Goal: Task Accomplishment & Management: Manage account settings

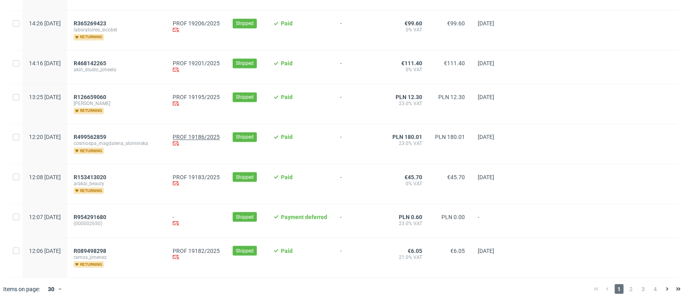
scroll to position [892, 0]
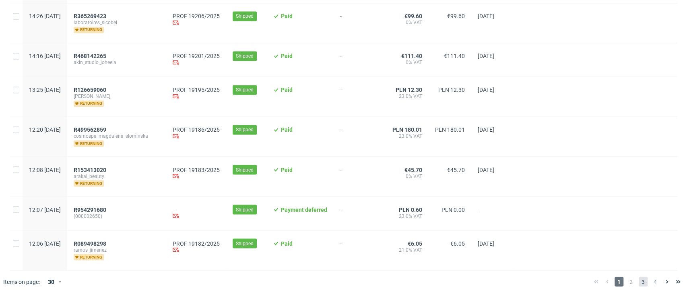
click at [639, 279] on span "3" at bounding box center [643, 282] width 9 height 10
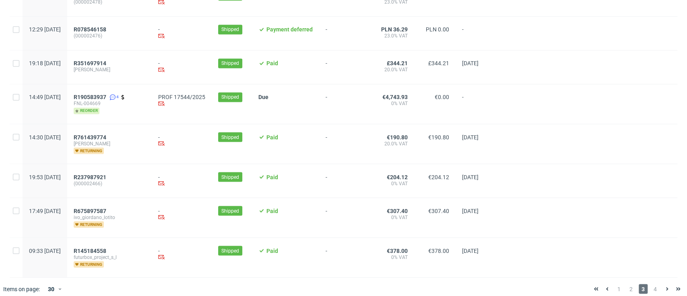
scroll to position [914, 0]
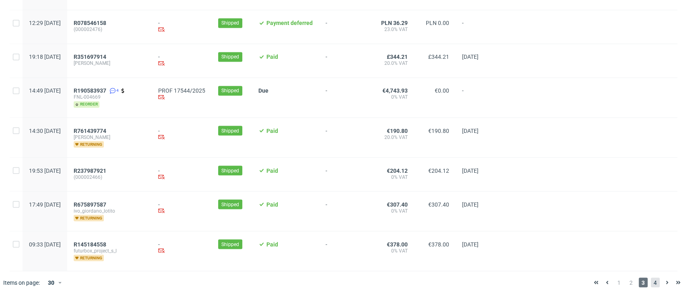
click at [651, 282] on span "4" at bounding box center [655, 282] width 9 height 10
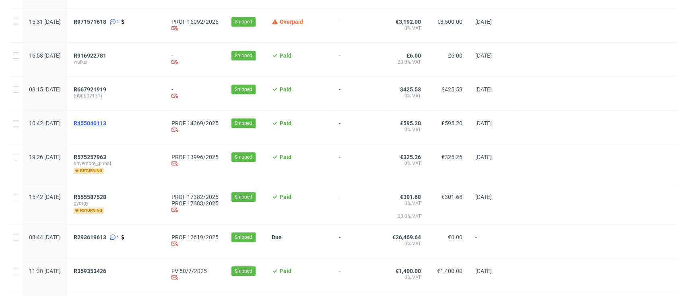
scroll to position [322, 0]
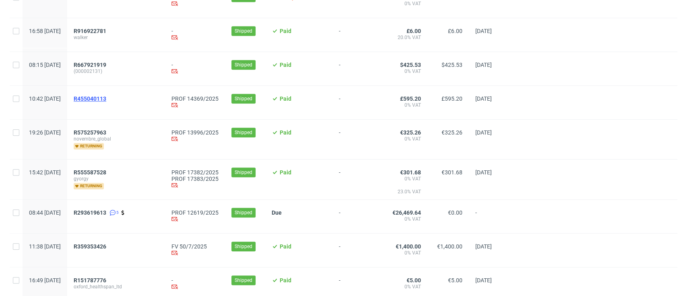
click at [106, 99] on span "R455040113" at bounding box center [90, 98] width 33 height 6
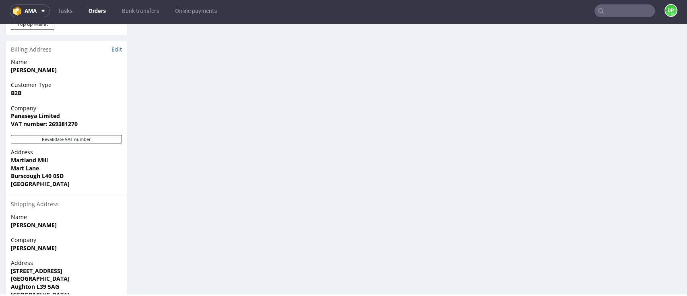
scroll to position [537, 0]
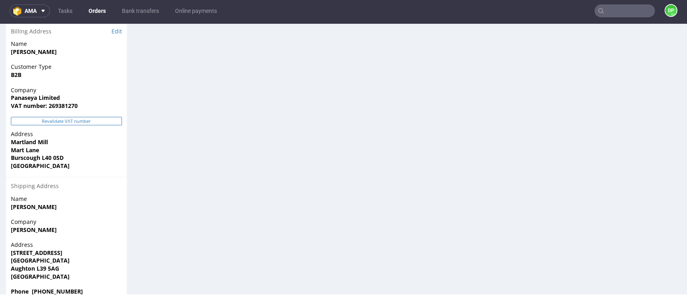
click at [79, 123] on button "Revalidate VAT number" at bounding box center [66, 121] width 111 height 8
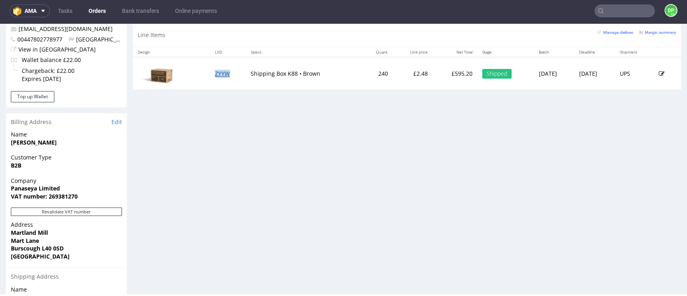
scroll to position [449, 0]
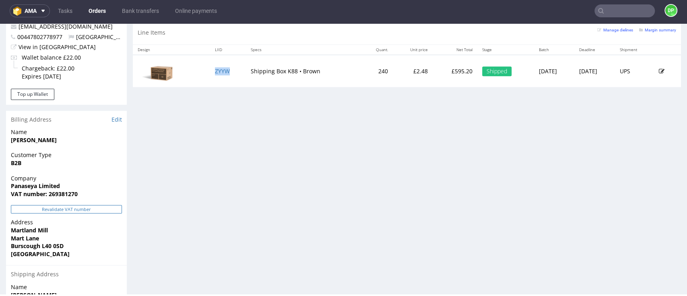
click at [79, 209] on button "Revalidate VAT number" at bounding box center [66, 209] width 111 height 8
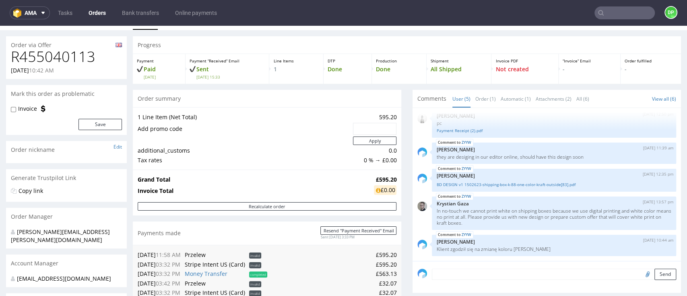
scroll to position [0, 0]
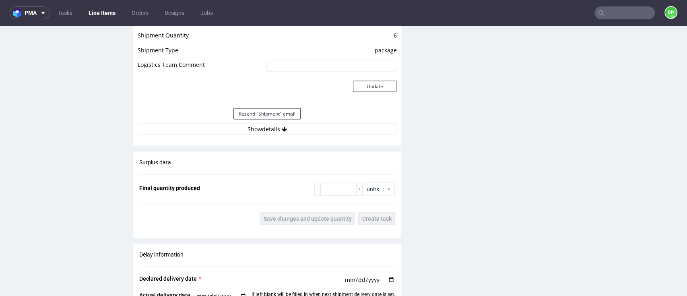
scroll to position [1128, 0]
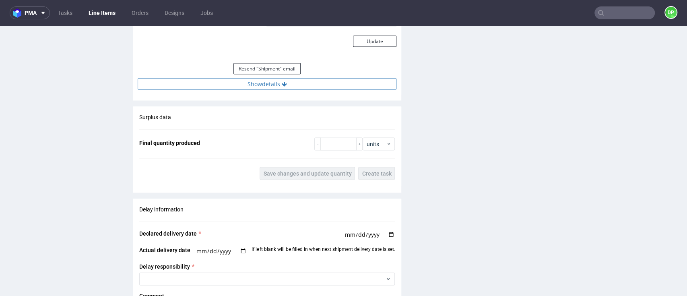
click at [265, 87] on button "Show details" at bounding box center [267, 84] width 259 height 11
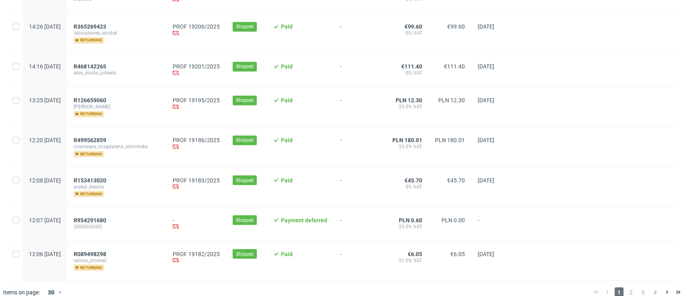
scroll to position [892, 0]
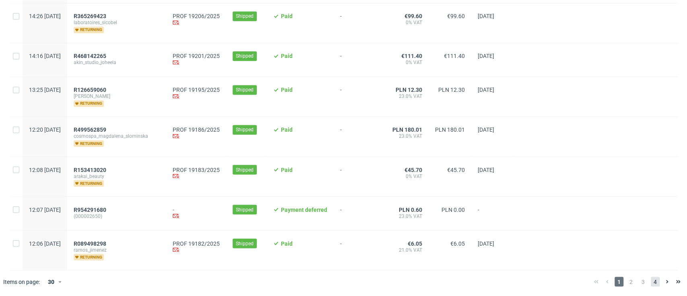
click at [651, 279] on span "4" at bounding box center [655, 282] width 9 height 10
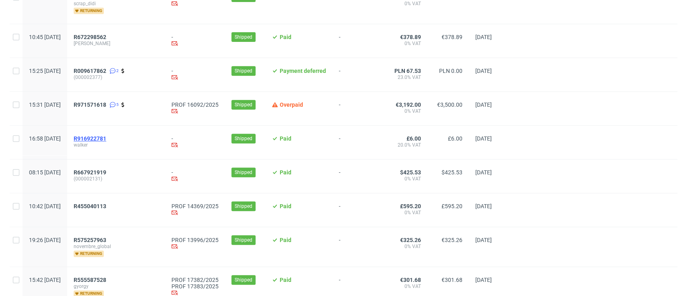
scroll to position [268, 0]
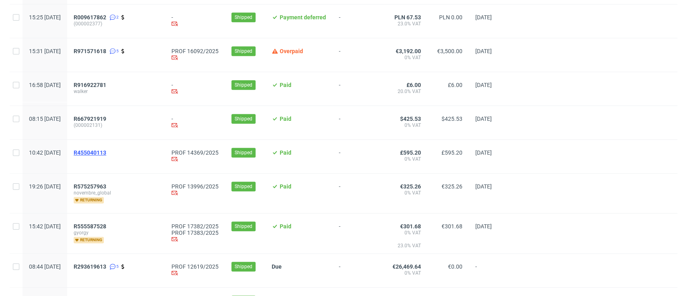
click at [106, 153] on span "R455040113" at bounding box center [90, 152] width 33 height 6
click at [106, 184] on span "R575257963" at bounding box center [90, 186] width 33 height 6
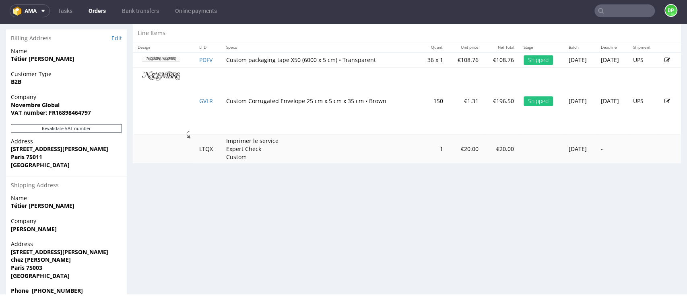
scroll to position [416, 0]
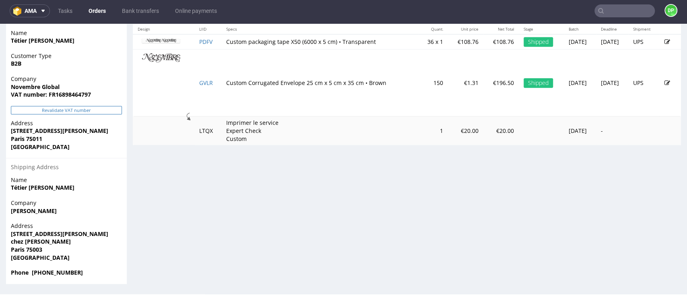
click at [53, 107] on button "Revalidate VAT number" at bounding box center [66, 110] width 111 height 8
click at [68, 112] on button "Revalidate VAT number" at bounding box center [66, 110] width 111 height 8
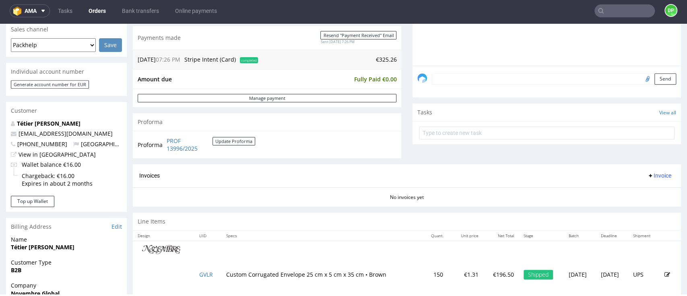
scroll to position [139, 0]
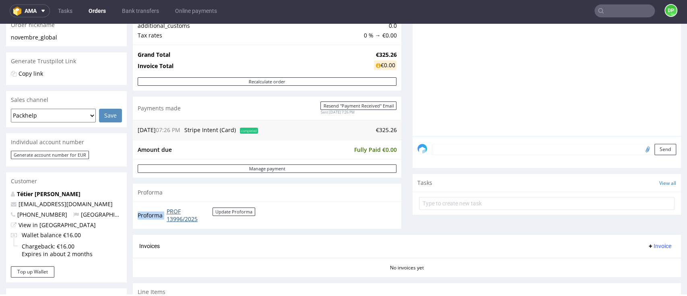
drag, startPoint x: 222, startPoint y: 225, endPoint x: 168, endPoint y: 209, distance: 56.8
click at [168, 209] on div "Proforma PROF 13996/2025 Update Proforma" at bounding box center [267, 214] width 269 height 27
copy tbody "Proforma"
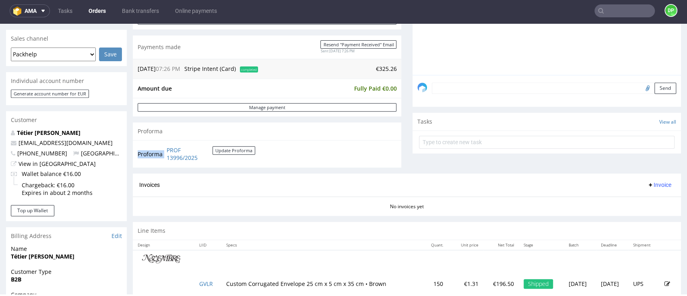
scroll to position [201, 0]
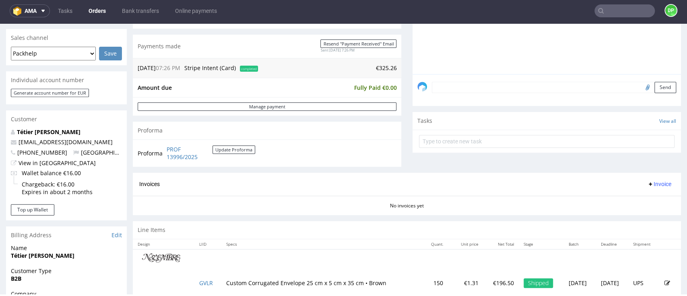
click at [345, 188] on div "Invoices Invoice" at bounding box center [407, 184] width 536 height 10
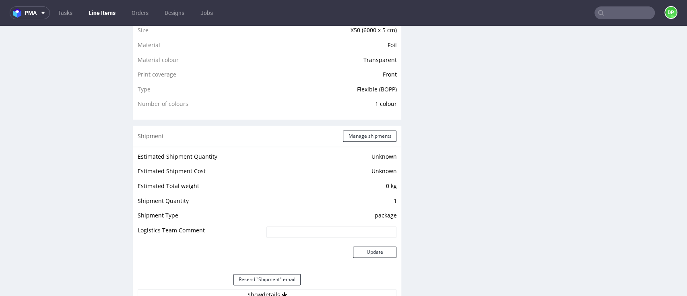
scroll to position [698, 0]
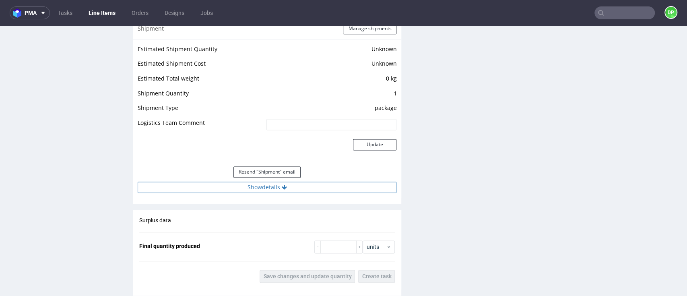
click at [213, 182] on button "Show details" at bounding box center [267, 187] width 259 height 11
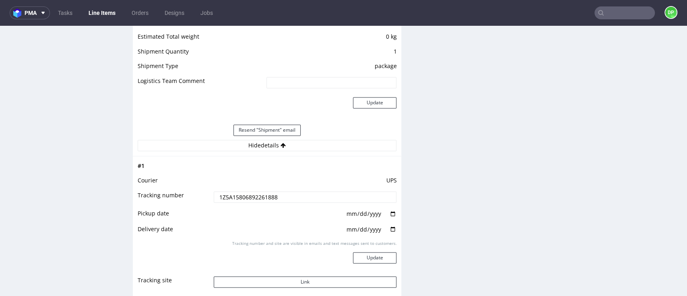
scroll to position [751, 0]
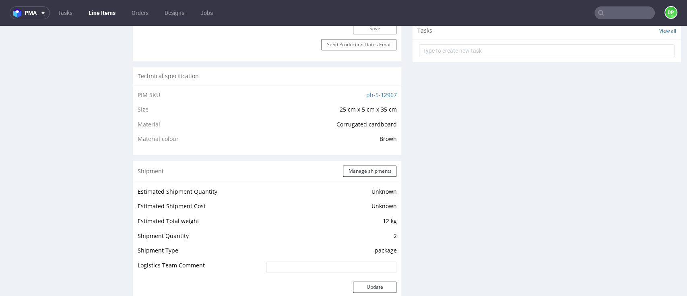
scroll to position [805, 0]
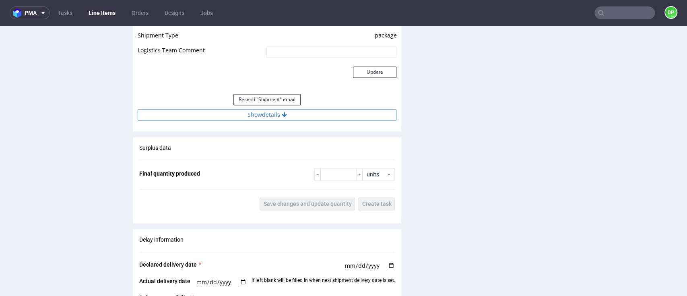
click at [246, 115] on button "Show details" at bounding box center [267, 114] width 259 height 11
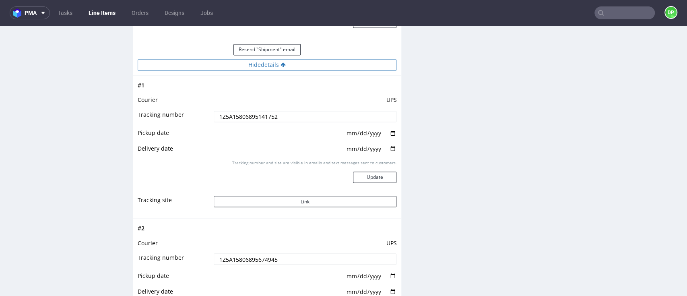
scroll to position [913, 0]
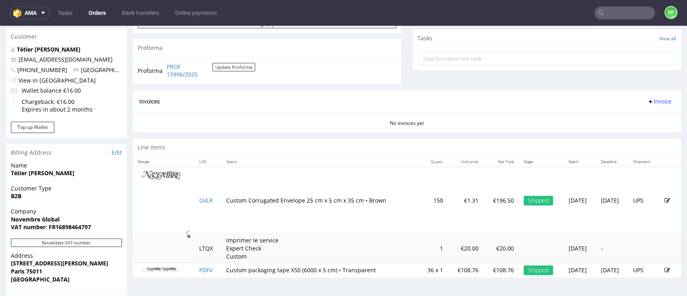
scroll to position [268, 0]
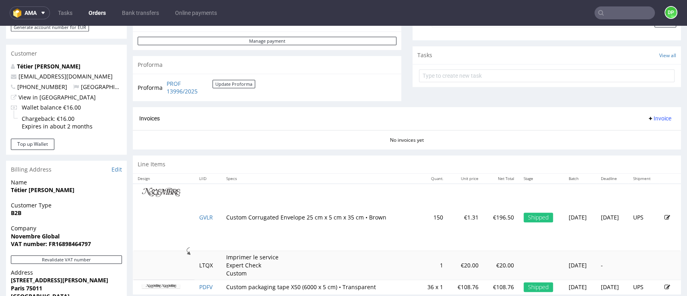
click at [386, 110] on div "Invoices Invoice" at bounding box center [407, 118] width 549 height 23
click at [648, 118] on span "Invoice" at bounding box center [660, 118] width 24 height 6
click at [634, 145] on li "Upload" at bounding box center [640, 150] width 52 height 14
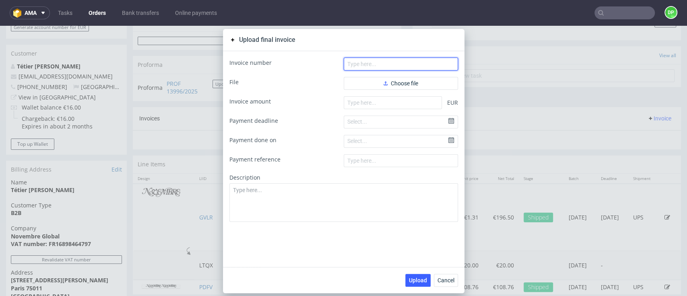
click at [370, 67] on input "text" at bounding box center [401, 64] width 114 height 13
paste input "FV 586/9/2025"
type input "FV 586/9/2025"
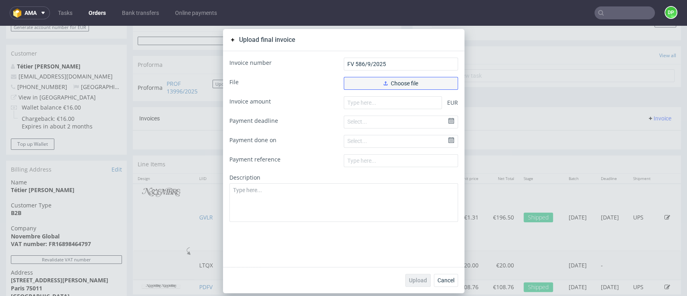
click at [361, 79] on button "Choose file" at bounding box center [401, 83] width 114 height 13
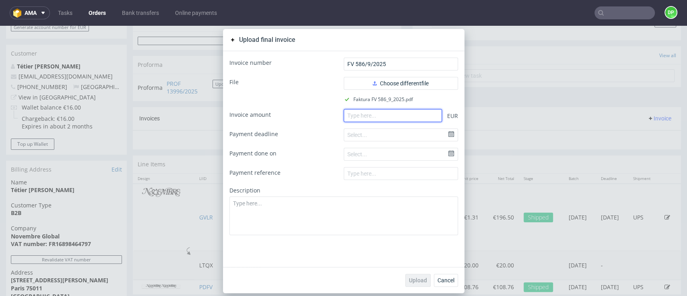
click at [393, 118] on input "number" at bounding box center [393, 115] width 98 height 13
paste input "108.76"
type input "108.76"
click at [409, 280] on span "Upload" at bounding box center [418, 280] width 18 height 6
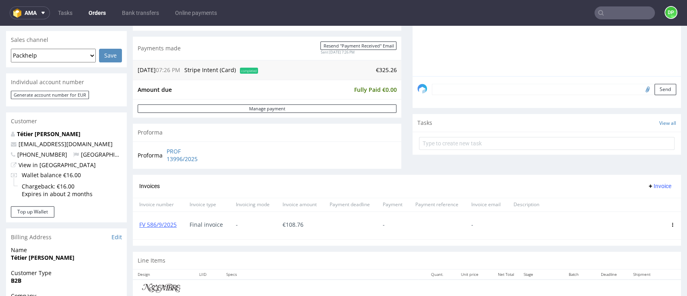
scroll to position [215, 0]
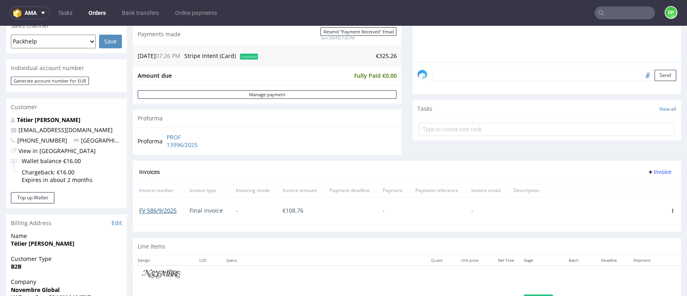
click at [162, 211] on link "FV 586/9/2025" at bounding box center [157, 211] width 37 height 8
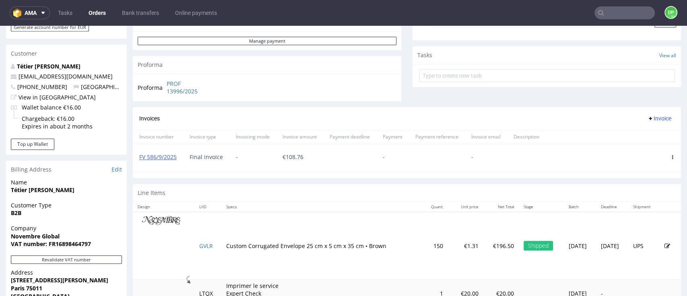
click at [648, 118] on span "Invoice" at bounding box center [660, 118] width 24 height 6
click at [635, 131] on span "Upload" at bounding box center [642, 135] width 39 height 8
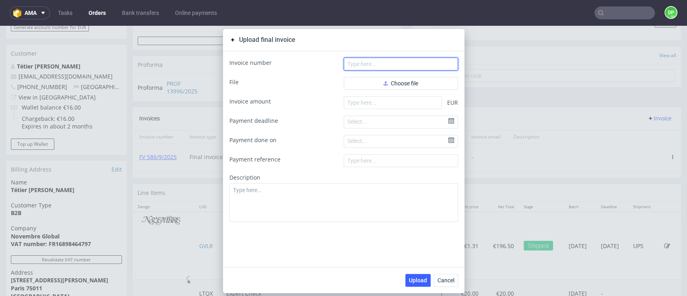
click at [365, 62] on input "text" at bounding box center [401, 64] width 114 height 13
paste input "FV 587/9/2025"
type input "FV 587/9/2025"
click at [368, 76] on form "Invoice number FV 587/9/2025 File Choose file Invoice amount EUR Payment deadli…" at bounding box center [344, 140] width 229 height 165
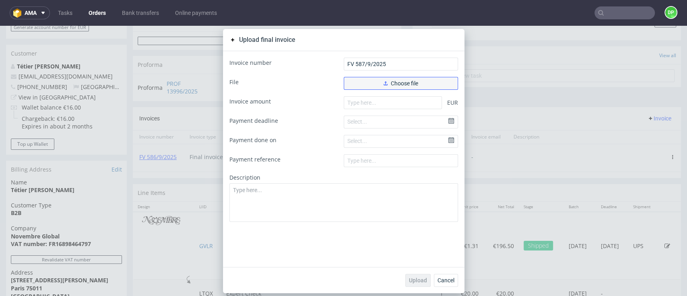
click at [368, 83] on button "Choose file" at bounding box center [401, 83] width 114 height 13
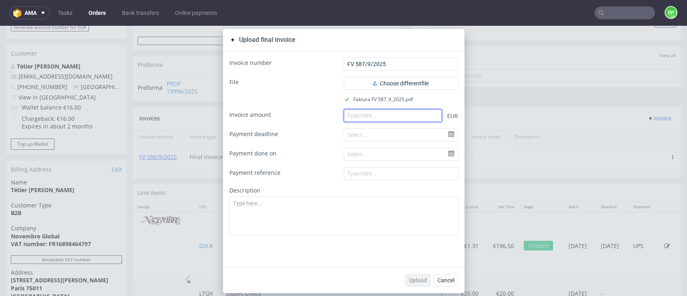
click at [357, 118] on input "number" at bounding box center [393, 115] width 98 height 13
paste input "216.50"
type input "216.50"
click at [406, 275] on button "Upload" at bounding box center [418, 280] width 25 height 13
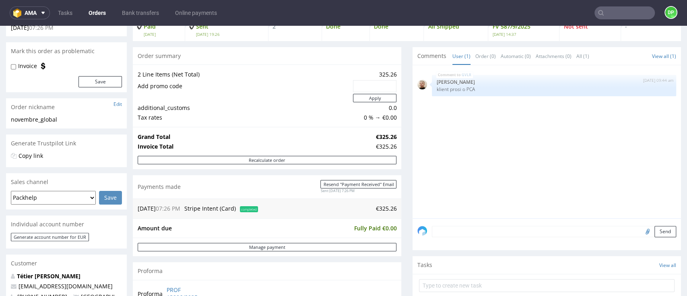
scroll to position [54, 0]
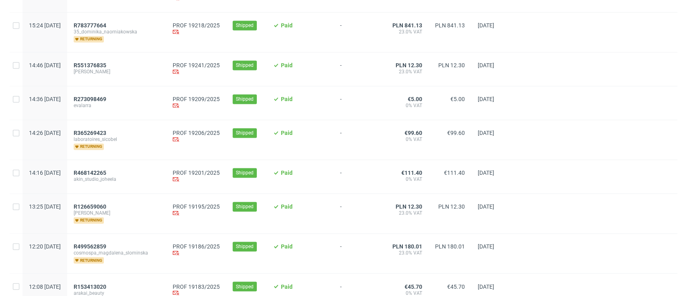
scroll to position [892, 0]
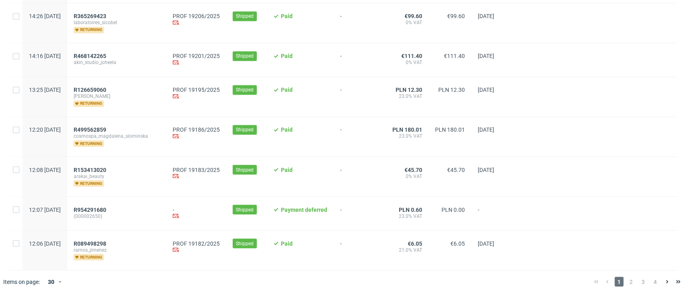
click at [652, 282] on div "1 2 3 4" at bounding box center [637, 282] width 93 height 10
click at [651, 282] on span "4" at bounding box center [655, 282] width 9 height 10
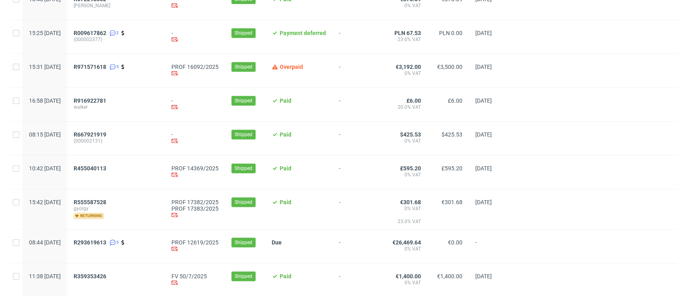
scroll to position [268, 0]
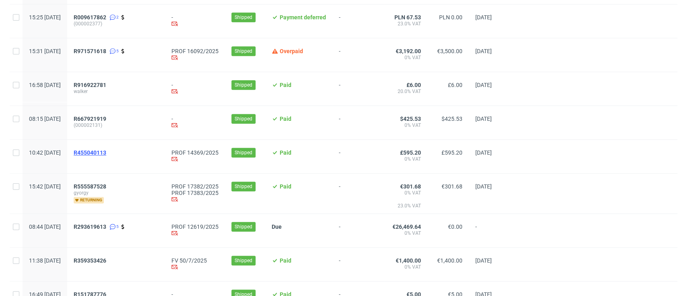
click at [106, 153] on span "R455040113" at bounding box center [90, 152] width 33 height 6
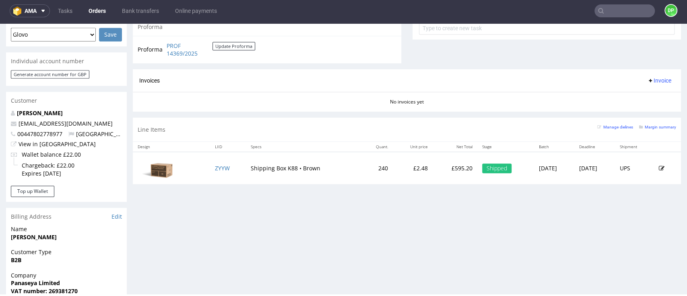
scroll to position [376, 0]
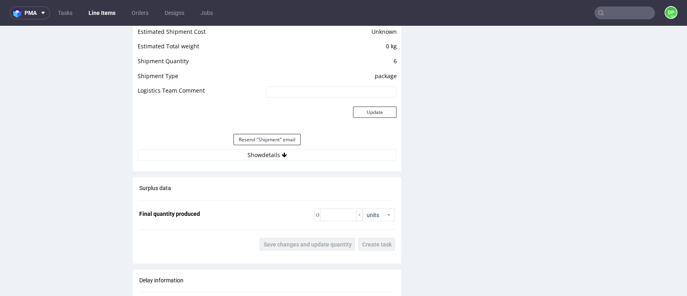
scroll to position [1074, 0]
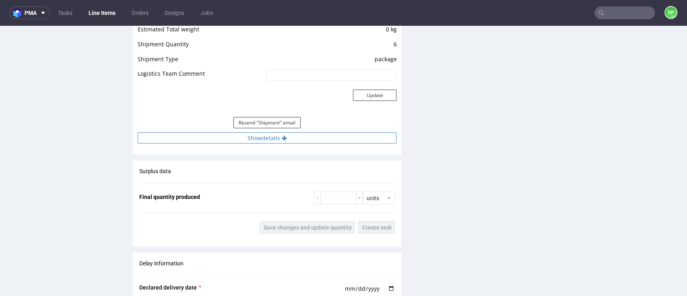
click at [256, 139] on button "Show details" at bounding box center [267, 137] width 259 height 11
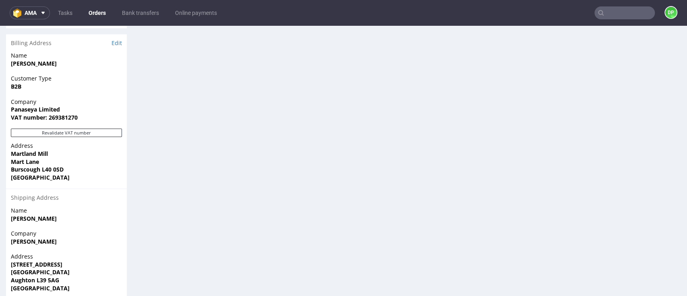
scroll to position [537, 0]
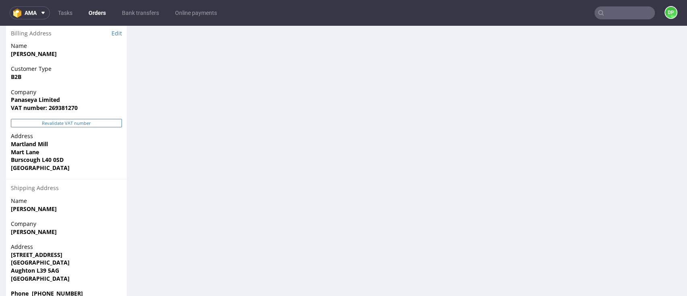
click at [72, 127] on button "Revalidate VAT number" at bounding box center [66, 123] width 111 height 8
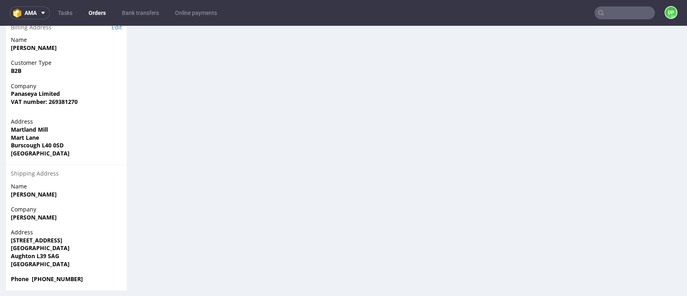
scroll to position [9, 0]
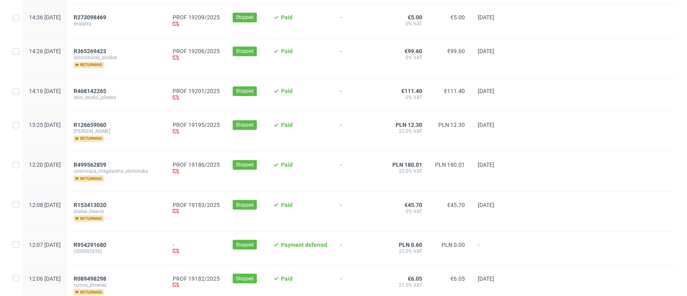
scroll to position [892, 0]
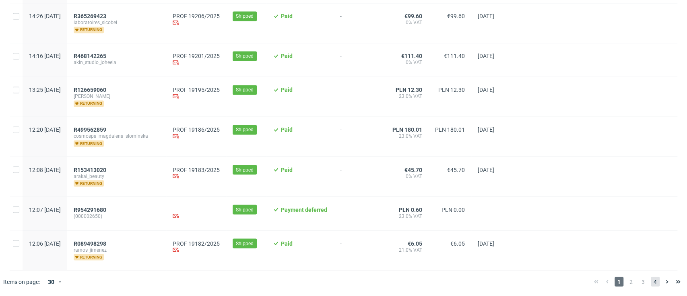
click at [651, 282] on span "4" at bounding box center [655, 282] width 9 height 10
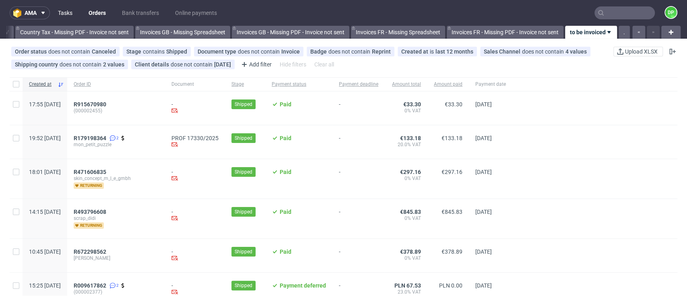
click at [58, 14] on link "Tasks" at bounding box center [65, 12] width 24 height 13
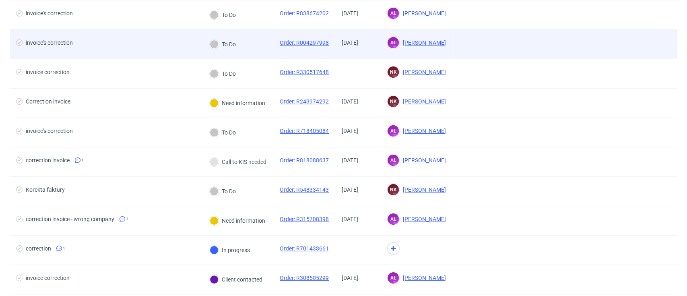
scroll to position [161, 0]
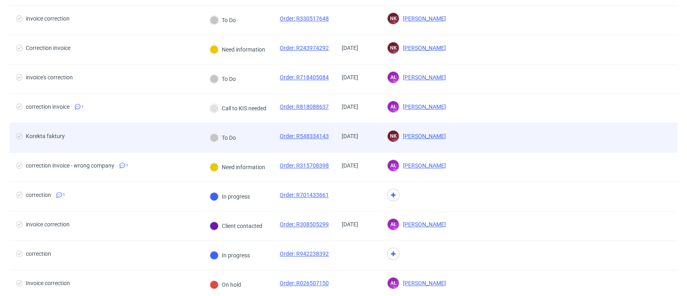
click at [55, 137] on div "Korekta faktury" at bounding box center [45, 136] width 39 height 6
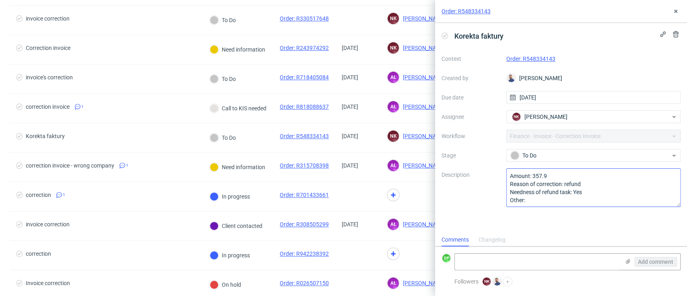
scroll to position [0, 0]
click at [530, 58] on link "Order: R548334143" at bounding box center [531, 59] width 49 height 6
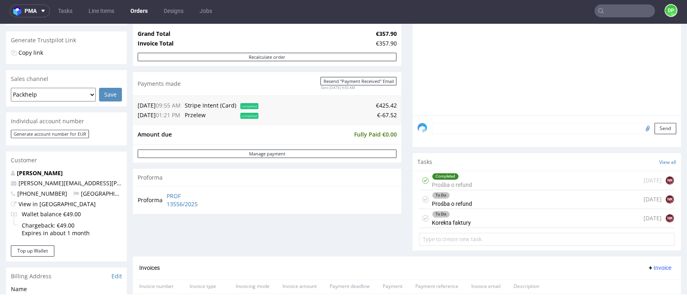
scroll to position [161, 0]
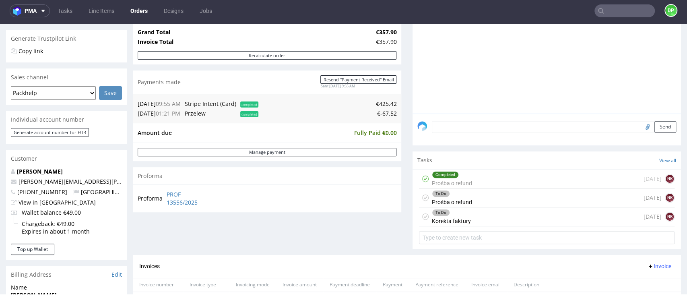
click at [458, 197] on div "To Do Prośba o refund" at bounding box center [452, 197] width 40 height 19
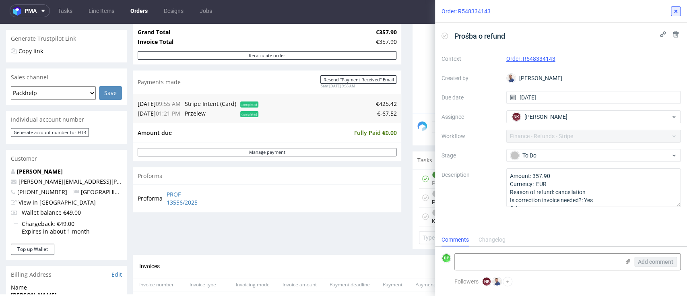
click at [678, 12] on icon at bounding box center [676, 11] width 6 height 6
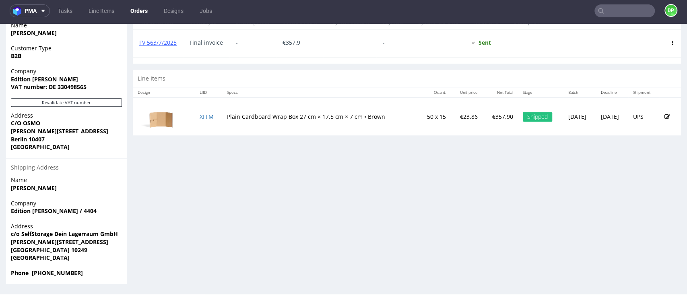
scroll to position [262, 0]
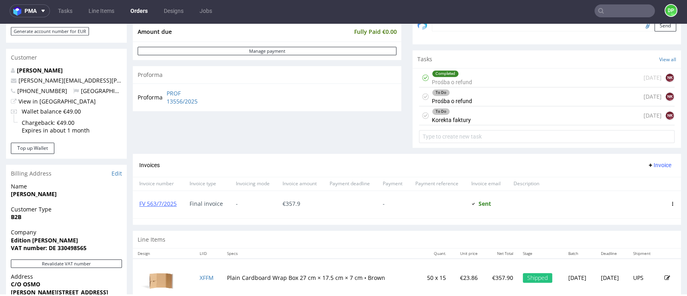
click at [448, 98] on div "To Do Prośba o refund" at bounding box center [452, 96] width 40 height 19
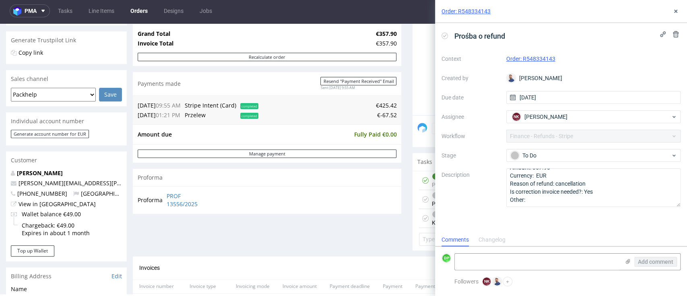
scroll to position [155, 0]
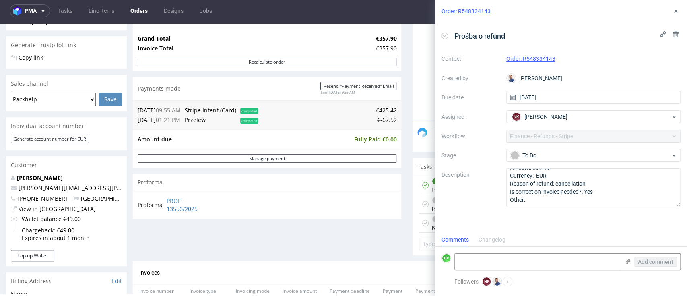
click at [299, 196] on div "Proforma PROF 13556/2025" at bounding box center [267, 204] width 269 height 27
click at [674, 12] on icon at bounding box center [676, 11] width 6 height 6
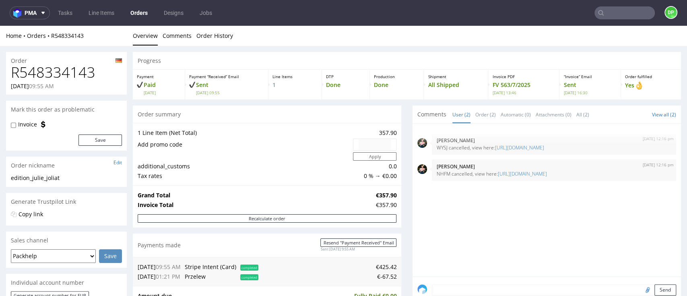
scroll to position [268, 0]
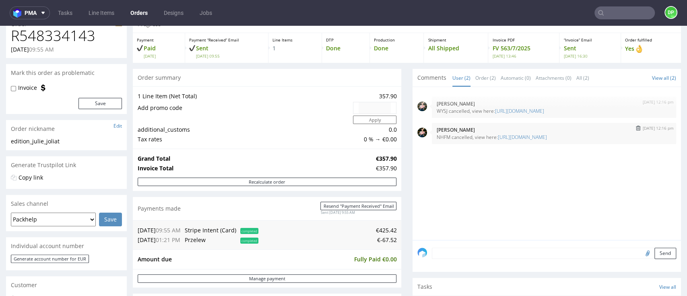
scroll to position [54, 0]
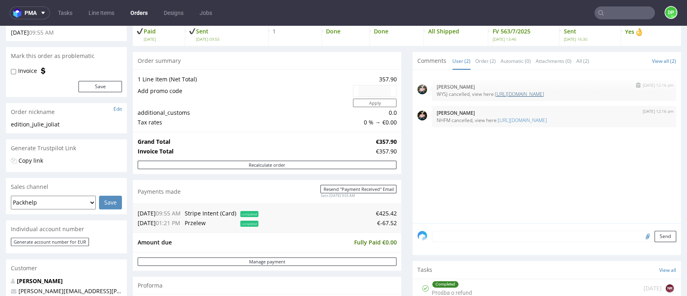
click at [530, 95] on link "[URL][DOMAIN_NAME]" at bounding box center [519, 94] width 49 height 7
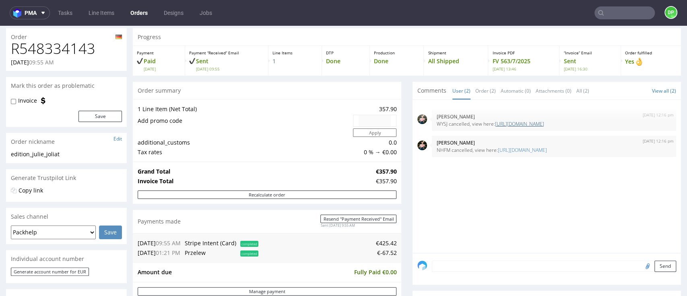
scroll to position [0, 0]
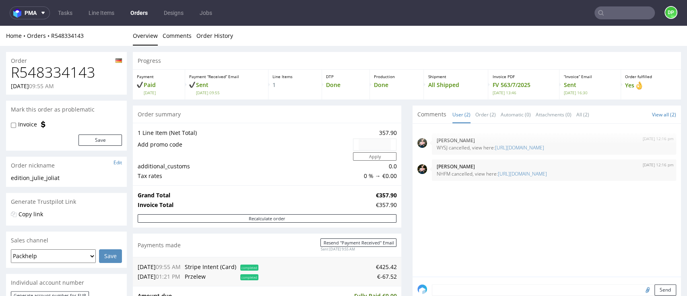
drag, startPoint x: 651, startPoint y: 26, endPoint x: 602, endPoint y: 33, distance: 48.8
click at [602, 33] on ul "Overview Comments Order History" at bounding box center [407, 36] width 549 height 8
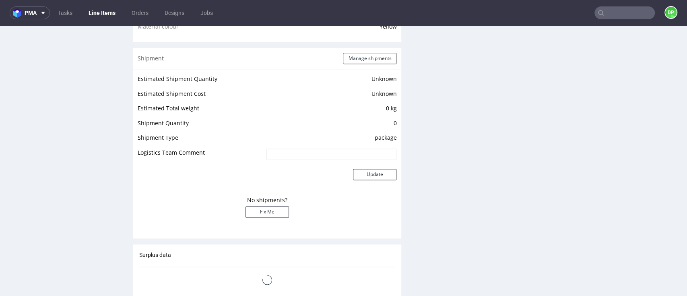
scroll to position [644, 0]
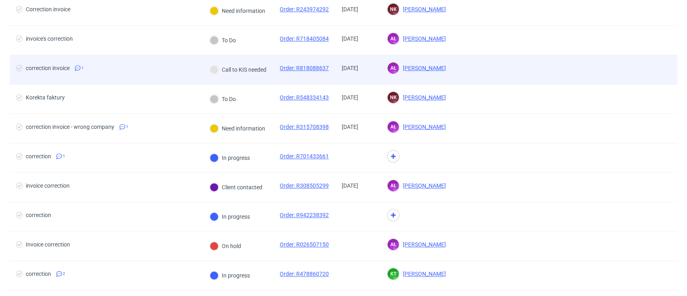
scroll to position [146, 0]
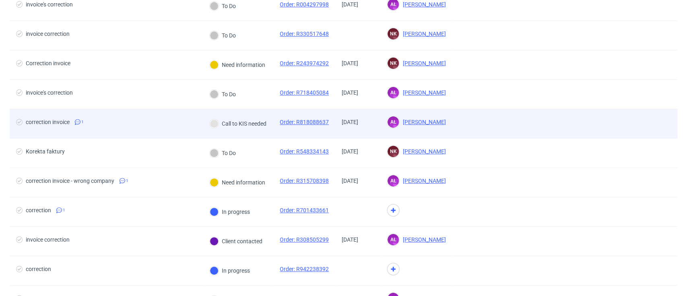
click at [48, 125] on span "correction invoice 1" at bounding box center [106, 124] width 180 height 10
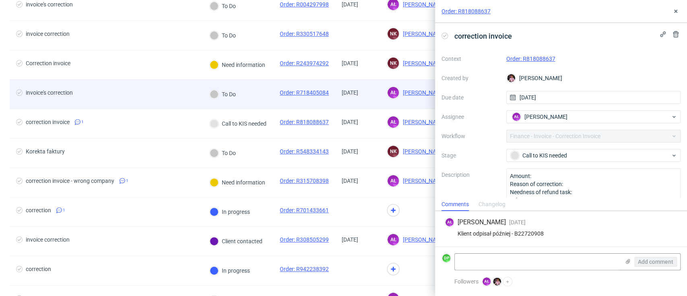
click at [56, 87] on div "invoice's correction" at bounding box center [106, 94] width 193 height 29
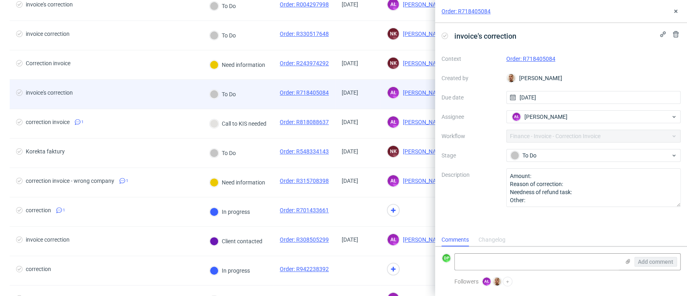
scroll to position [6, 0]
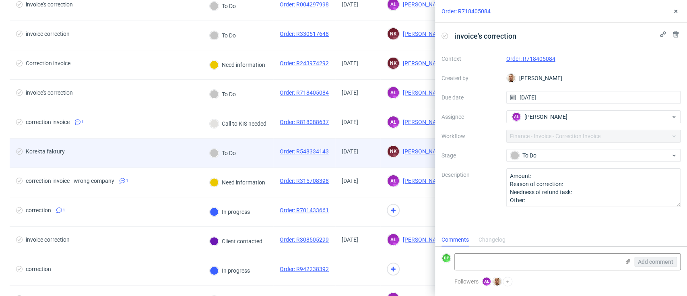
click at [80, 159] on div "Korekta faktury" at bounding box center [106, 153] width 193 height 29
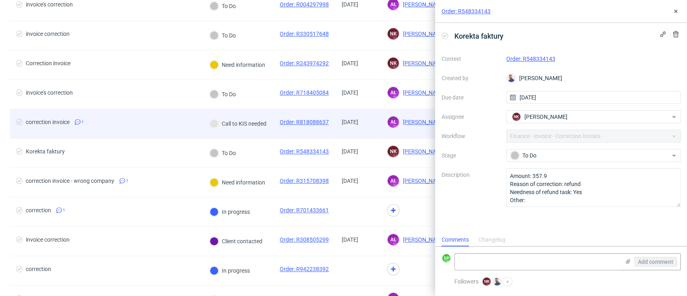
scroll to position [6, 0]
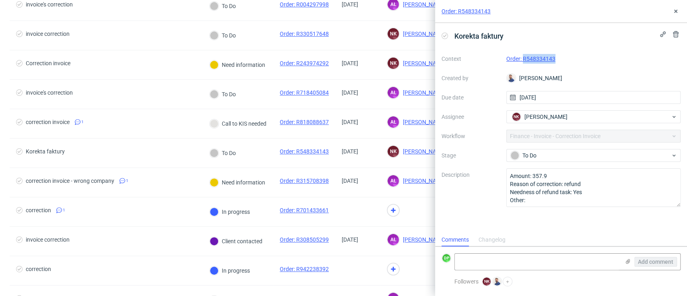
drag, startPoint x: 569, startPoint y: 60, endPoint x: 524, endPoint y: 64, distance: 46.1
click at [524, 64] on div "Context Order: R548334143 Created by Michał Rachański Due date 04/09/2025 Assig…" at bounding box center [561, 129] width 239 height 155
copy link "R548334143"
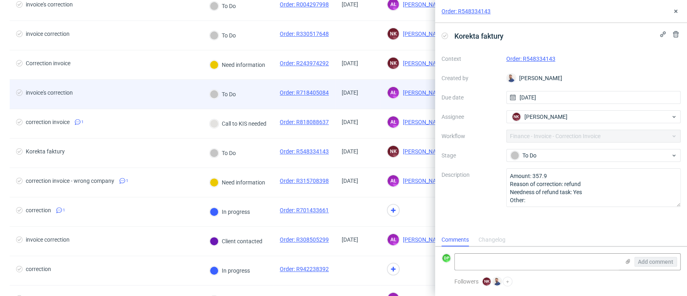
click at [155, 95] on span "invoice's correction" at bounding box center [106, 94] width 180 height 10
click at [168, 91] on span "invoice's correction" at bounding box center [106, 94] width 180 height 10
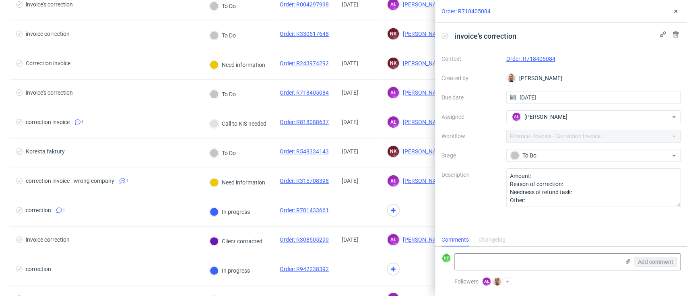
click at [531, 60] on link "Order: R718405084" at bounding box center [531, 59] width 49 height 6
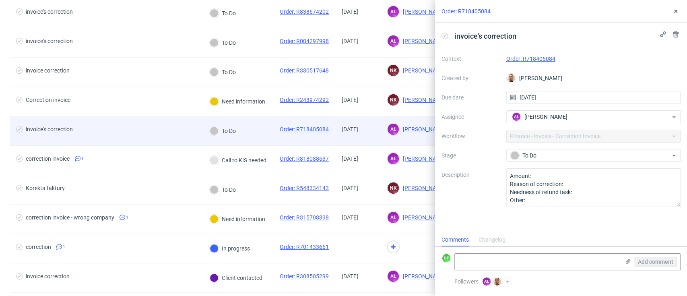
scroll to position [92, 0]
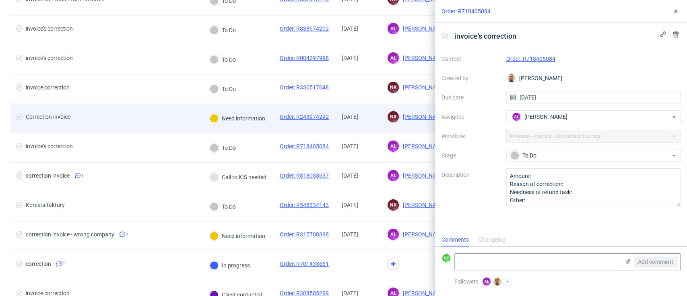
click at [148, 114] on span "Correction invoice" at bounding box center [106, 119] width 180 height 10
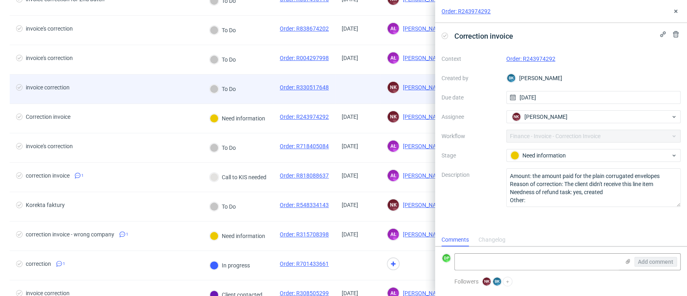
click at [130, 96] on div "invoice correction" at bounding box center [106, 89] width 193 height 29
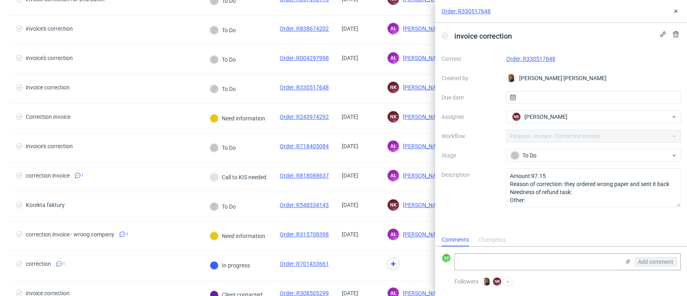
click at [528, 58] on link "Order: R330517648" at bounding box center [531, 59] width 49 height 6
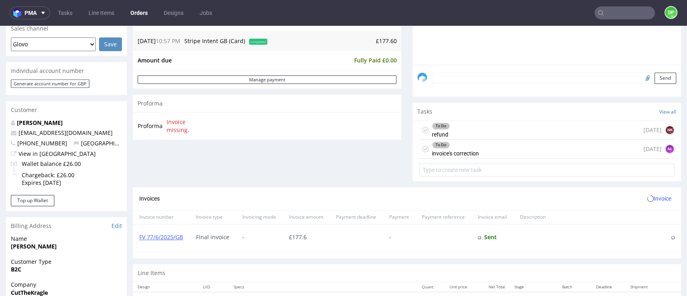
scroll to position [215, 0]
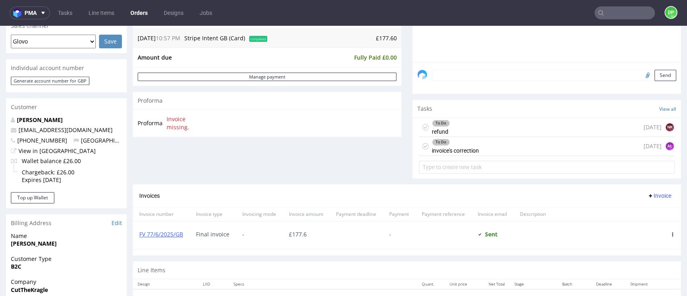
click at [470, 127] on div "To Do refund [DATE] NK" at bounding box center [547, 127] width 256 height 19
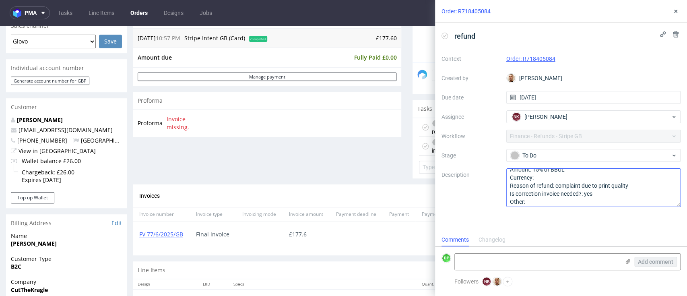
scroll to position [8, 0]
click at [316, 159] on div "Order summary 1 Line Item (Net Total) 185.00 additional_customs 0.0 Promotion v…" at bounding box center [267, 38] width 269 height 294
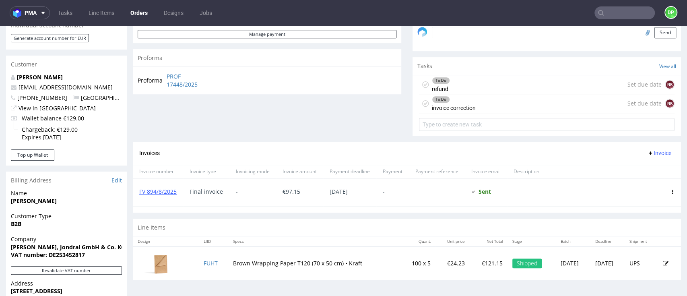
scroll to position [255, 0]
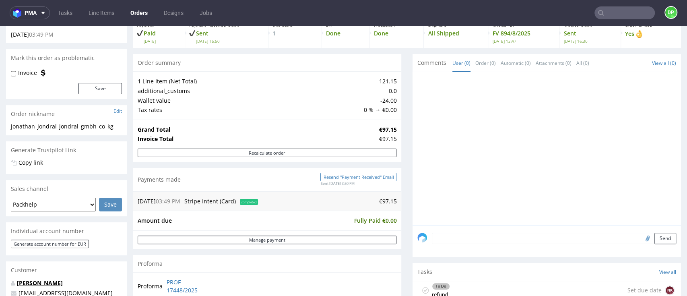
scroll to position [161, 0]
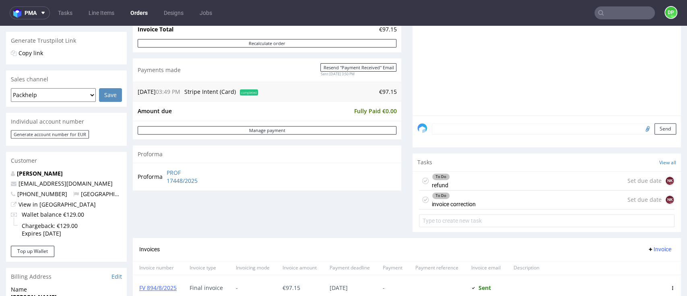
click at [474, 182] on div "To Do refund Set due date NK" at bounding box center [547, 181] width 256 height 19
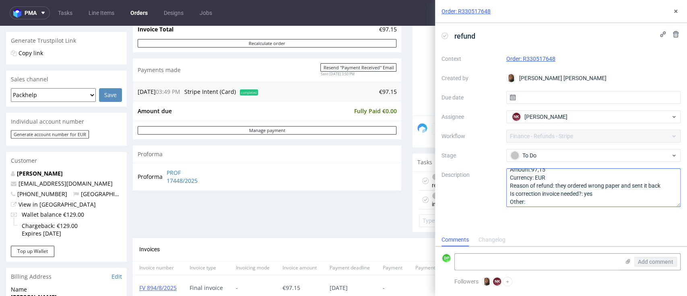
scroll to position [8, 0]
click at [344, 214] on div "Order summary 1 Line Item (Net Total) 121.15 additional_customs 0.0 Wallet valu…" at bounding box center [267, 91] width 269 height 294
click at [674, 11] on icon at bounding box center [676, 11] width 6 height 6
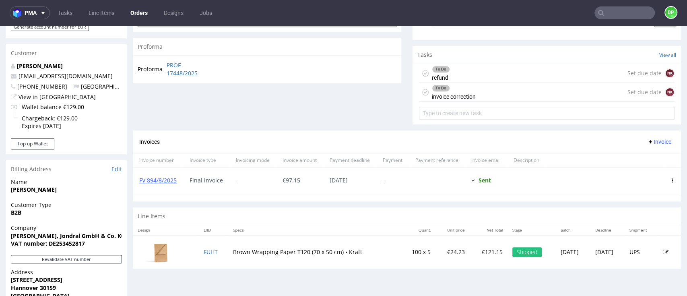
scroll to position [255, 0]
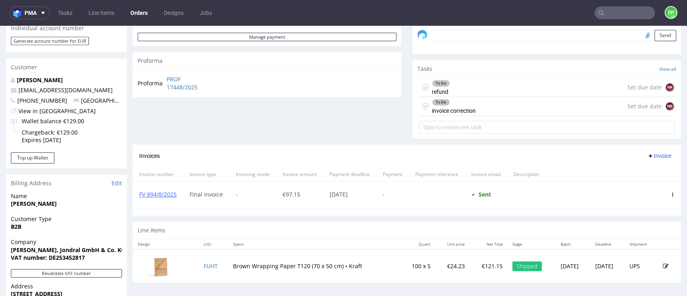
click at [486, 93] on div "To Do refund Set due date NK" at bounding box center [547, 87] width 256 height 19
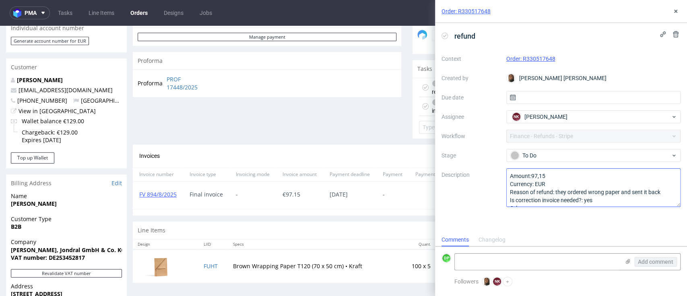
scroll to position [8, 0]
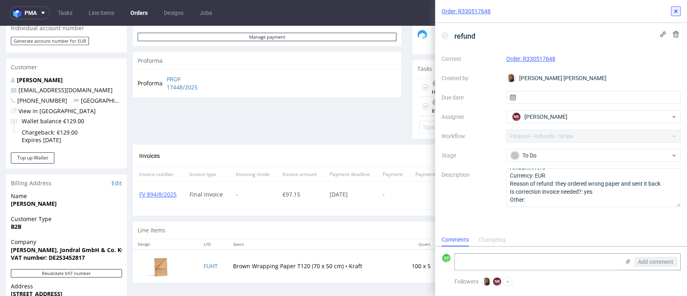
click at [677, 13] on icon at bounding box center [676, 11] width 6 height 6
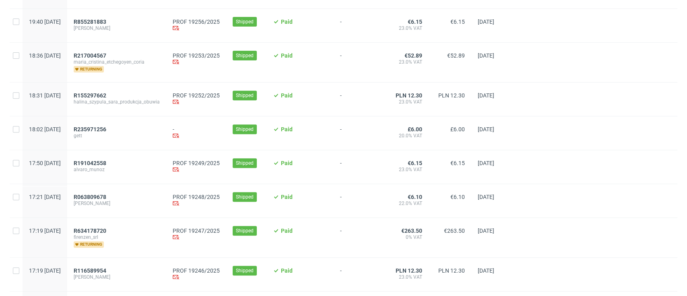
scroll to position [107, 0]
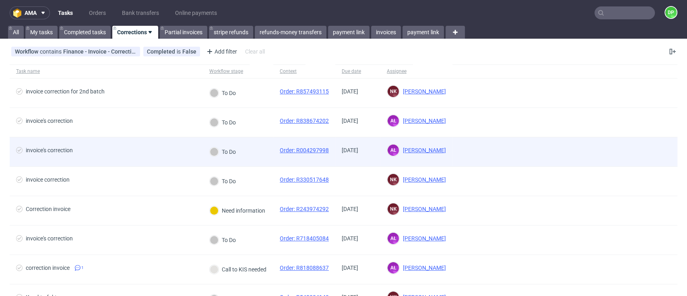
click at [147, 142] on div "invoice's correction" at bounding box center [106, 151] width 193 height 29
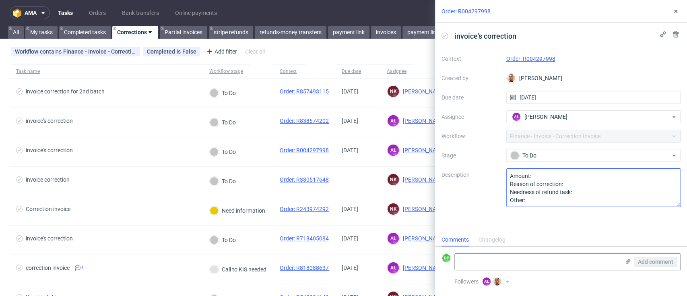
scroll to position [0, 0]
click at [544, 56] on link "Order: R004297998" at bounding box center [531, 59] width 49 height 6
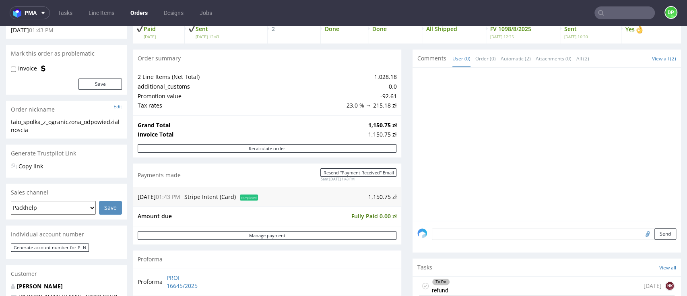
scroll to position [107, 0]
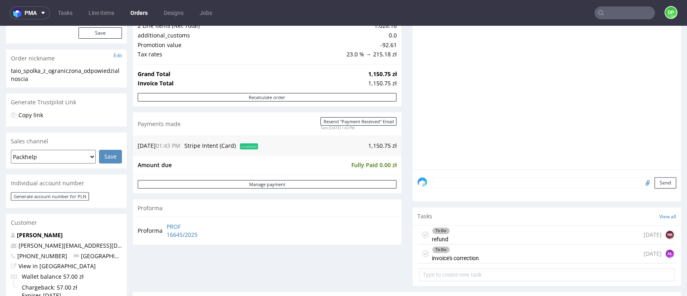
click at [451, 235] on div "To Do refund [DATE] NK" at bounding box center [547, 235] width 256 height 19
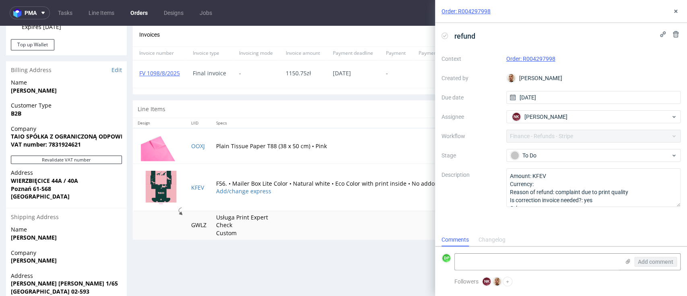
click at [672, 10] on button at bounding box center [676, 11] width 10 height 10
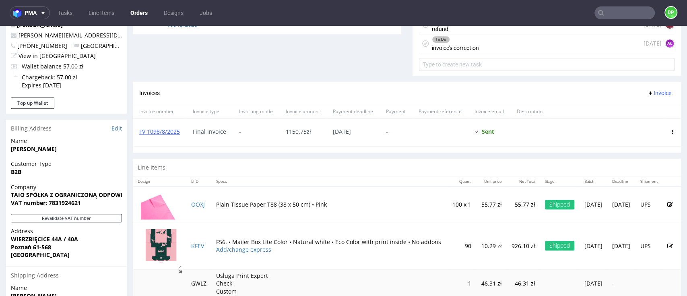
scroll to position [268, 0]
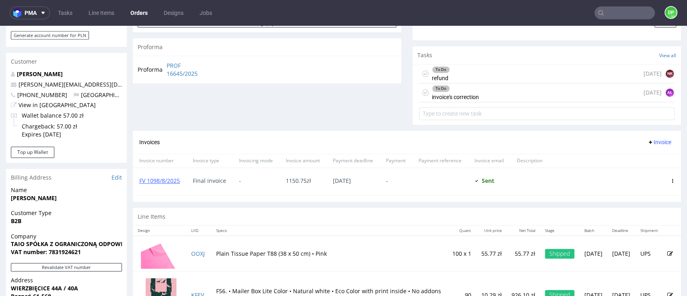
click at [488, 73] on div "To Do refund [DATE] NK" at bounding box center [547, 73] width 256 height 19
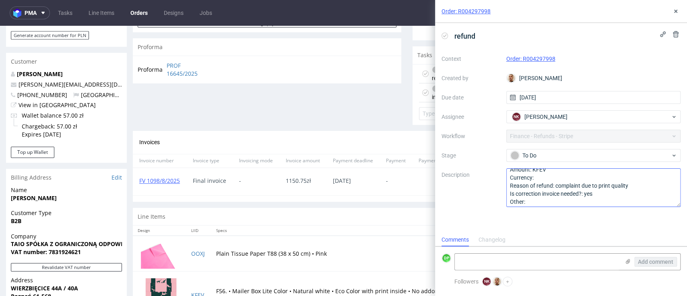
scroll to position [8, 0]
click at [678, 8] on icon at bounding box center [676, 11] width 6 height 6
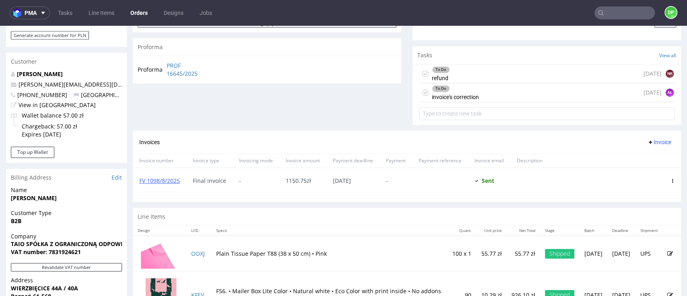
click at [491, 100] on div "To Do invoice's correction 1 day ago AŁ" at bounding box center [547, 92] width 256 height 19
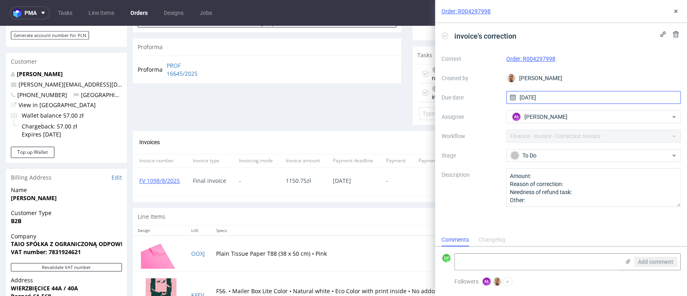
scroll to position [0, 0]
drag, startPoint x: 677, startPoint y: 14, endPoint x: 527, endPoint y: 17, distance: 150.2
click at [677, 14] on button at bounding box center [676, 11] width 10 height 10
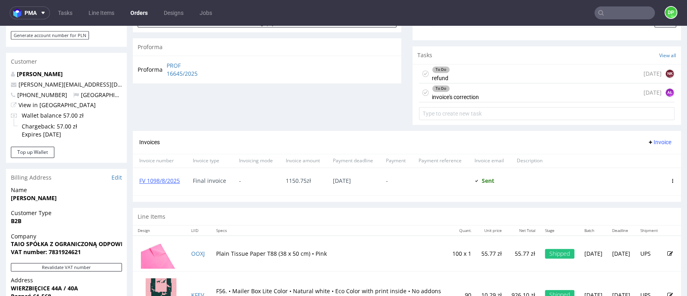
click at [484, 69] on div "To Do refund 1 day ago NK" at bounding box center [547, 73] width 256 height 19
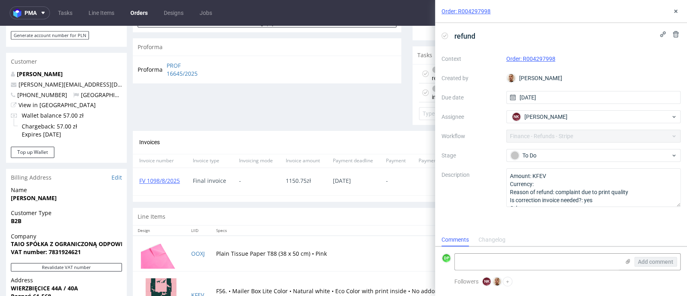
scroll to position [6, 0]
click at [676, 14] on button at bounding box center [676, 11] width 10 height 10
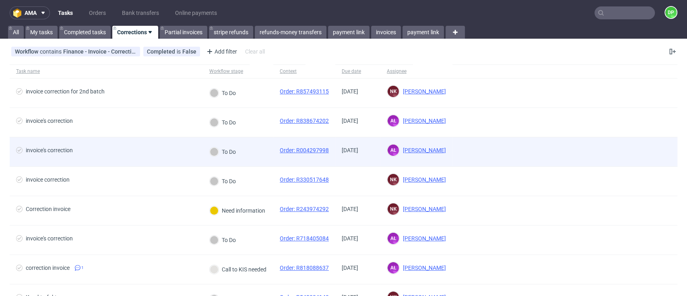
click at [155, 153] on span "invoice's correction" at bounding box center [106, 152] width 180 height 10
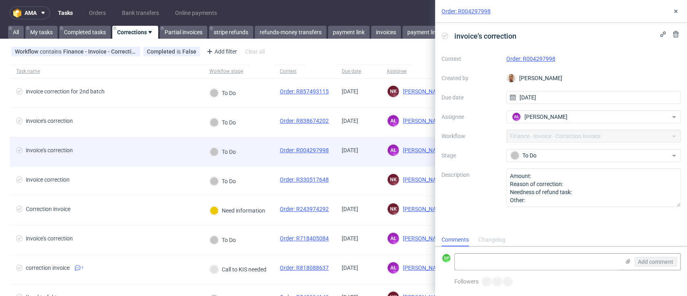
scroll to position [6, 0]
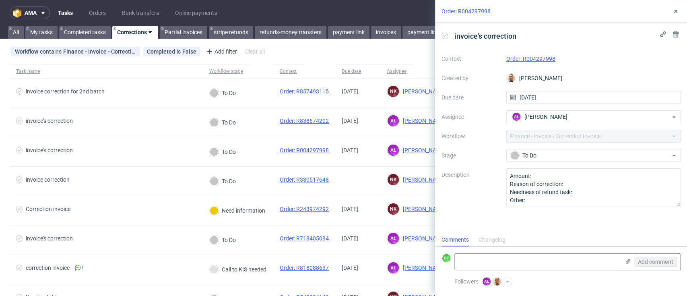
click at [532, 60] on link "Order: R004297998" at bounding box center [531, 59] width 49 height 6
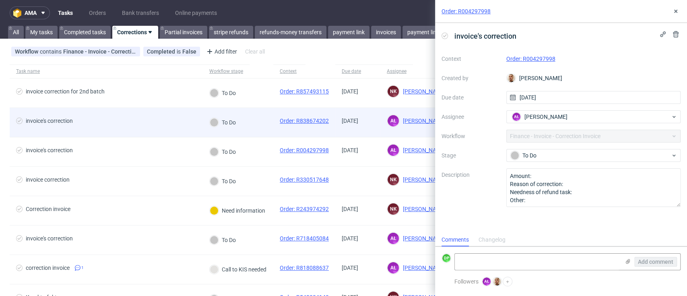
click at [132, 121] on span "invoice's correction" at bounding box center [106, 123] width 180 height 10
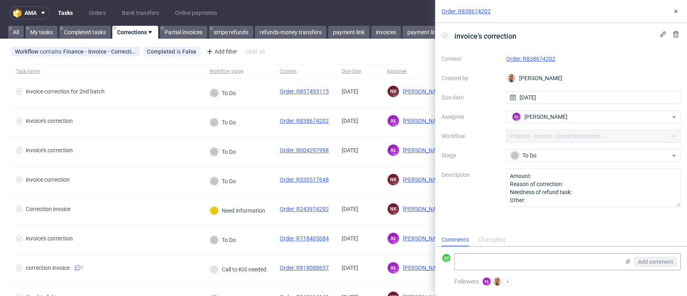
scroll to position [6, 0]
click at [546, 62] on link "Order: R838674202" at bounding box center [531, 59] width 49 height 6
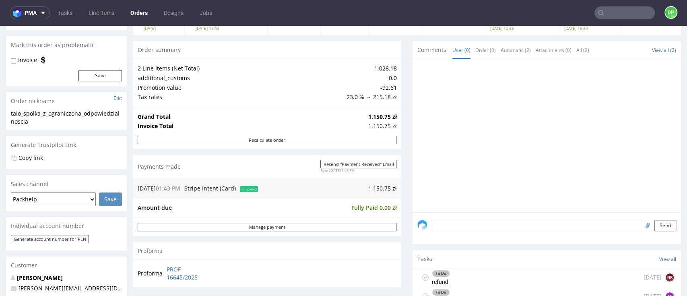
scroll to position [161, 0]
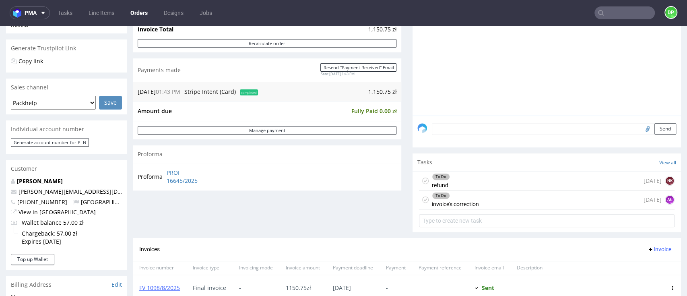
click at [481, 184] on div "To Do refund [DATE] NK" at bounding box center [547, 181] width 256 height 19
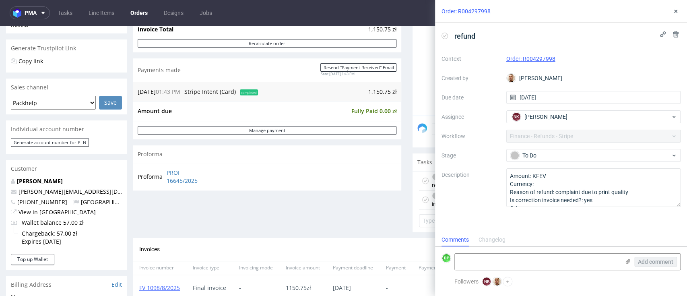
scroll to position [6, 0]
click at [675, 8] on icon at bounding box center [676, 11] width 6 height 6
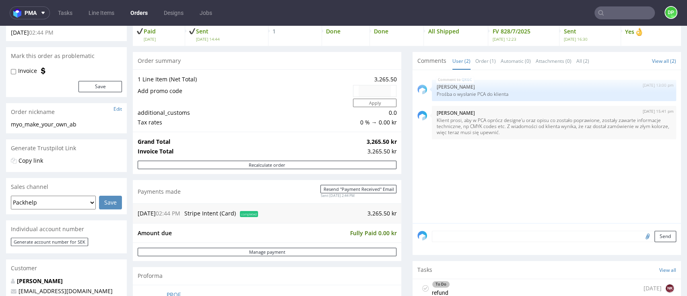
scroll to position [107, 0]
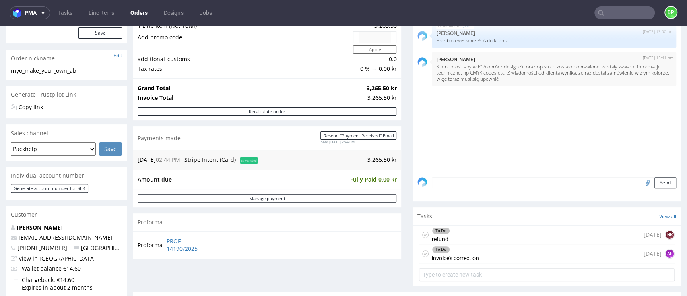
click at [480, 227] on div "To Do refund today NK" at bounding box center [547, 235] width 256 height 19
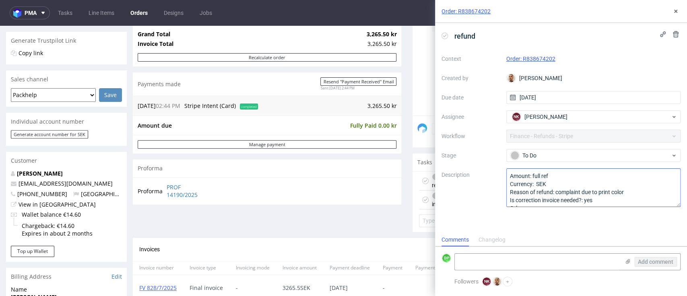
scroll to position [8, 0]
click at [675, 10] on use at bounding box center [676, 11] width 3 height 3
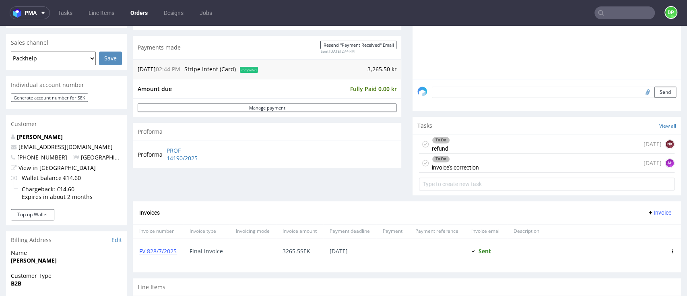
scroll to position [201, 0]
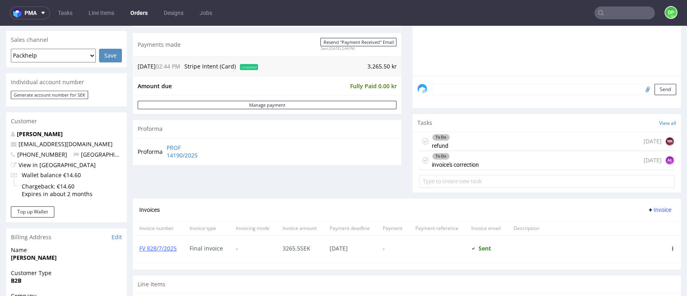
click at [454, 141] on div "To Do refund today NK" at bounding box center [547, 141] width 256 height 19
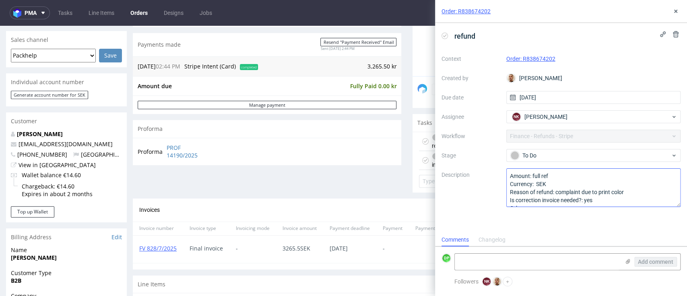
scroll to position [8, 0]
drag, startPoint x: 565, startPoint y: 54, endPoint x: 523, endPoint y: 65, distance: 43.7
click at [523, 65] on div "Context Order: R838674202 Created by Bartłomiej Leśniczuk Due date 10/09/2025 A…" at bounding box center [561, 129] width 239 height 155
copy link "R838674202"
click at [677, 10] on use at bounding box center [676, 11] width 3 height 3
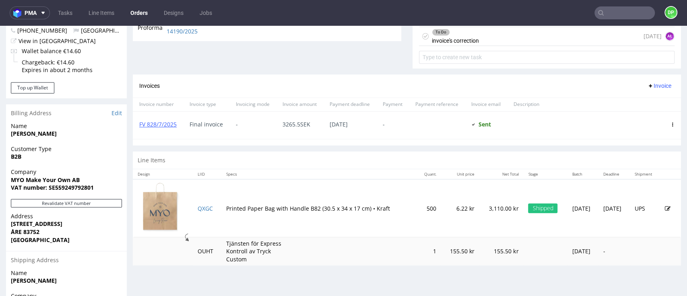
scroll to position [308, 0]
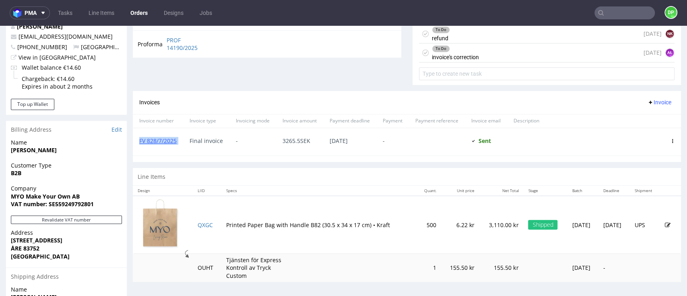
drag, startPoint x: 188, startPoint y: 140, endPoint x: 139, endPoint y: 140, distance: 49.1
click at [139, 140] on div "FV 828/7/2025 Final invoice - 3265.5 SEK 24.07.2025 - Sent Sent at 17.07.2025" at bounding box center [407, 142] width 549 height 28
copy link "FV 828/7/2025"
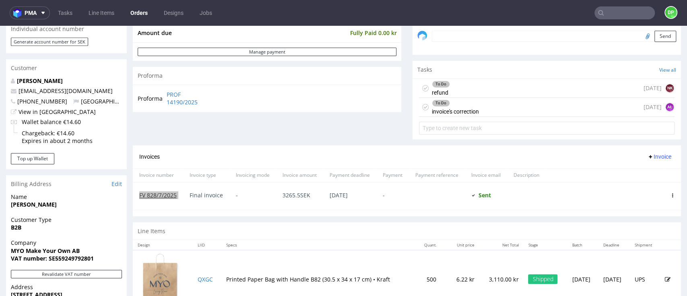
scroll to position [201, 0]
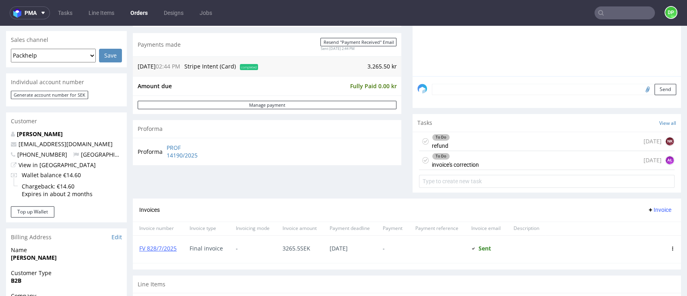
click at [464, 144] on div "To Do refund [DATE] NK" at bounding box center [547, 141] width 256 height 19
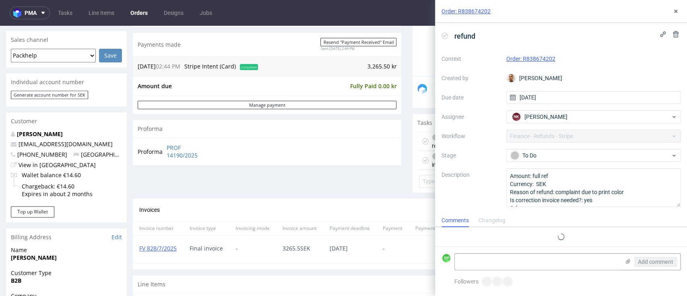
scroll to position [6, 0]
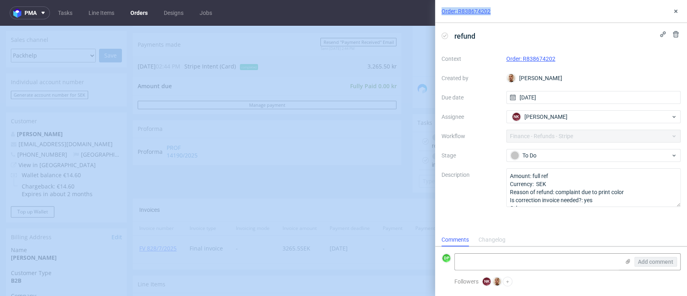
drag, startPoint x: 496, startPoint y: 10, endPoint x: 422, endPoint y: 16, distance: 73.9
click at [422, 16] on div "pma Tasks Line Items Orders Designs Jobs DP Order: R838674202 refund Context Or…" at bounding box center [343, 148] width 687 height 296
click at [526, 16] on div "Order: R838674202" at bounding box center [561, 11] width 252 height 23
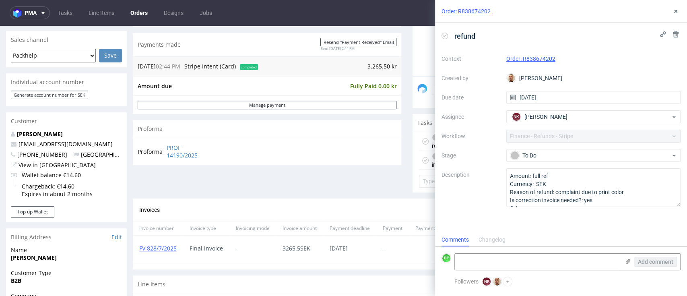
click at [564, 56] on div "Order: R838674202" at bounding box center [594, 59] width 175 height 10
drag, startPoint x: 561, startPoint y: 58, endPoint x: 501, endPoint y: 64, distance: 60.2
click at [501, 64] on div "Context Order: R838674202 Created by Bartłomiej Leśniczuk Due date 10/09/2025 A…" at bounding box center [561, 129] width 239 height 155
copy div "Order: R838674202"
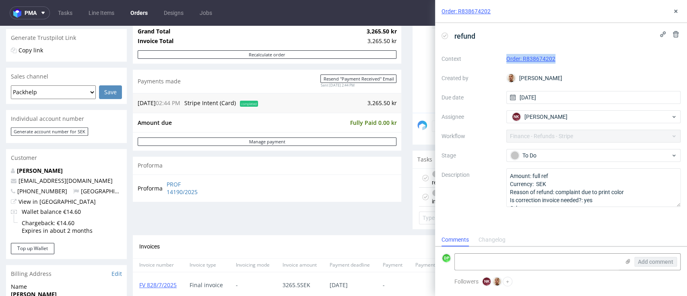
scroll to position [147, 0]
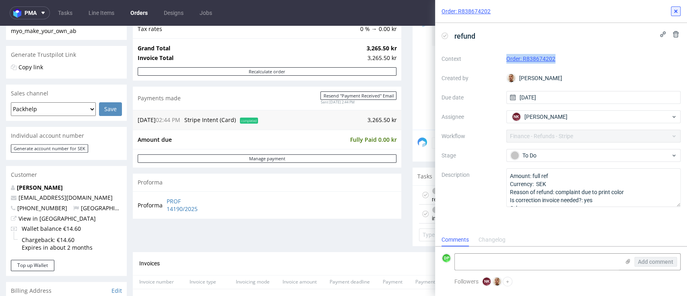
click at [675, 11] on icon at bounding box center [676, 11] width 6 height 6
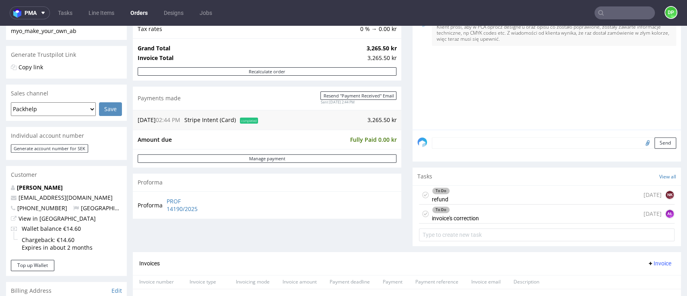
click at [451, 200] on div "To Do refund today NK" at bounding box center [547, 195] width 256 height 19
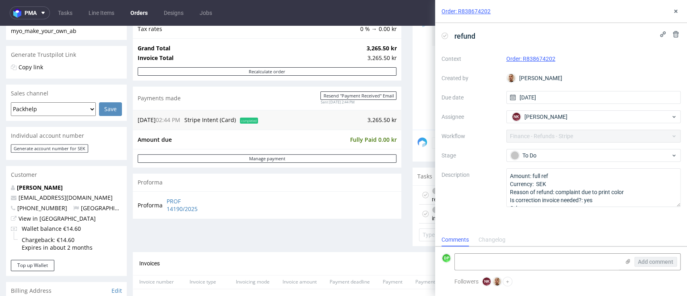
scroll to position [6, 0]
click at [679, 12] on button at bounding box center [676, 11] width 10 height 10
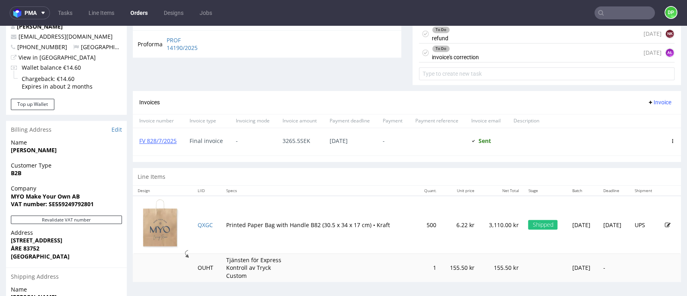
scroll to position [362, 0]
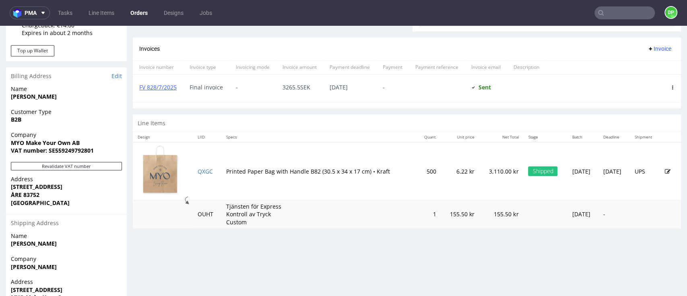
click at [648, 48] on span "Invoice" at bounding box center [660, 49] width 24 height 6
click at [629, 81] on span "Add corrective" at bounding box center [643, 80] width 40 height 8
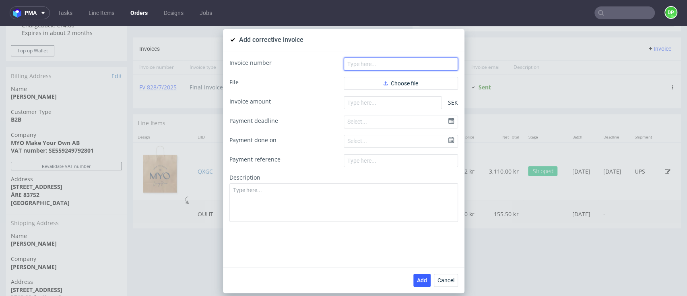
click at [370, 64] on input "text" at bounding box center [401, 64] width 114 height 13
paste input "FK 591/2025"
type input "FK 591/2025"
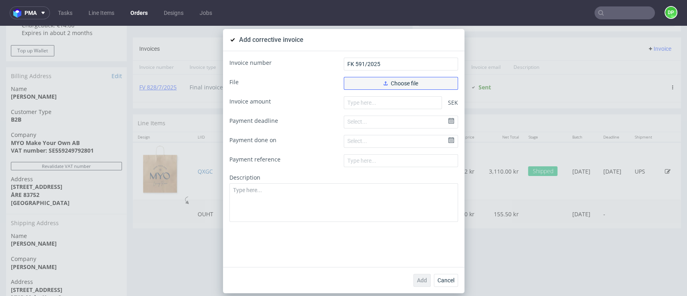
click at [371, 82] on button "Choose file" at bounding box center [401, 83] width 114 height 13
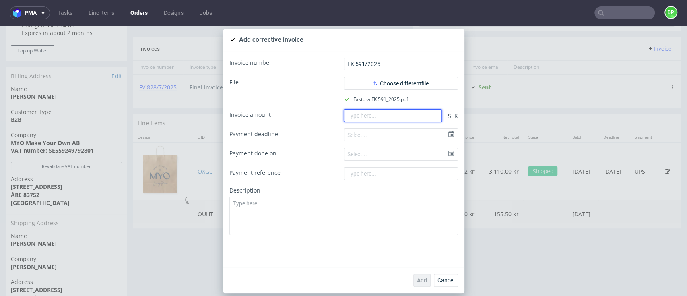
click at [368, 113] on input "number" at bounding box center [393, 115] width 98 height 13
paste input "-3265.50"
type input "-3265.50"
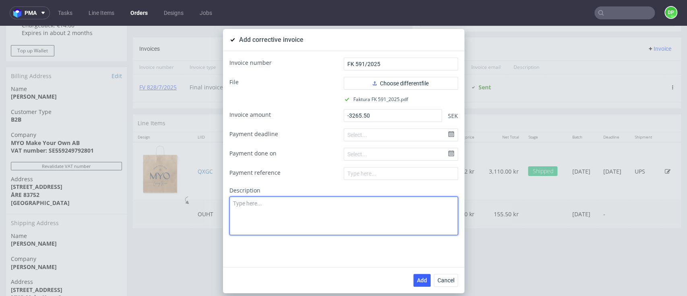
click at [284, 206] on textarea at bounding box center [344, 216] width 229 height 39
paste textarea "Production issue. Incorrect printing"
type textarea "Production issue. Incorrect printing"
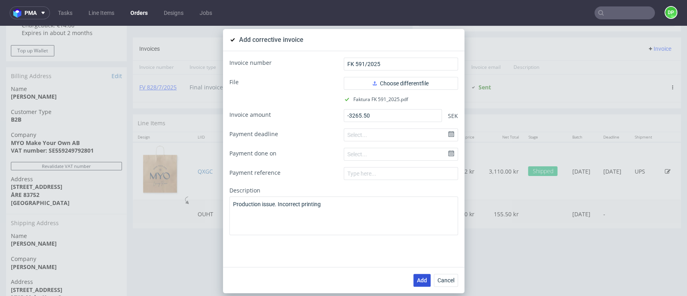
click at [414, 279] on button "Add" at bounding box center [422, 280] width 17 height 13
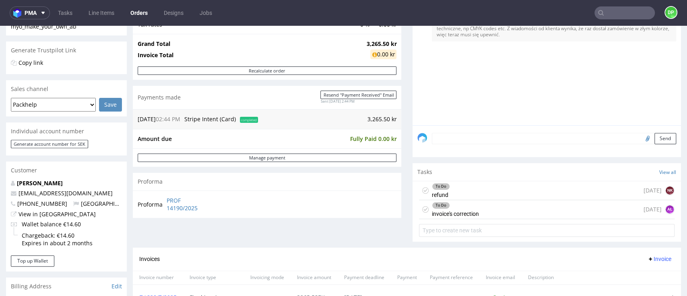
scroll to position [201, 0]
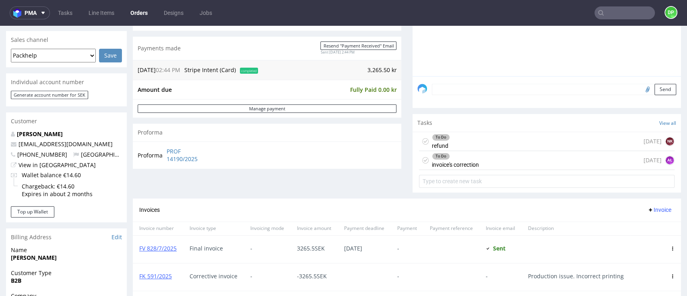
click at [468, 161] on div "To Do invoice's correction" at bounding box center [455, 160] width 47 height 19
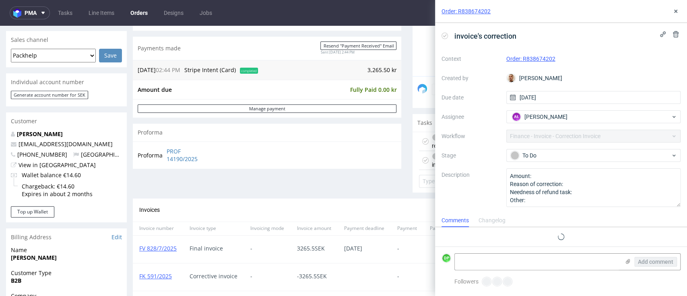
scroll to position [6, 0]
click at [443, 35] on icon at bounding box center [445, 36] width 6 height 6
click at [474, 259] on textarea at bounding box center [537, 262] width 165 height 16
paste textarea "FK 591/2025"
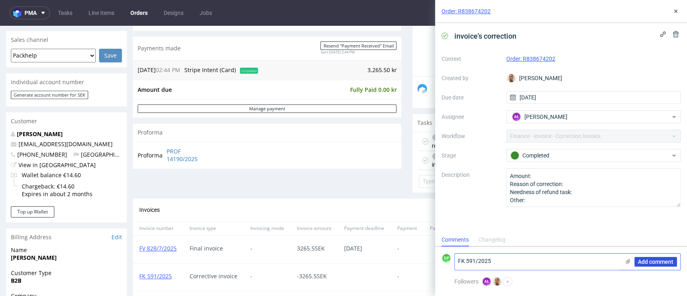
type textarea "FK 591/2025"
click at [638, 263] on span "Add comment" at bounding box center [655, 262] width 35 height 6
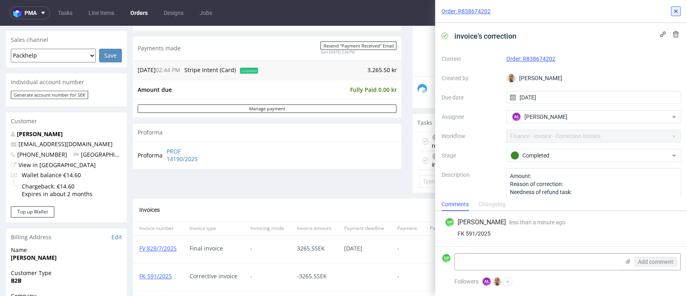
click at [676, 11] on use at bounding box center [676, 11] width 3 height 3
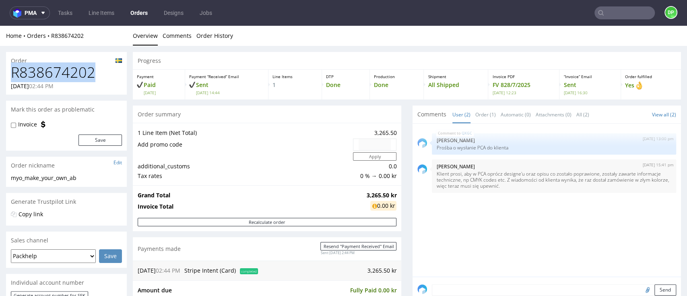
drag, startPoint x: 98, startPoint y: 72, endPoint x: 9, endPoint y: 79, distance: 89.2
click at [9, 79] on div "R838674202 02.07.2025 02:44 PM" at bounding box center [66, 79] width 121 height 30
copy h1 "R838674202"
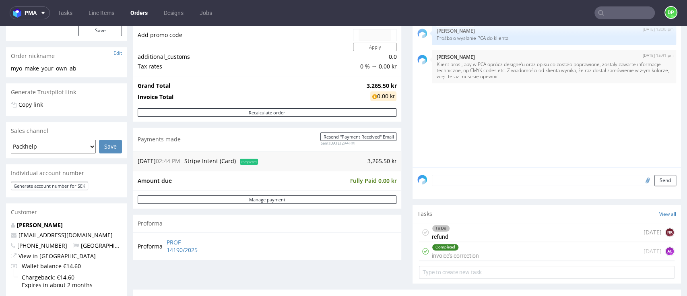
scroll to position [161, 0]
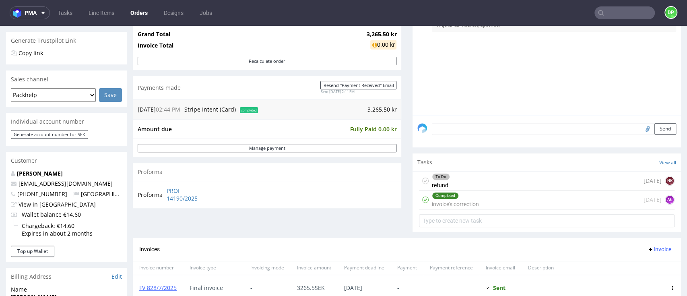
click at [481, 182] on div "To Do refund today NK" at bounding box center [547, 181] width 256 height 19
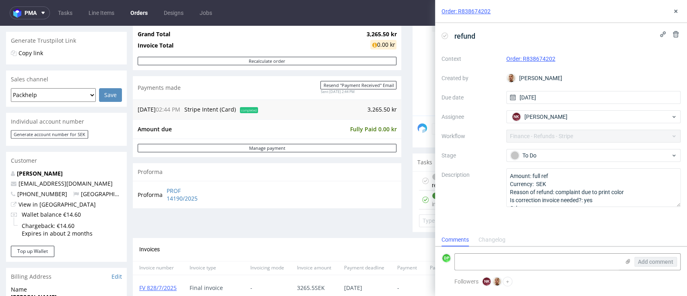
scroll to position [6, 0]
click at [448, 36] on icon at bounding box center [445, 36] width 6 height 6
click at [510, 259] on textarea at bounding box center [537, 262] width 165 height 16
type textarea "refunded 10.09.2025"
click at [654, 262] on span "Add comment" at bounding box center [655, 262] width 35 height 6
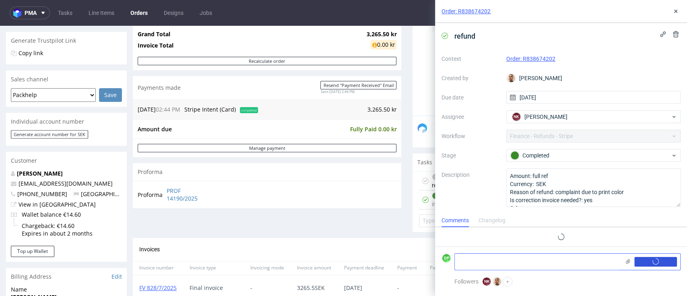
scroll to position [0, 0]
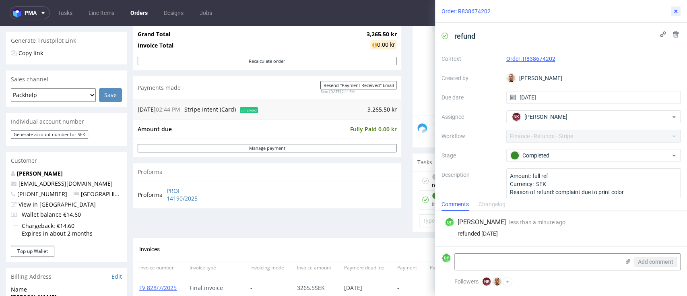
click at [677, 11] on icon at bounding box center [676, 11] width 6 height 6
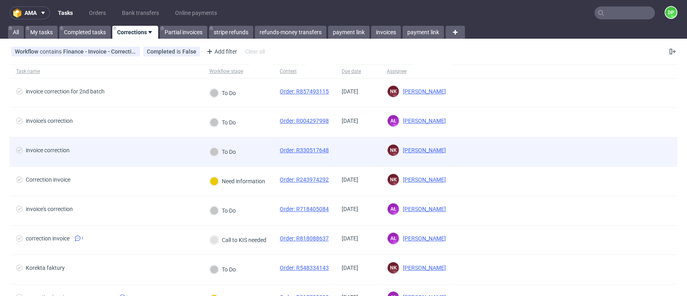
click at [122, 140] on div "invoice correction" at bounding box center [106, 151] width 193 height 29
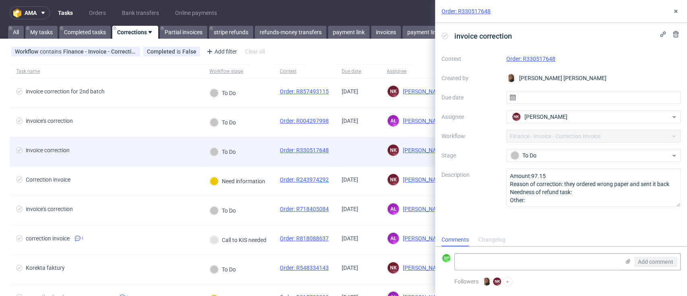
scroll to position [6, 0]
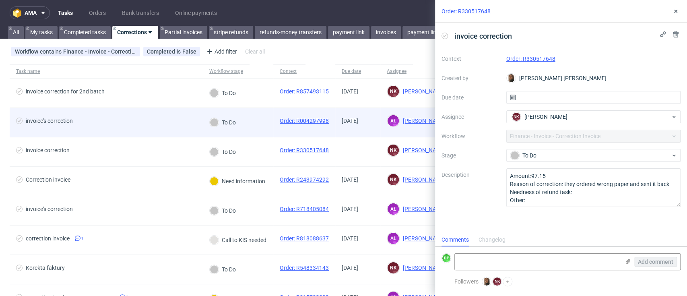
click at [97, 116] on div "invoice's correction" at bounding box center [106, 122] width 193 height 29
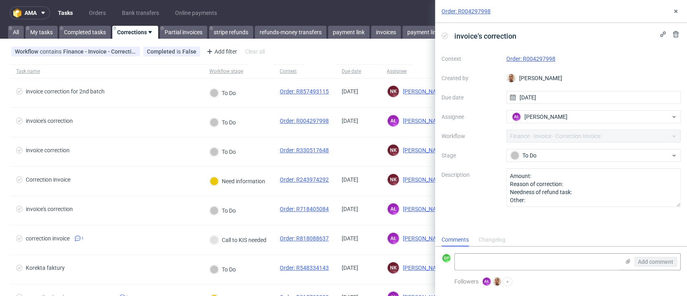
click at [513, 57] on link "Order: R004297998" at bounding box center [531, 59] width 49 height 6
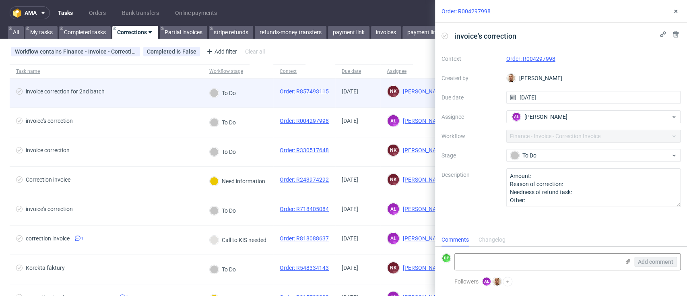
click at [257, 98] on div "To Do" at bounding box center [238, 93] width 70 height 29
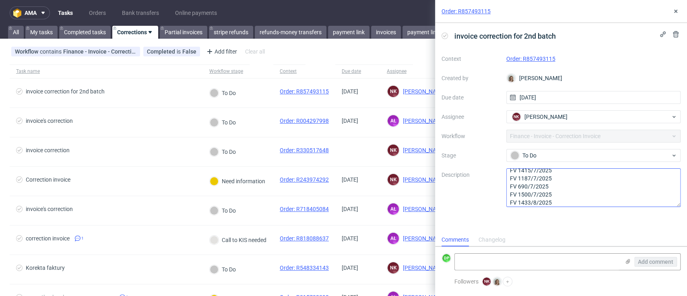
scroll to position [33, 0]
click at [679, 11] on icon at bounding box center [676, 11] width 6 height 6
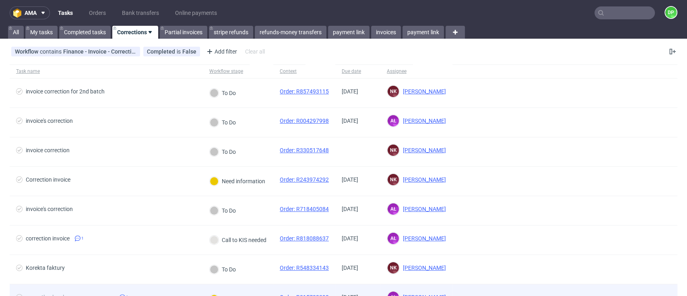
click at [145, 179] on div "Correction invoice" at bounding box center [106, 181] width 193 height 29
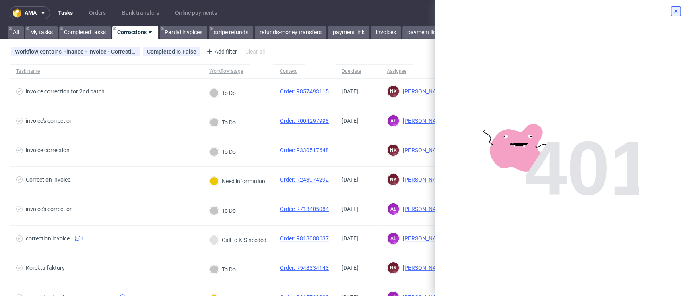
click at [677, 10] on use at bounding box center [676, 11] width 3 height 3
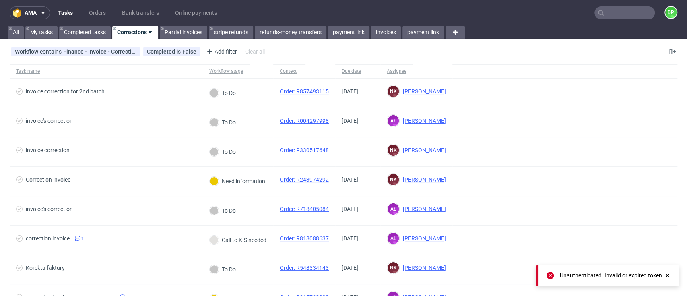
click at [669, 279] on div at bounding box center [667, 275] width 7 height 8
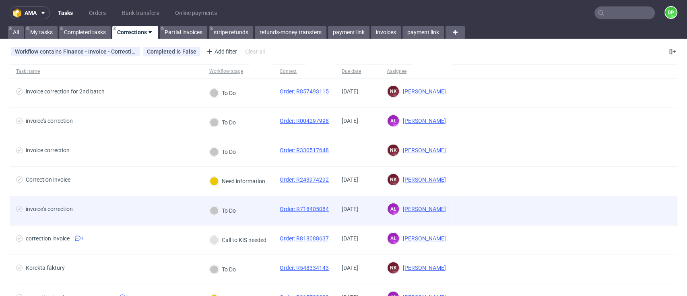
click at [116, 205] on div "invoice's correction" at bounding box center [106, 210] width 193 height 29
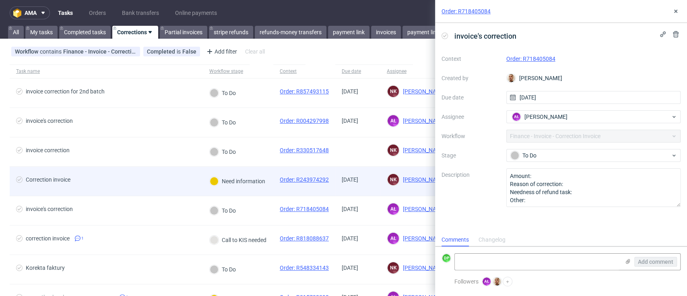
scroll to position [6, 0]
click at [123, 171] on div "Correction invoice" at bounding box center [106, 181] width 193 height 29
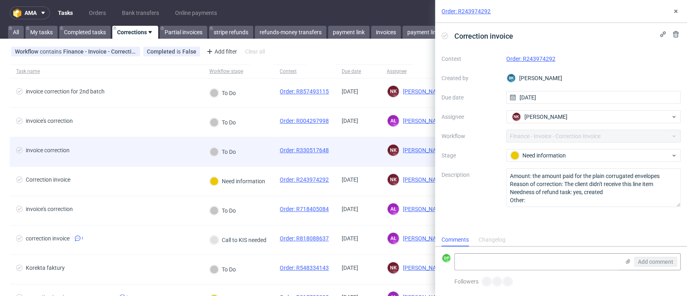
scroll to position [6, 0]
click at [129, 161] on div "invoice correction" at bounding box center [106, 151] width 193 height 29
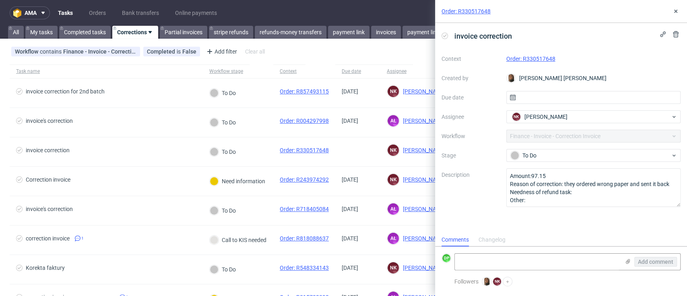
click at [519, 58] on link "Order: R330517648" at bounding box center [531, 59] width 49 height 6
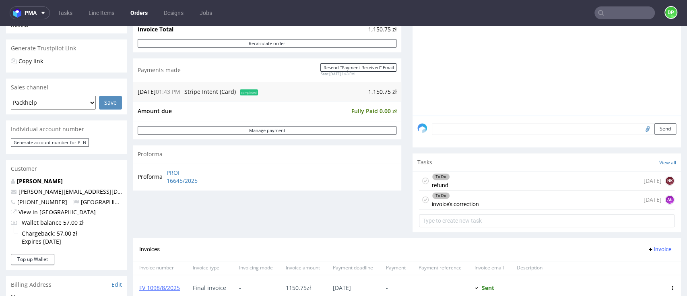
scroll to position [215, 0]
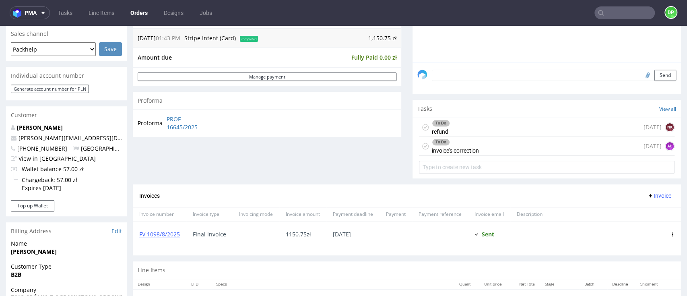
click at [458, 129] on div "To Do refund 1 day ago NK" at bounding box center [547, 127] width 256 height 19
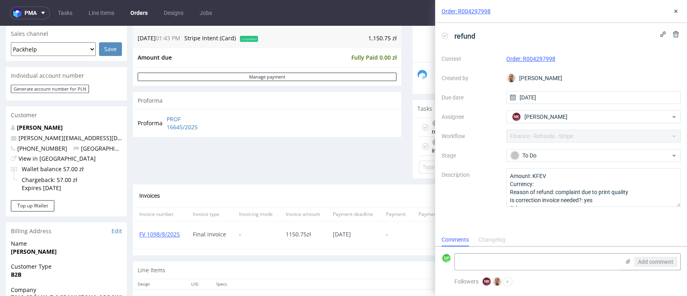
scroll to position [6, 0]
click at [368, 145] on div "Order summary 2 Line Items (Net Total) 1,028.18 additional_customs 0.0 Promotio…" at bounding box center [267, 38] width 269 height 294
click at [671, 10] on button at bounding box center [676, 11] width 10 height 10
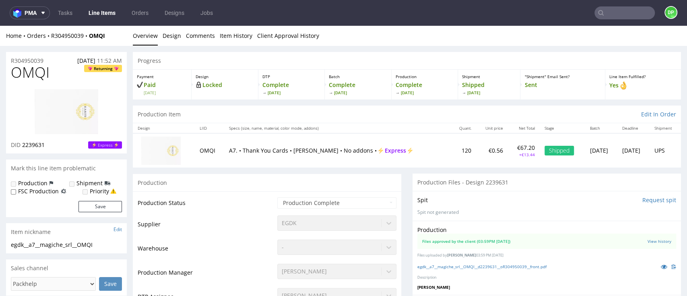
scroll to position [805, 0]
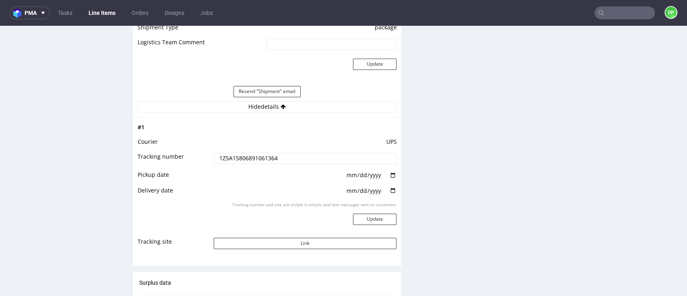
drag, startPoint x: 0, startPoint y: 26, endPoint x: 448, endPoint y: 92, distance: 452.7
click at [448, 92] on div "Production Files - Design 2239631 Spit Request spit Spit not generated Producti…" at bounding box center [547, 19] width 269 height 1303
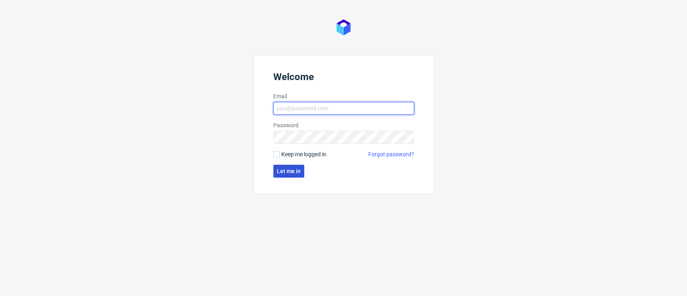
type input "[EMAIL_ADDRESS][PERSON_NAME][DOMAIN_NAME]"
click at [275, 171] on button "Let me in" at bounding box center [288, 171] width 31 height 13
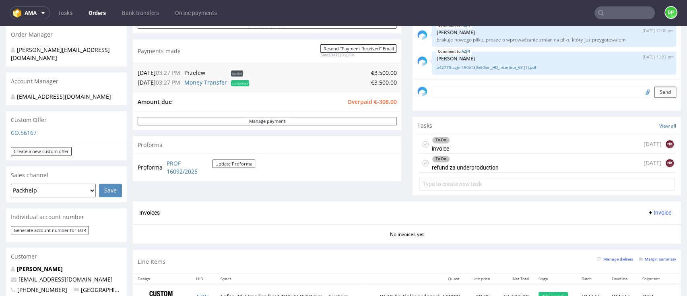
scroll to position [215, 0]
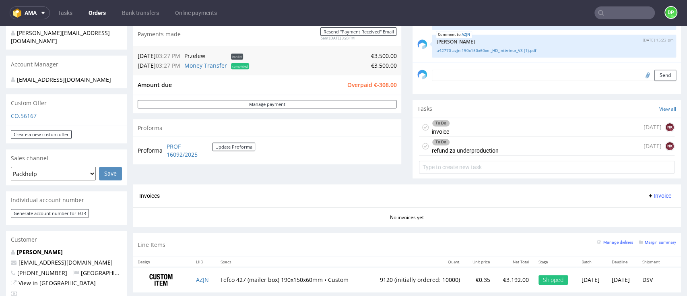
click at [464, 132] on div "To Do invoice [DATE] NK" at bounding box center [547, 127] width 256 height 19
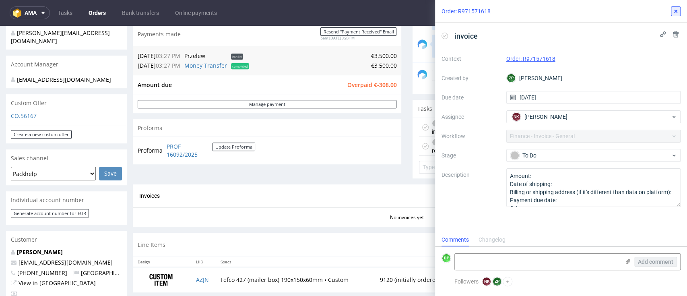
click at [673, 14] on button at bounding box center [676, 11] width 10 height 10
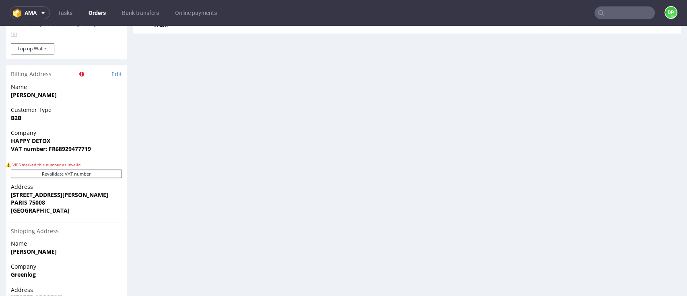
scroll to position [420, 0]
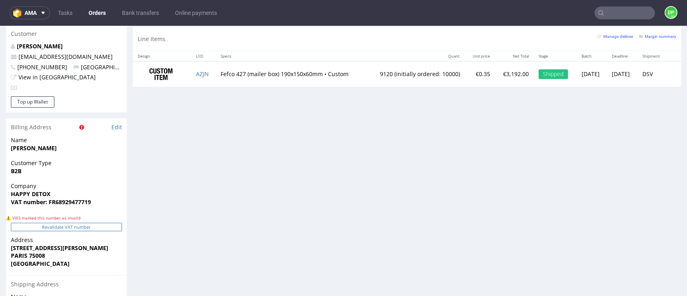
click at [77, 225] on button "Revalidate VAT number" at bounding box center [66, 227] width 111 height 8
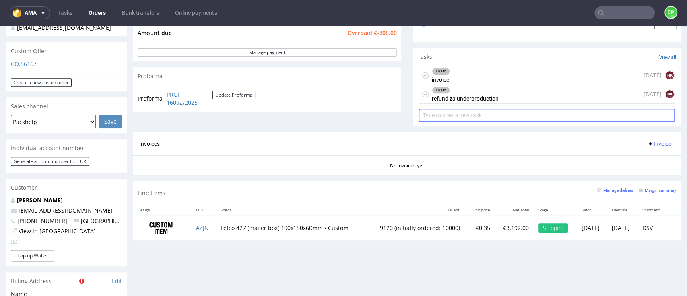
scroll to position [259, 0]
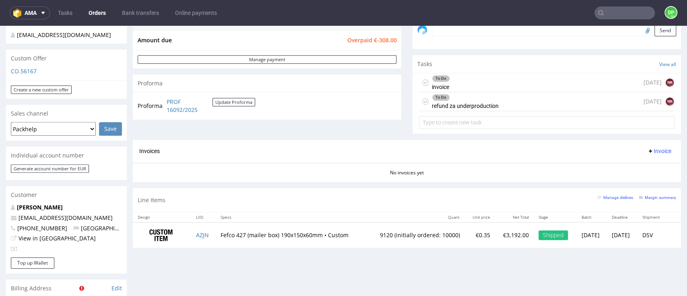
click at [457, 79] on div "To Do invoice [DATE] NK" at bounding box center [547, 82] width 256 height 19
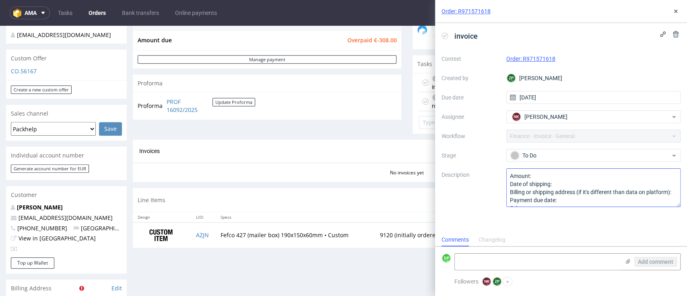
scroll to position [17, 0]
click at [176, 112] on link "PROF 16092/2025" at bounding box center [190, 106] width 46 height 16
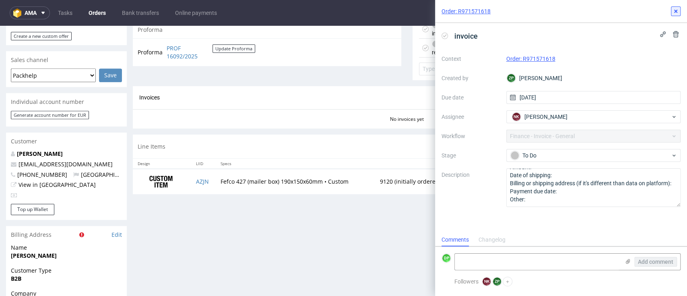
click at [674, 14] on button at bounding box center [676, 11] width 10 height 10
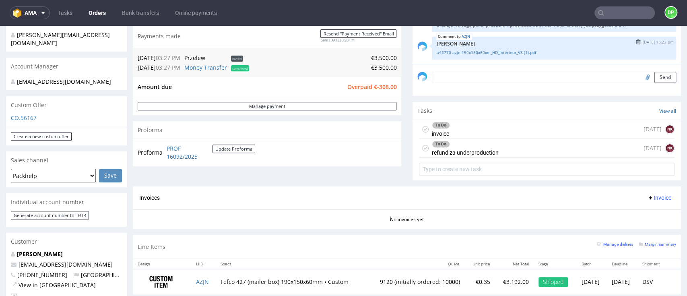
scroll to position [215, 0]
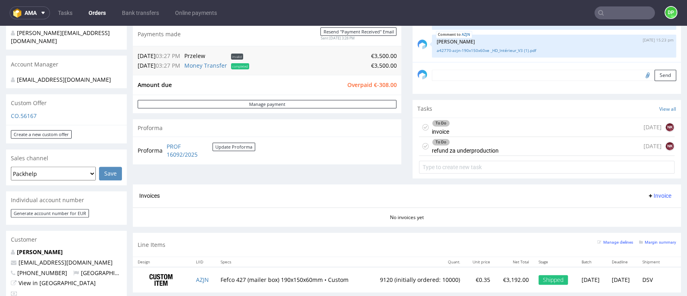
click at [469, 134] on div "To Do invoice 2 days ago NK" at bounding box center [547, 127] width 256 height 19
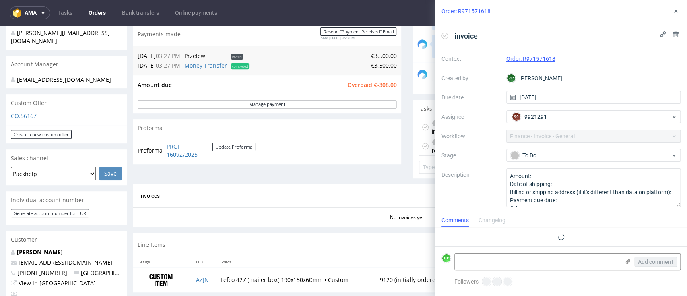
scroll to position [6, 0]
click at [677, 9] on icon at bounding box center [676, 11] width 6 height 6
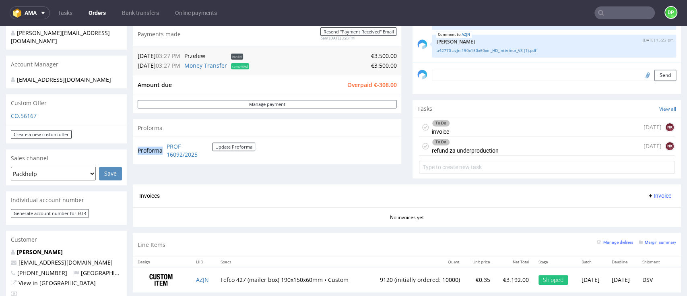
drag, startPoint x: 217, startPoint y: 159, endPoint x: 161, endPoint y: 151, distance: 56.5
click at [161, 151] on tr "Proforma PROF 16092/2025 Update Proforma" at bounding box center [197, 150] width 118 height 17
copy tbody "Proforma"
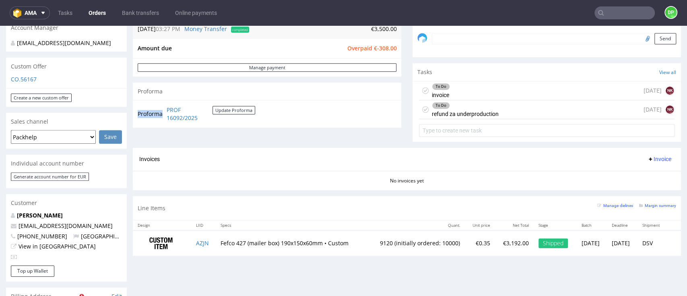
scroll to position [268, 0]
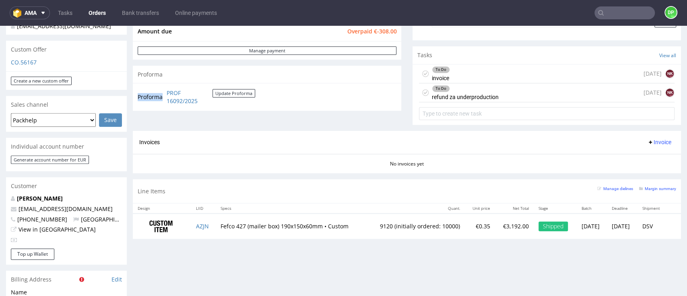
copy tbody "Proforma"
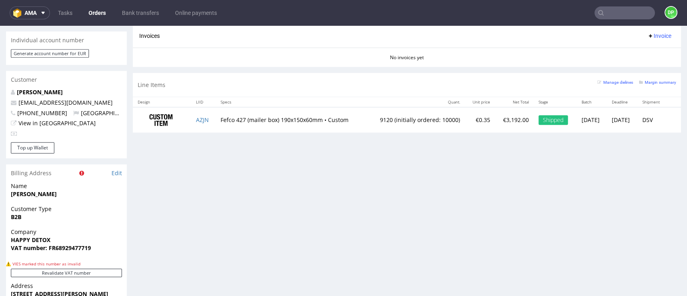
scroll to position [376, 0]
drag, startPoint x: 195, startPoint y: 122, endPoint x: 166, endPoint y: 156, distance: 44.9
click at [166, 156] on div "Progress Payment Owed €-308.00 Payment “Received” Email - Line Items 1 DTP - Pr…" at bounding box center [407, 57] width 549 height 762
drag, startPoint x: 190, startPoint y: 118, endPoint x: 182, endPoint y: 172, distance: 53.9
click at [182, 172] on div "Progress Payment Owed €-308.00 Payment “Received” Email - Line Items 1 DTP - Pr…" at bounding box center [407, 57] width 549 height 762
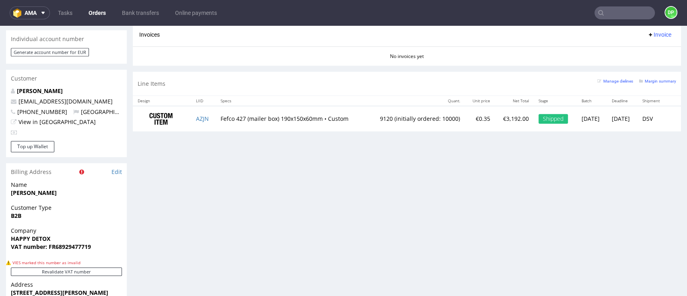
click at [431, 237] on div "Progress Payment Owed €-308.00 Payment “Received” Email - Line Items 1 DTP - Pr…" at bounding box center [407, 57] width 549 height 762
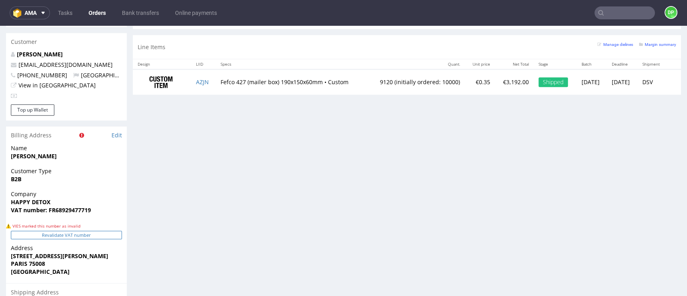
scroll to position [429, 0]
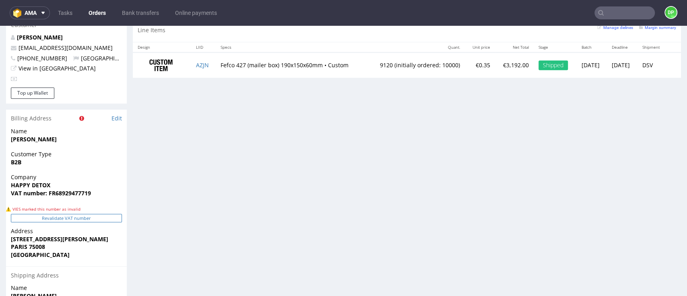
click at [60, 222] on button "Revalidate VAT number" at bounding box center [66, 218] width 111 height 8
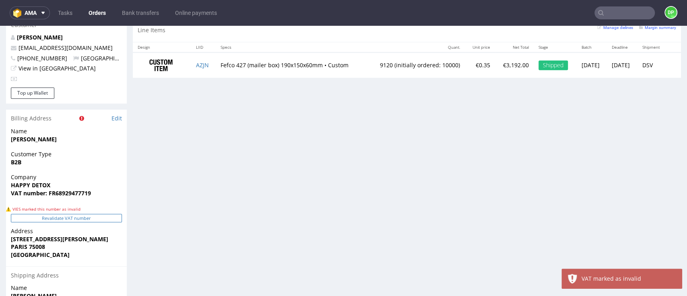
click at [82, 217] on button "Revalidate VAT number" at bounding box center [66, 218] width 111 height 8
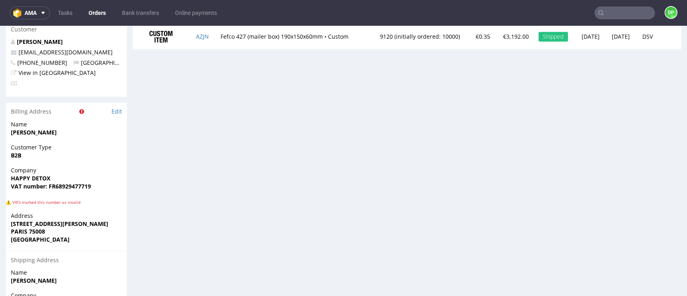
scroll to position [4, 0]
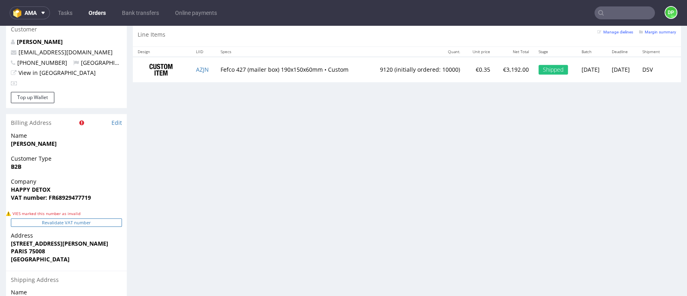
click at [90, 224] on button "Revalidate VAT number" at bounding box center [66, 222] width 111 height 8
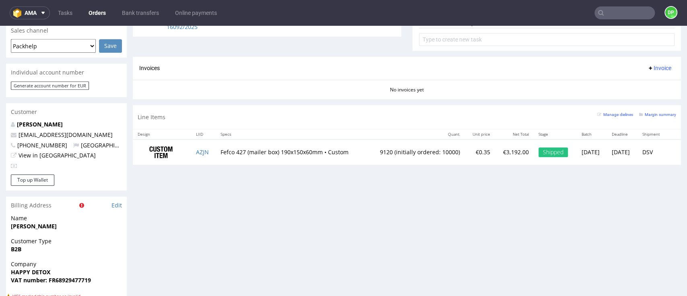
scroll to position [420, 0]
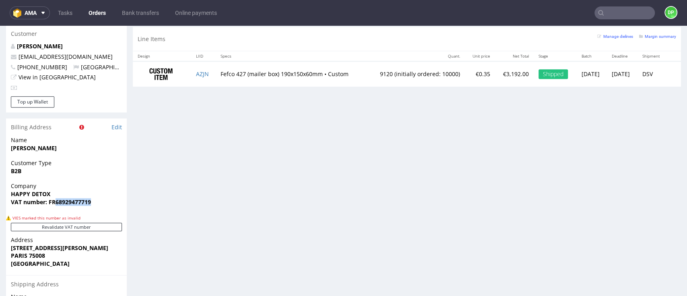
drag, startPoint x: 93, startPoint y: 203, endPoint x: 55, endPoint y: 201, distance: 38.3
click at [55, 201] on span "VAT number: FR68929477719" at bounding box center [66, 202] width 111 height 8
copy strong "68929477719"
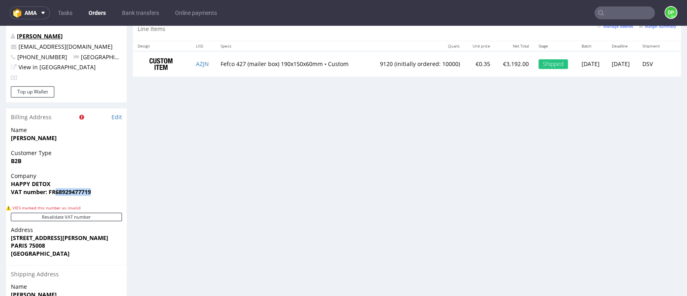
scroll to position [528, 0]
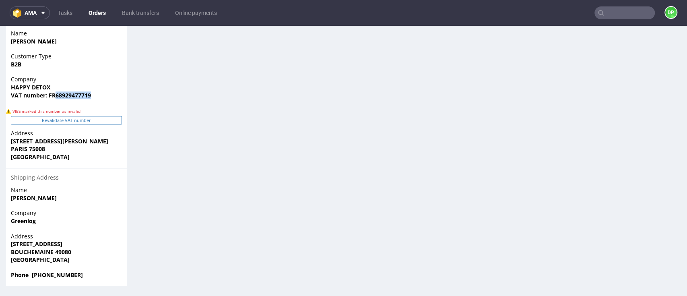
click at [94, 118] on button "Revalidate VAT number" at bounding box center [66, 120] width 111 height 8
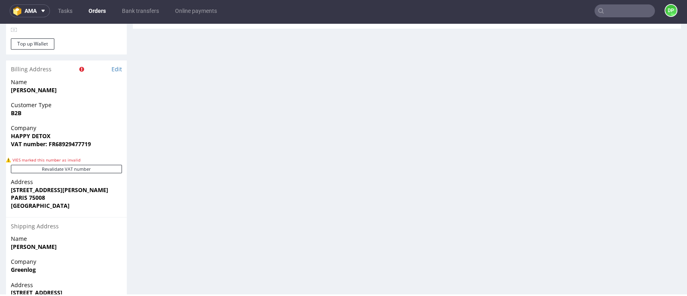
scroll to position [483, 0]
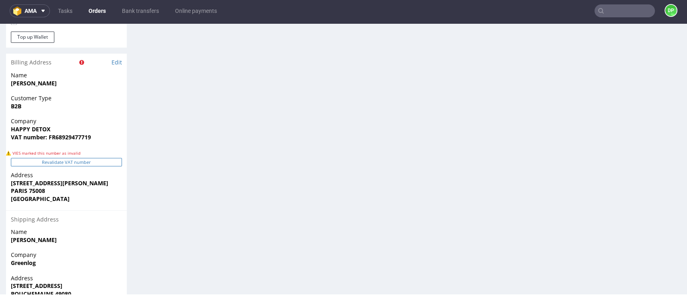
click at [28, 163] on button "Revalidate VAT number" at bounding box center [66, 162] width 111 height 8
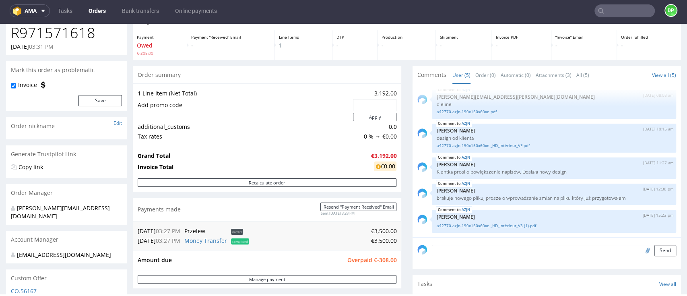
scroll to position [54, 0]
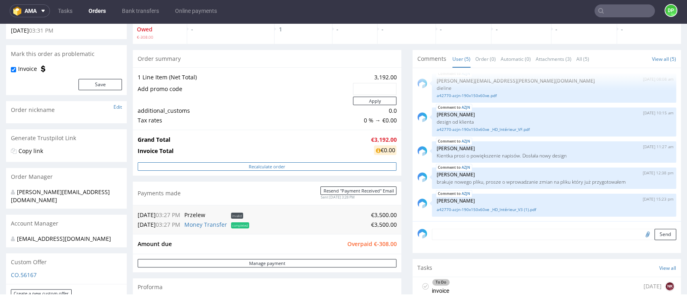
click at [260, 167] on button "Recalculate order" at bounding box center [267, 166] width 259 height 8
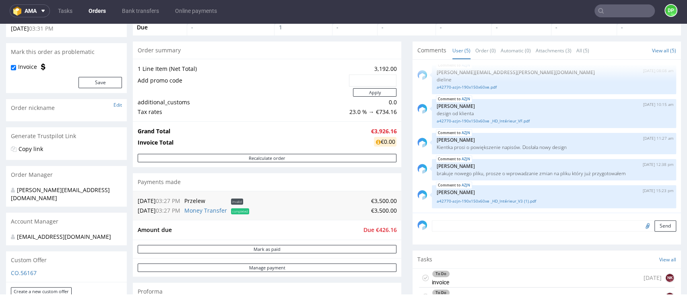
scroll to position [186, 0]
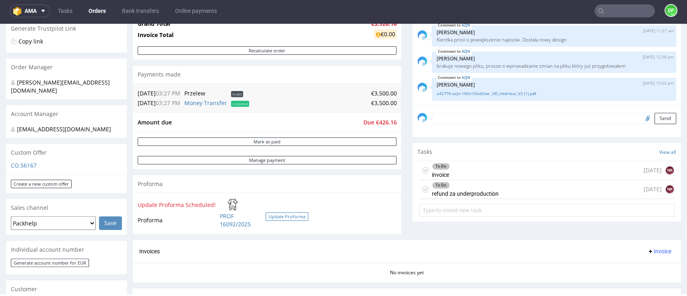
click at [280, 217] on button "Update Proforma" at bounding box center [287, 216] width 43 height 8
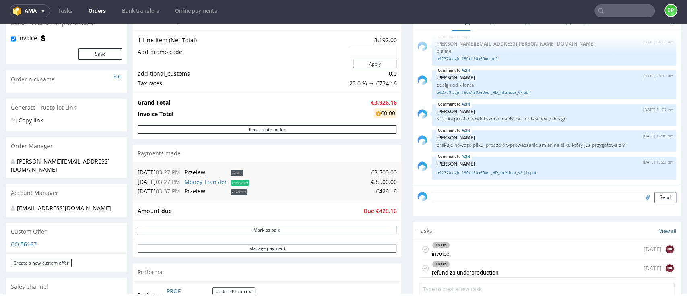
scroll to position [54, 0]
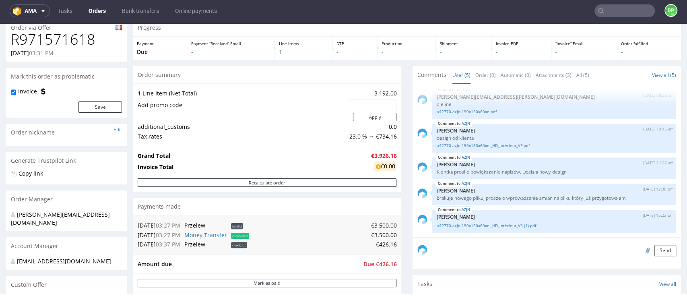
click at [348, 133] on td "23.0 % → €734.16" at bounding box center [372, 137] width 50 height 10
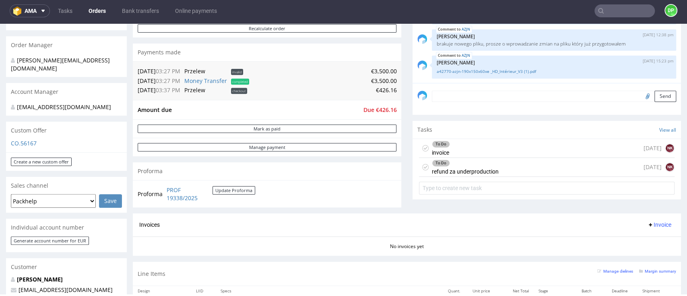
scroll to position [268, 0]
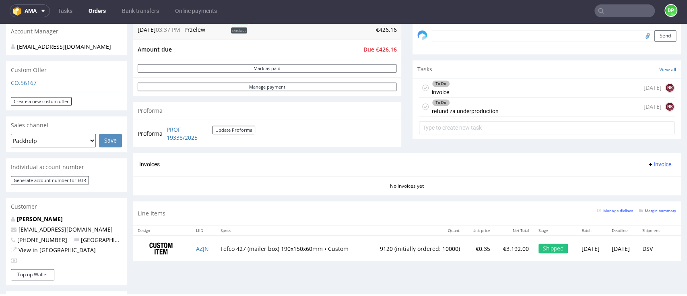
click at [367, 244] on td "9120 (initially ordered: 10000)" at bounding box center [416, 248] width 98 height 25
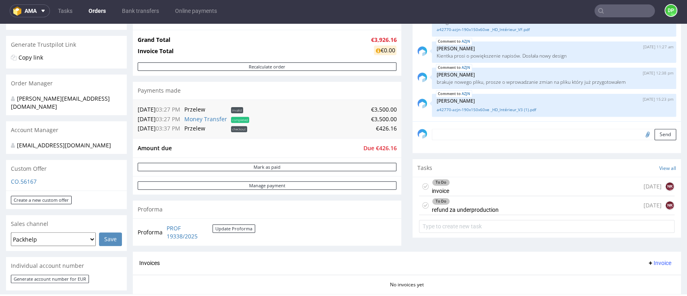
scroll to position [161, 0]
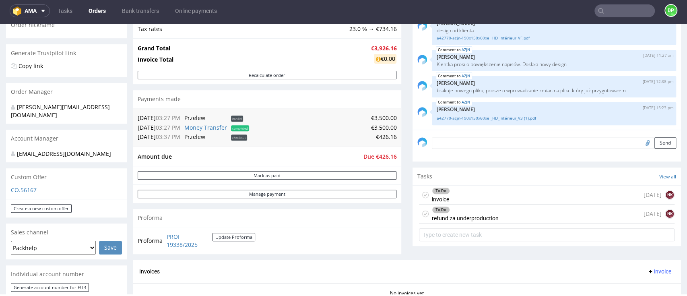
click at [376, 157] on span "Due €426.16" at bounding box center [379, 157] width 33 height 8
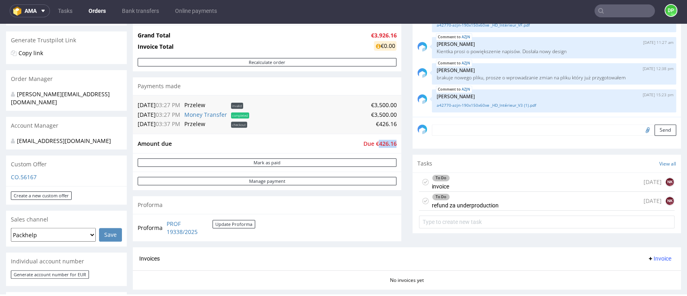
scroll to position [107, 0]
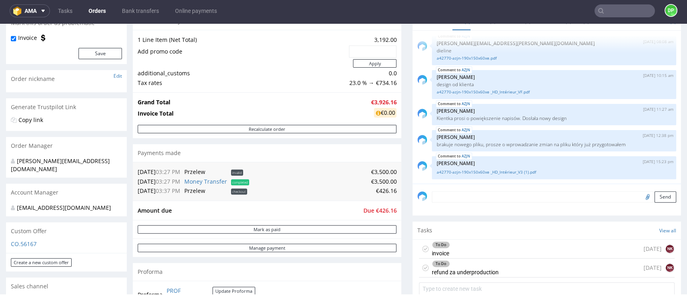
click at [325, 209] on td "Amount due" at bounding box center [250, 211] width 224 height 10
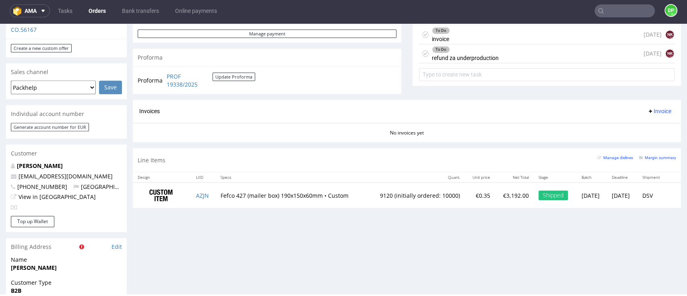
scroll to position [322, 0]
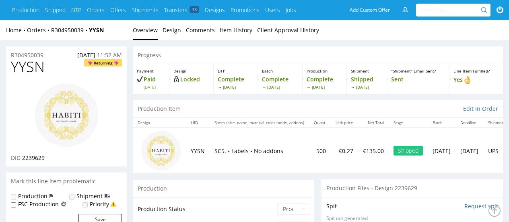
scroll to position [362, 0]
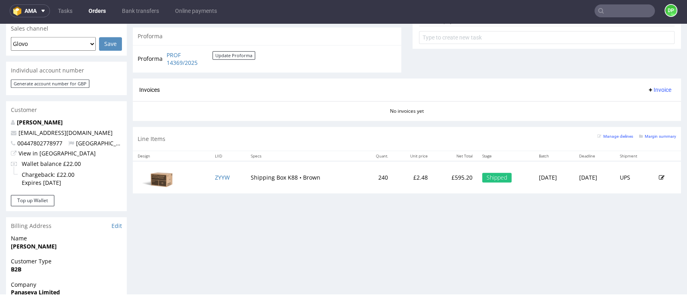
scroll to position [503, 0]
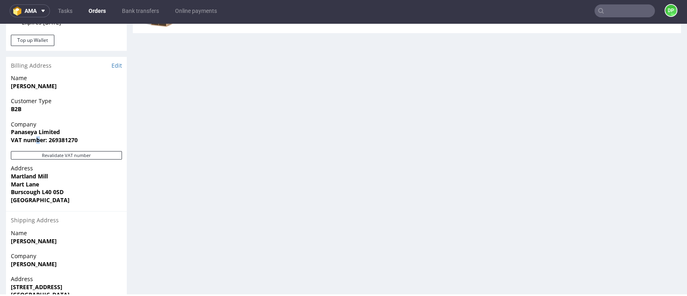
click at [38, 151] on div "Company Panaseya Limited VAT number: 269381270" at bounding box center [66, 135] width 121 height 31
click at [49, 154] on button "Revalidate VAT number" at bounding box center [66, 155] width 111 height 8
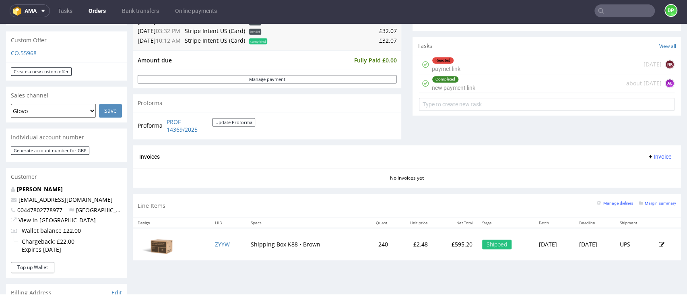
scroll to position [279, 0]
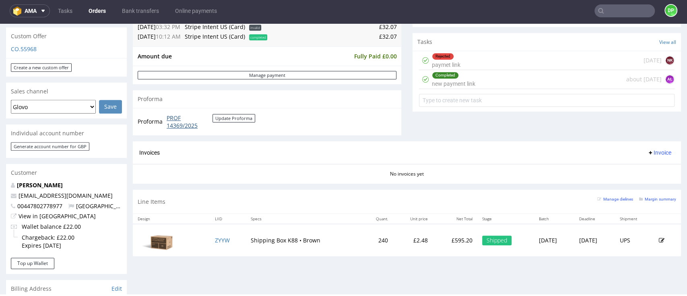
click at [180, 128] on link "PROF 14369/2025" at bounding box center [190, 122] width 46 height 16
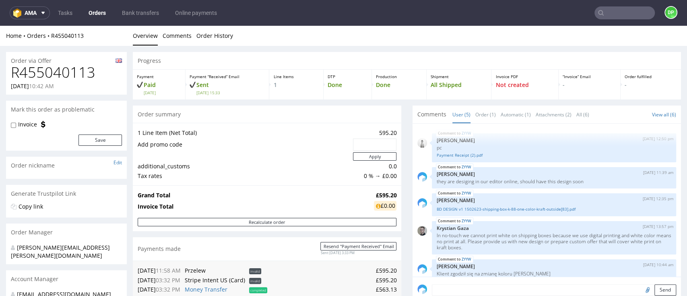
scroll to position [9, 0]
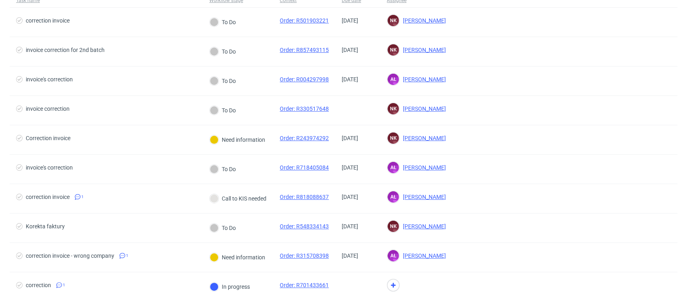
scroll to position [107, 0]
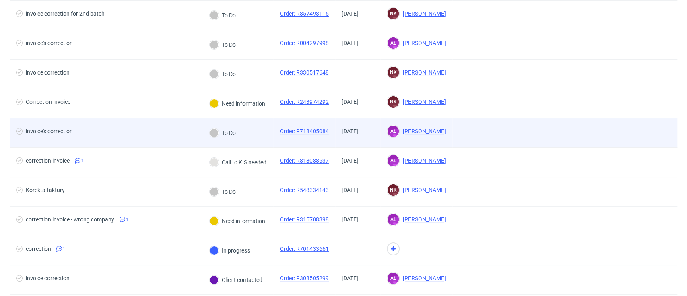
click at [164, 128] on span "invoice's correction" at bounding box center [106, 133] width 180 height 10
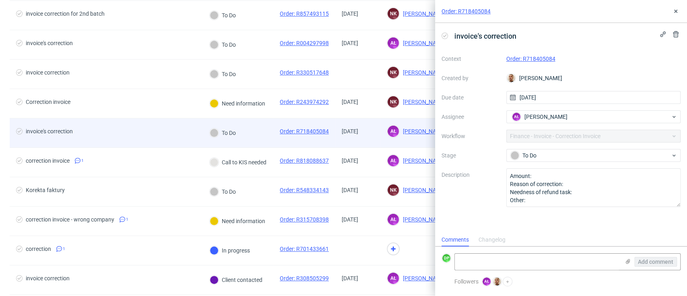
scroll to position [6, 0]
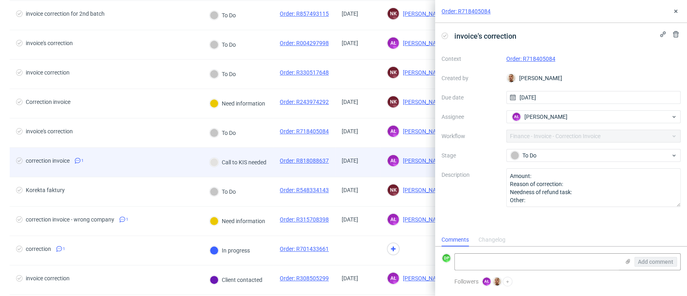
click at [134, 164] on span "correction invoice 1" at bounding box center [106, 162] width 180 height 10
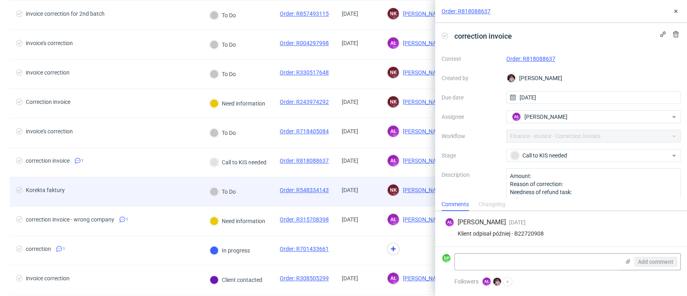
click at [134, 187] on span "Korekta faktury" at bounding box center [106, 192] width 180 height 10
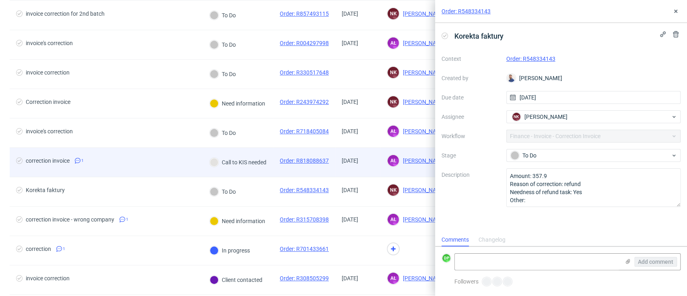
scroll to position [6, 0]
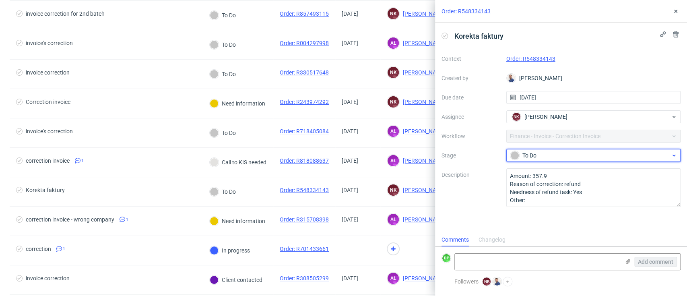
click at [542, 159] on div "To Do" at bounding box center [591, 155] width 160 height 9
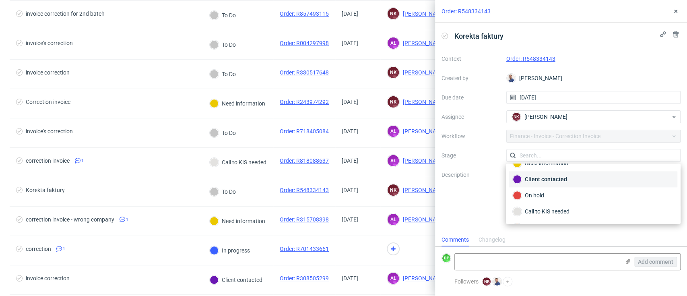
scroll to position [90, 0]
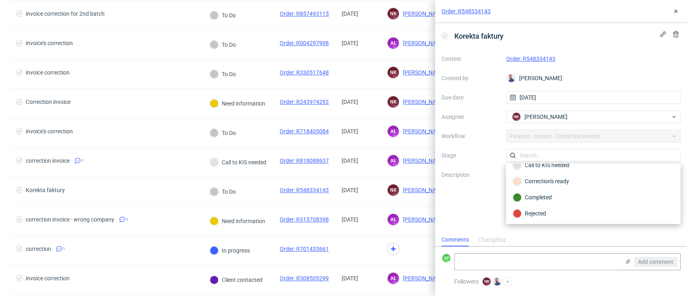
click at [495, 194] on label "Description" at bounding box center [471, 187] width 58 height 35
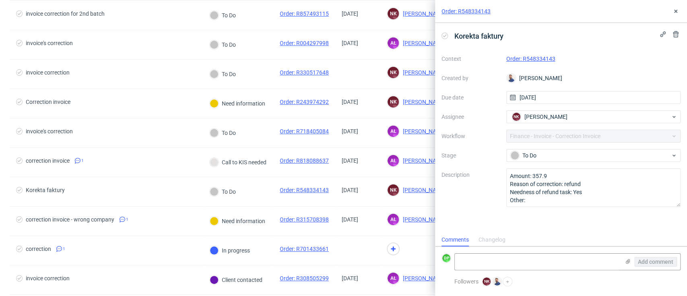
click at [518, 53] on div "Context Order: R548334143 Created by [PERSON_NAME] Due date [DATE] Assignee NK …" at bounding box center [561, 129] width 239 height 155
click at [523, 59] on link "Order: R548334143" at bounding box center [531, 59] width 49 height 6
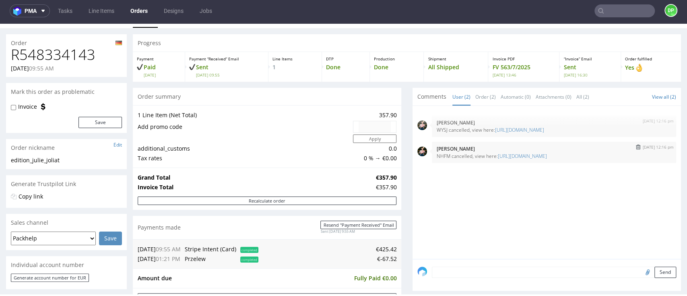
scroll to position [161, 0]
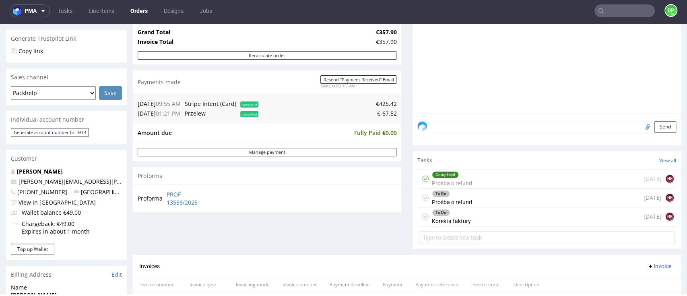
click at [479, 197] on div "To Do Prośba o refund 6 days ago NK" at bounding box center [547, 197] width 256 height 19
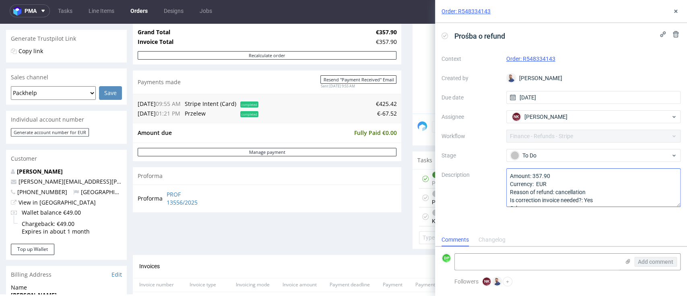
scroll to position [8, 0]
click at [511, 263] on textarea at bounding box center [537, 262] width 165 height 16
click at [348, 194] on div "Proforma PROF 13556/2025" at bounding box center [267, 197] width 269 height 27
click at [676, 10] on icon at bounding box center [676, 11] width 6 height 6
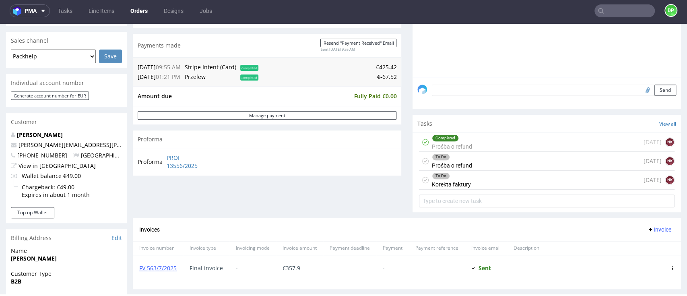
scroll to position [215, 0]
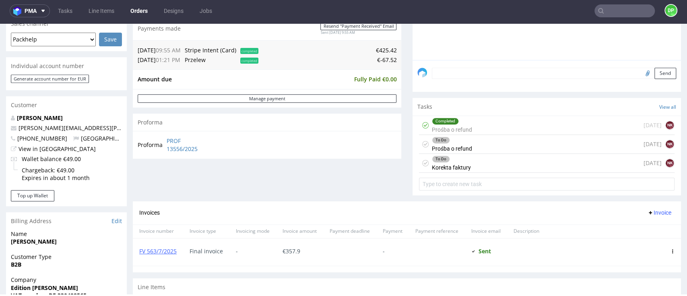
click at [474, 138] on div "To Do Prośba o refund 6 days ago NK" at bounding box center [547, 144] width 256 height 19
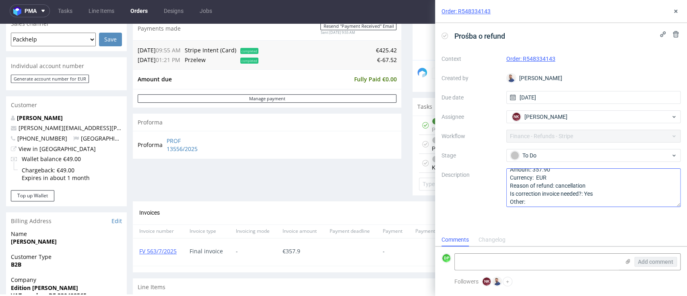
scroll to position [8, 0]
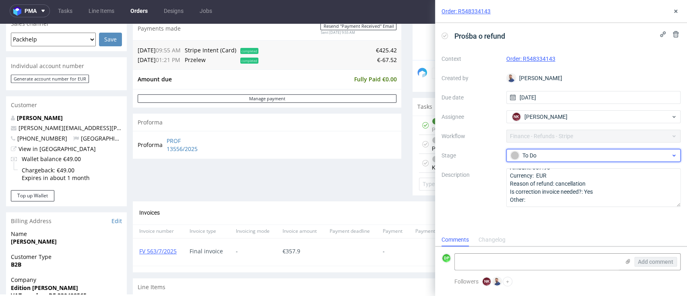
click at [525, 153] on div "To Do" at bounding box center [591, 155] width 160 height 9
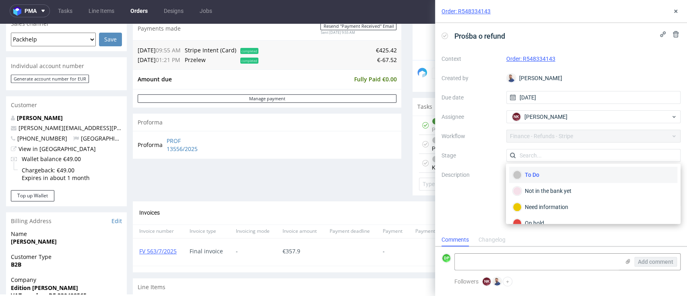
scroll to position [58, 0]
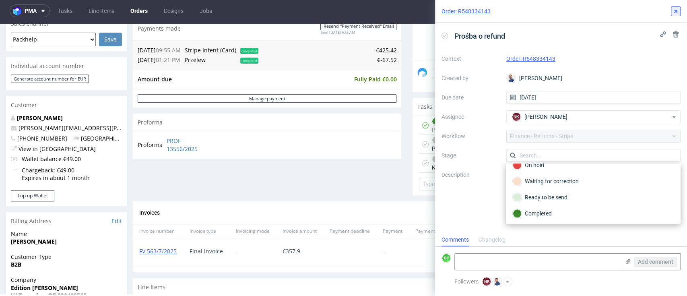
click at [676, 11] on use at bounding box center [676, 11] width 3 height 3
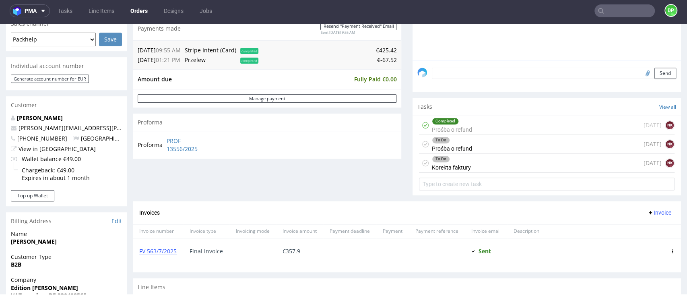
click at [477, 167] on div "To Do Korekta faktury 6 days ago NK" at bounding box center [547, 163] width 256 height 19
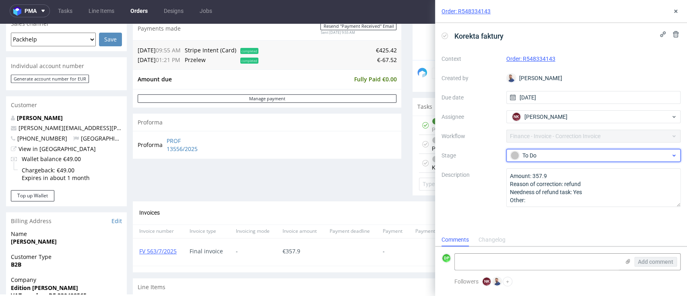
click at [542, 157] on div "To Do" at bounding box center [591, 155] width 160 height 9
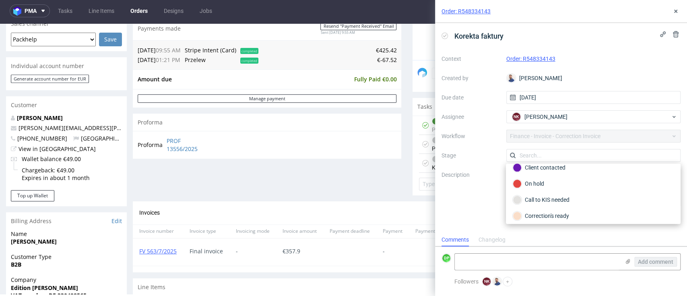
scroll to position [90, 0]
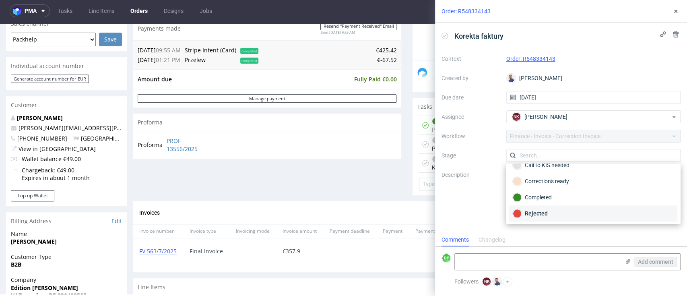
click at [528, 214] on div "Rejected" at bounding box center [593, 213] width 161 height 9
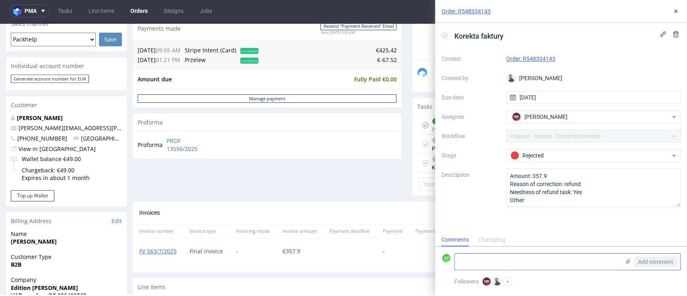
click at [489, 263] on textarea at bounding box center [537, 262] width 165 height 16
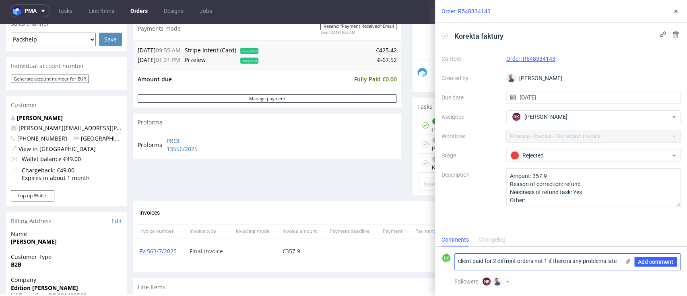
scroll to position [0, 0]
click at [457, 221] on div "Korekta faktury Context Order: R548334143 Created by Michał Rachański Due date …" at bounding box center [561, 125] width 252 height 204
click at [542, 260] on textarea "client paid for 2 diffrent orders not 1 if there is any problem later and still…" at bounding box center [537, 258] width 165 height 23
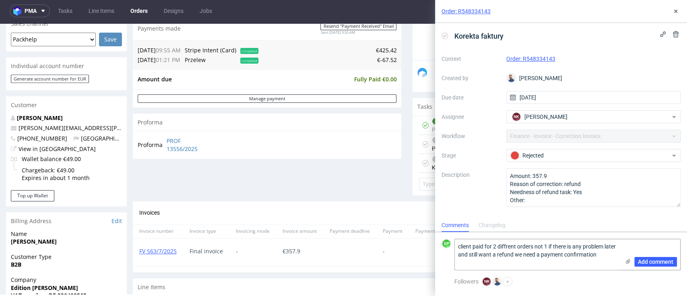
type textarea "client paid for 2 diffrent orders not 1 if there is any problem later and still…"
click at [658, 261] on span "Add comment" at bounding box center [655, 262] width 35 height 6
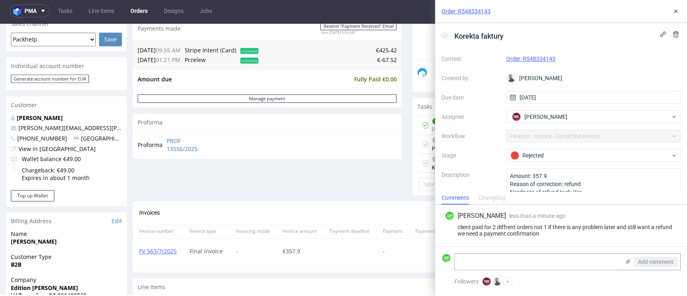
click at [670, 8] on div "Order: R548334143" at bounding box center [561, 11] width 252 height 23
click at [674, 10] on icon at bounding box center [676, 11] width 6 height 6
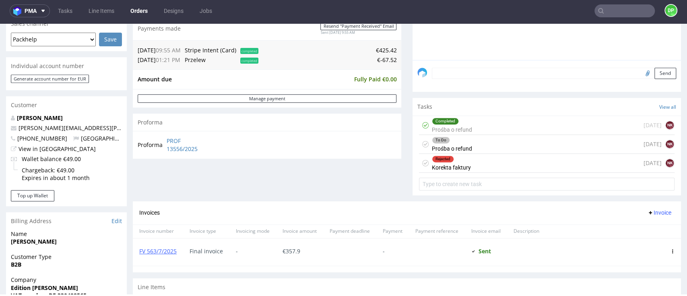
click at [483, 145] on div "To Do Prośba o refund 6 days ago NK" at bounding box center [547, 144] width 256 height 19
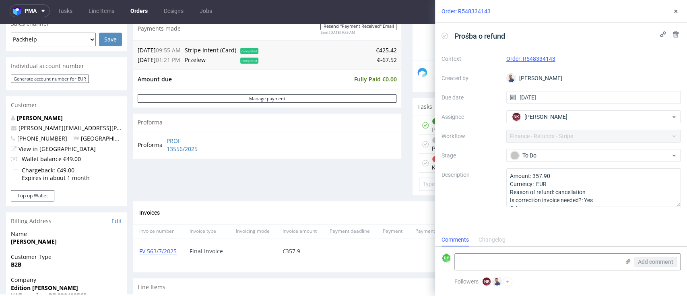
scroll to position [6, 0]
click at [572, 156] on div "To Do" at bounding box center [591, 155] width 160 height 9
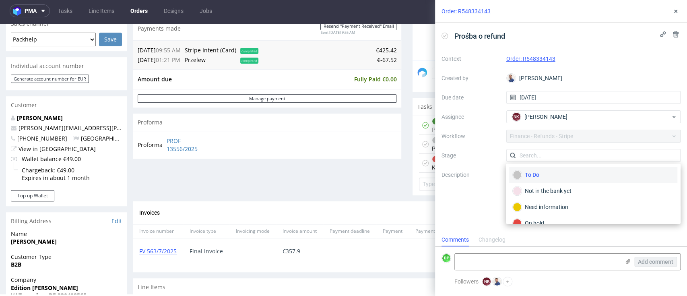
scroll to position [58, 0]
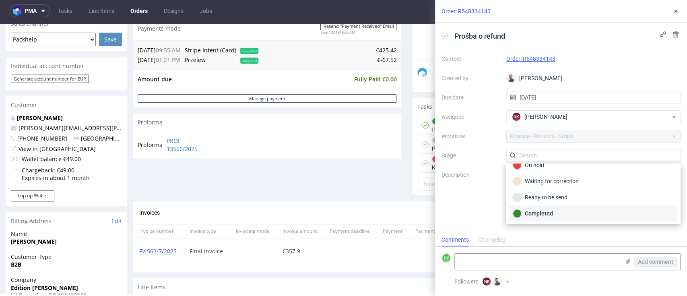
click at [535, 209] on div "Completed" at bounding box center [593, 213] width 161 height 9
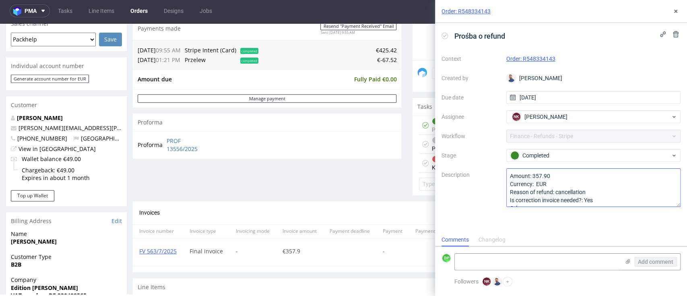
scroll to position [8, 0]
click at [511, 262] on textarea at bounding box center [537, 262] width 165 height 16
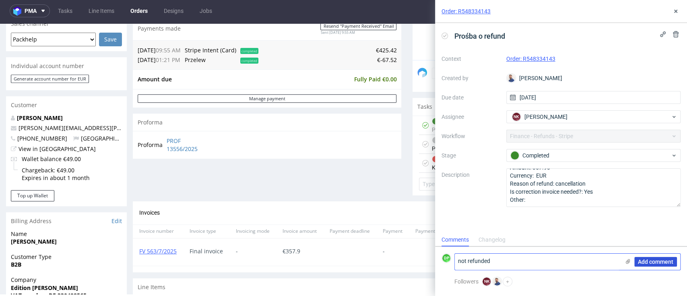
type textarea "not refunded"
click at [647, 260] on span "Add comment" at bounding box center [655, 262] width 35 height 6
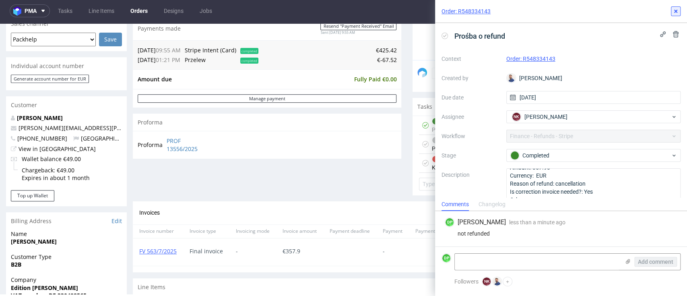
click at [674, 11] on icon at bounding box center [676, 11] width 6 height 6
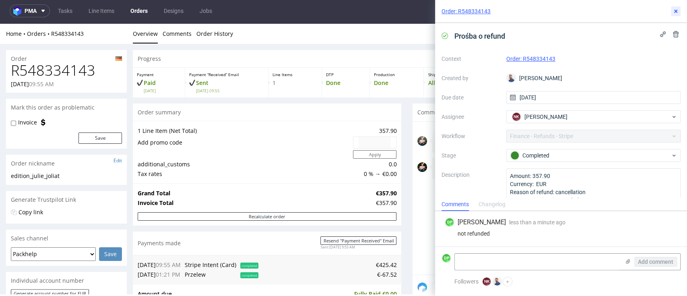
click at [672, 12] on button at bounding box center [676, 11] width 10 height 10
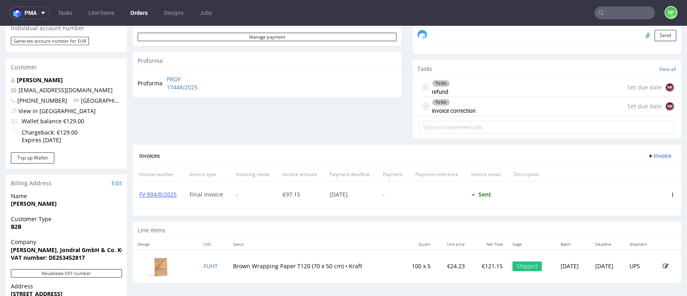
scroll to position [201, 0]
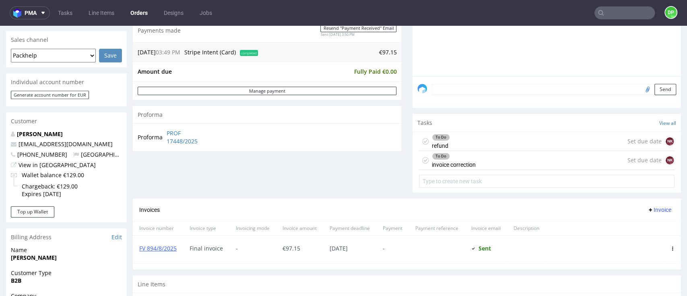
click at [464, 161] on div "To Do invoice correction" at bounding box center [454, 160] width 44 height 19
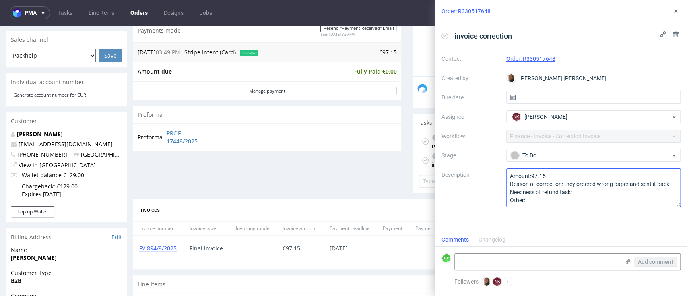
scroll to position [8, 0]
click at [350, 161] on div "Order summary 1 Line Item (Net Total) 121.15 additional_customs 0.0 Wallet valu…" at bounding box center [267, 52] width 269 height 294
click at [678, 7] on button at bounding box center [676, 11] width 10 height 10
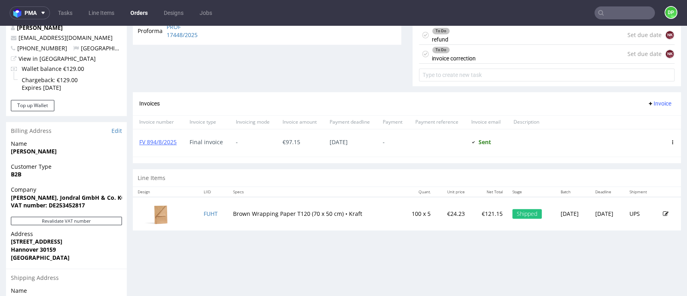
scroll to position [308, 0]
drag, startPoint x: 178, startPoint y: 141, endPoint x: 137, endPoint y: 143, distance: 41.1
click at [137, 143] on div "FV 894/8/2025" at bounding box center [158, 141] width 50 height 27
copy link "FV 894/8/2025"
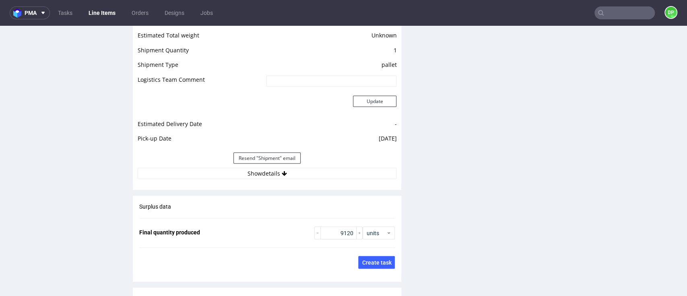
scroll to position [1004, 0]
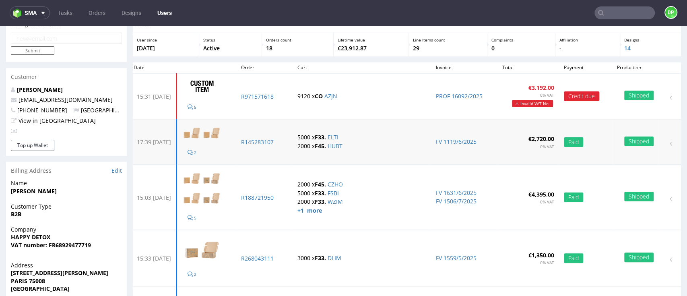
scroll to position [54, 0]
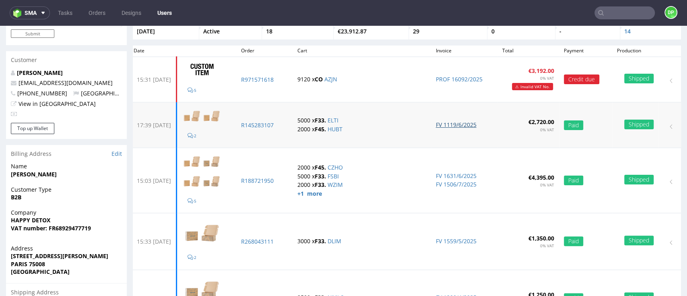
click at [456, 126] on link "FV 1119/6/2025" at bounding box center [456, 125] width 41 height 8
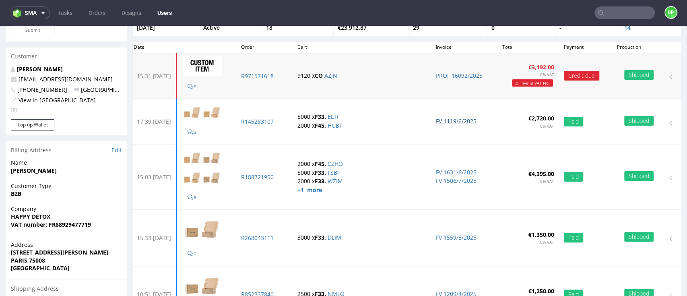
scroll to position [107, 0]
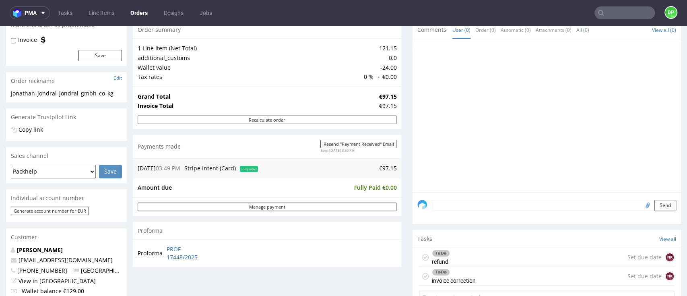
scroll to position [161, 0]
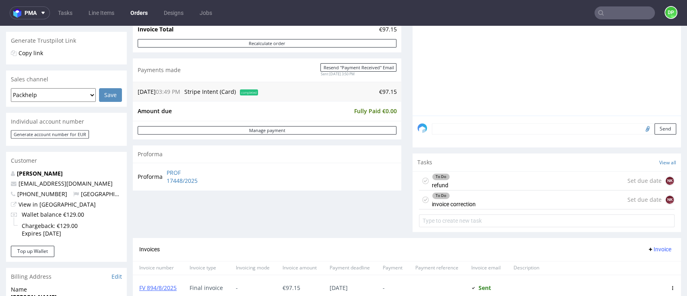
click at [455, 202] on div "To Do invoice correction" at bounding box center [454, 199] width 44 height 19
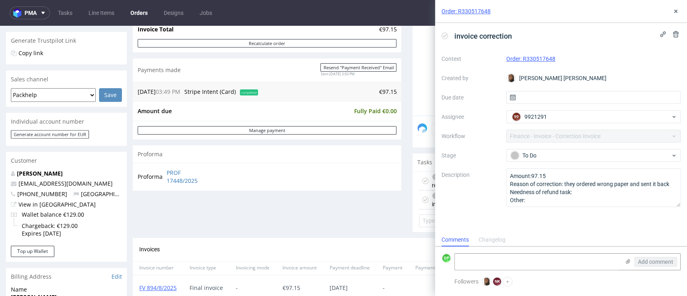
scroll to position [6, 0]
drag, startPoint x: 555, startPoint y: 57, endPoint x: 499, endPoint y: 60, distance: 56.5
click at [499, 60] on div "Context Order: R330517648 Created by Angelina Marć Due date Assignee NK Natalia…" at bounding box center [561, 129] width 239 height 155
copy div "Order: R330517648"
click at [255, 185] on div "Proforma PROF 17448/2025" at bounding box center [267, 176] width 269 height 27
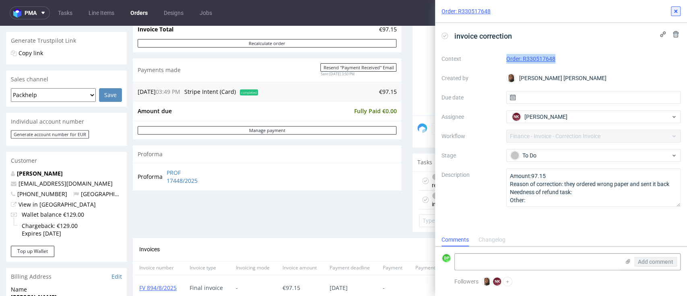
click at [675, 9] on icon at bounding box center [676, 11] width 6 height 6
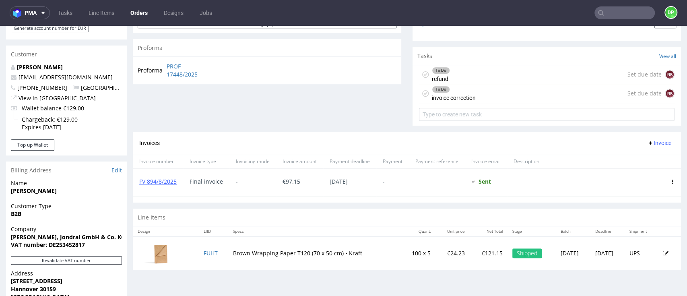
scroll to position [268, 0]
click at [644, 146] on button "Invoice" at bounding box center [659, 142] width 31 height 10
click at [629, 168] on li "Add corrective" at bounding box center [640, 173] width 53 height 14
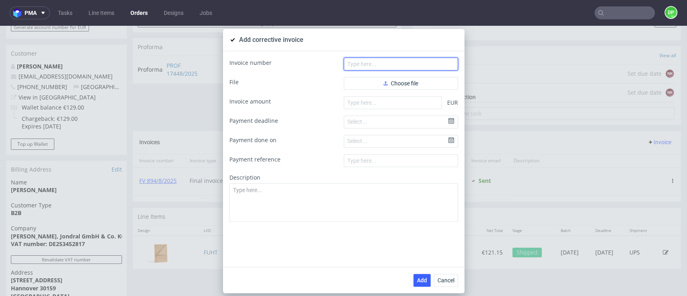
click at [347, 68] on input "text" at bounding box center [401, 64] width 114 height 13
paste input "FK 592/2025"
type input "FK 592/2025"
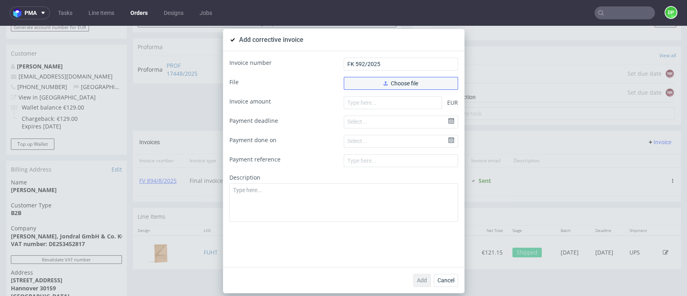
click at [355, 84] on button "Choose file" at bounding box center [401, 83] width 114 height 13
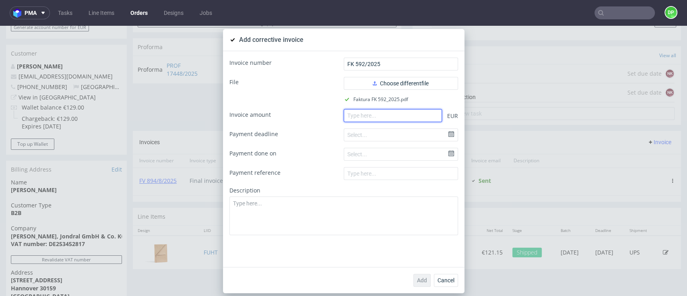
click at [366, 116] on input "number" at bounding box center [393, 115] width 98 height 13
paste input "97.15"
type input "97.15"
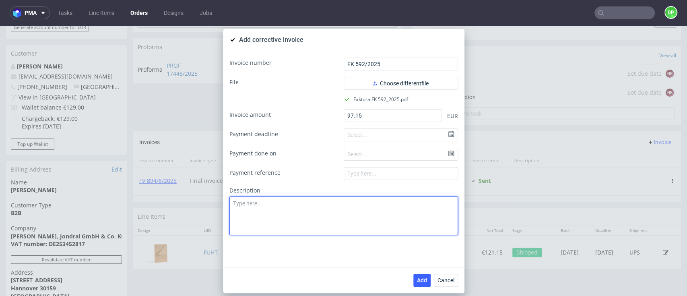
click at [352, 227] on textarea at bounding box center [344, 216] width 229 height 39
paste textarea "The goods returned to sender"
type textarea "The goods returned to sender"
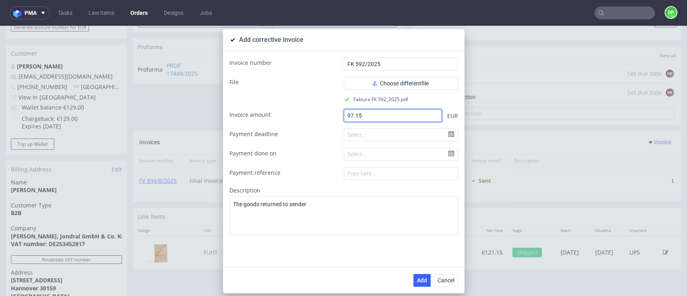
click at [344, 116] on input "97.15" at bounding box center [393, 115] width 98 height 13
type input "-97.15"
click at [417, 281] on span "Add" at bounding box center [422, 280] width 10 height 6
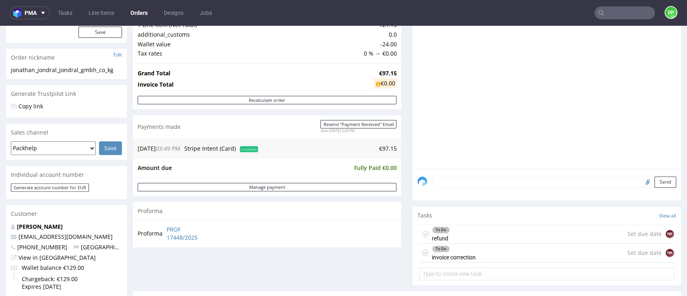
scroll to position [107, 0]
click at [464, 260] on div "To Do invoice correction" at bounding box center [454, 253] width 44 height 19
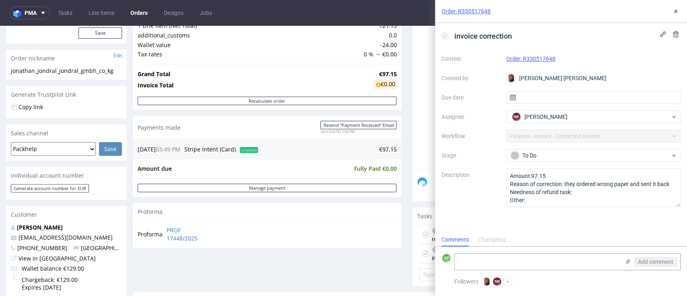
scroll to position [6, 0]
click at [448, 36] on div "invoice correction" at bounding box center [479, 35] width 74 height 13
click at [444, 37] on icon at bounding box center [445, 36] width 6 height 6
click at [557, 256] on textarea at bounding box center [537, 262] width 165 height 16
paste textarea "FK 592/2025"
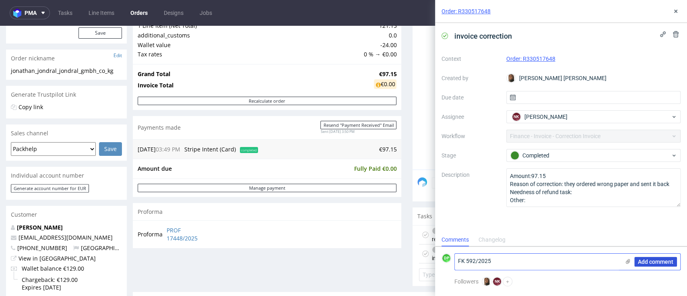
type textarea "FK 592/2025"
click at [663, 263] on span "Add comment" at bounding box center [655, 262] width 35 height 6
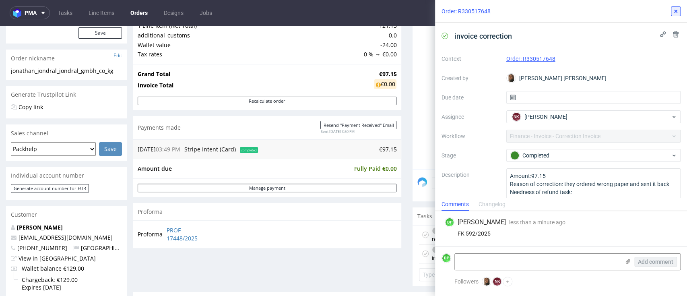
click at [673, 8] on icon at bounding box center [676, 11] width 6 height 6
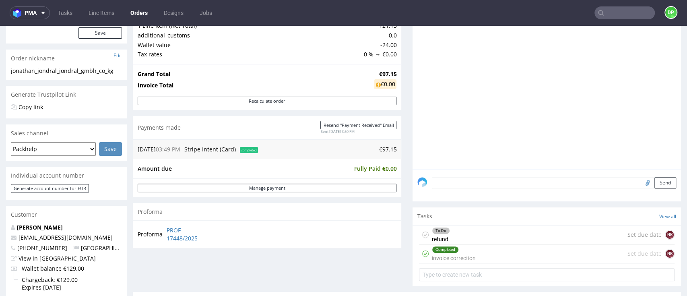
click at [452, 239] on div "To Do refund Set due date NK" at bounding box center [547, 235] width 256 height 19
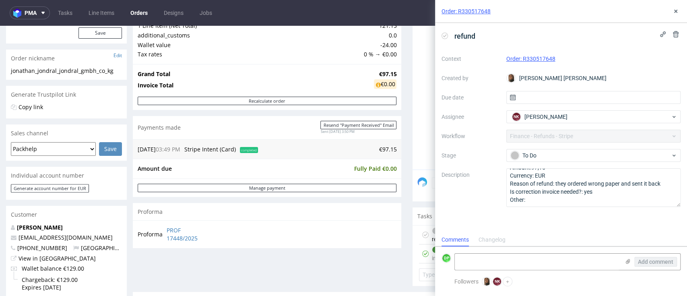
scroll to position [54, 0]
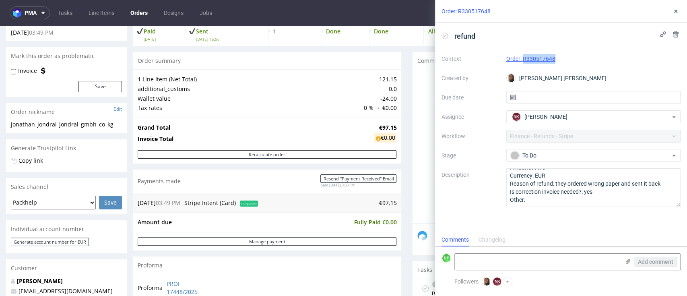
drag, startPoint x: 559, startPoint y: 55, endPoint x: 524, endPoint y: 64, distance: 36.2
click at [524, 64] on div "Context Order: R330517648 Created by [PERSON_NAME] [PERSON_NAME] Due date Assig…" at bounding box center [561, 129] width 239 height 155
copy link "R330517648"
drag, startPoint x: 677, startPoint y: 13, endPoint x: 659, endPoint y: 19, distance: 18.1
click at [677, 13] on icon at bounding box center [676, 11] width 6 height 6
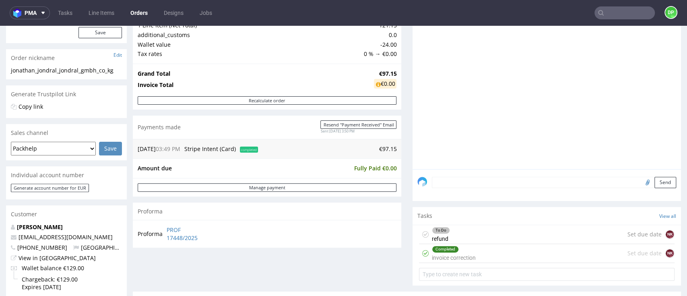
scroll to position [161, 0]
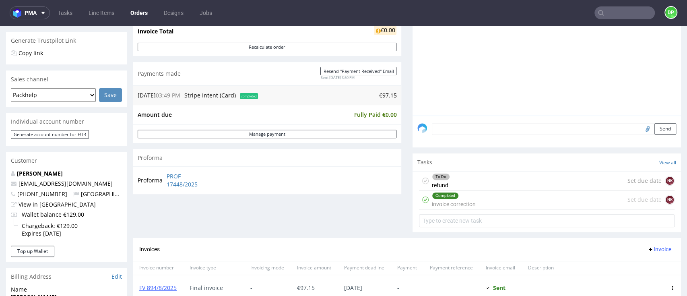
click at [463, 178] on div "To Do refund Set due date NK" at bounding box center [547, 181] width 256 height 19
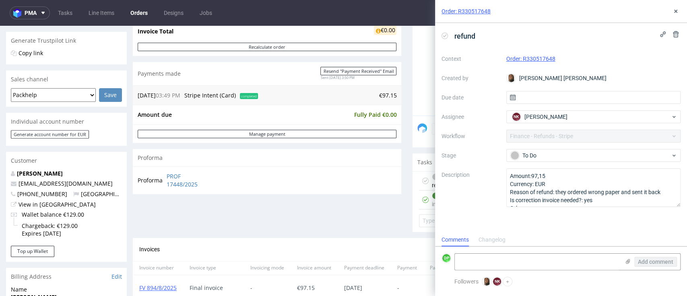
scroll to position [6, 0]
click at [443, 36] on icon at bounding box center [445, 36] width 6 height 6
click at [499, 261] on textarea at bounding box center [537, 262] width 165 height 16
type textarea "refunded [DATE]"
click at [648, 261] on span "Add comment" at bounding box center [655, 262] width 35 height 6
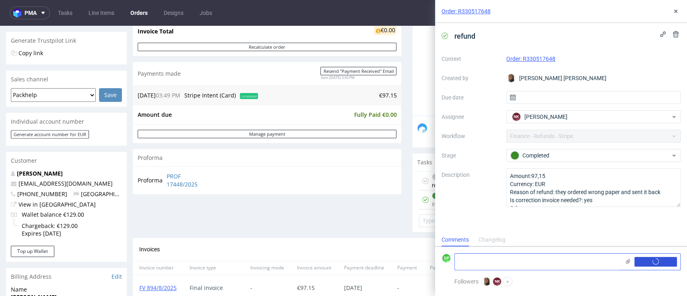
scroll to position [0, 0]
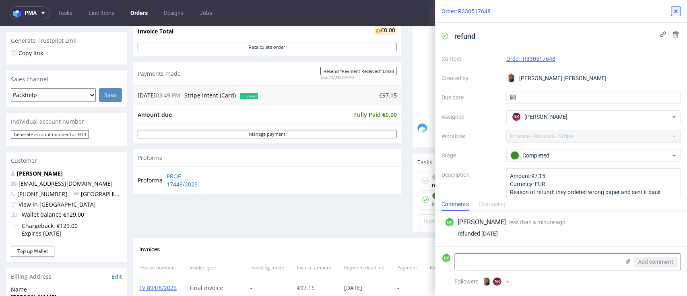
click at [679, 14] on button at bounding box center [676, 11] width 10 height 10
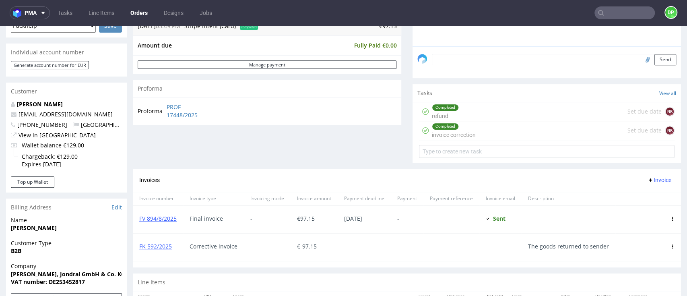
scroll to position [322, 0]
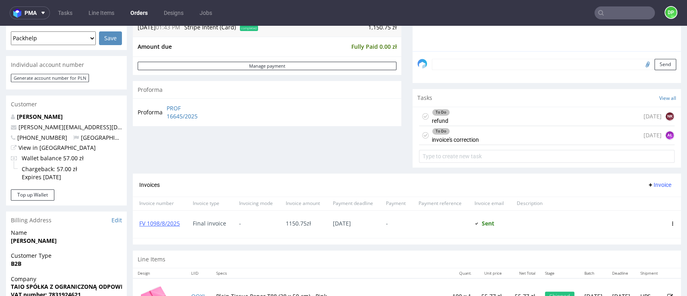
scroll to position [201, 0]
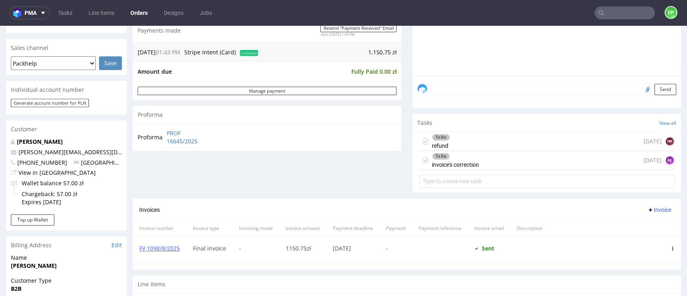
click at [505, 141] on div "To Do refund [DATE] NK" at bounding box center [547, 141] width 256 height 19
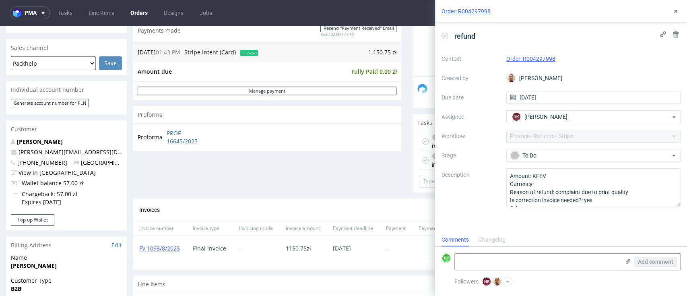
scroll to position [6, 0]
click at [371, 196] on div "Order summary 2 Line Items (Net Total) 1,028.18 additional_customs 0.0 Promotio…" at bounding box center [267, 52] width 269 height 294
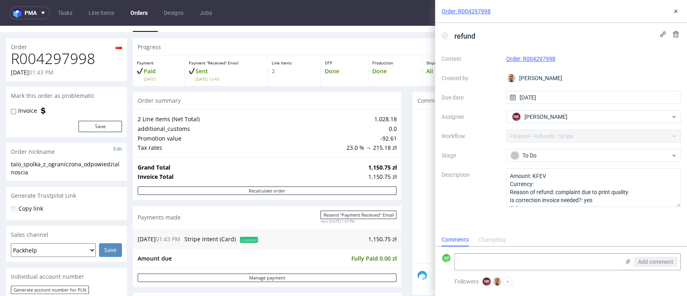
scroll to position [0, 0]
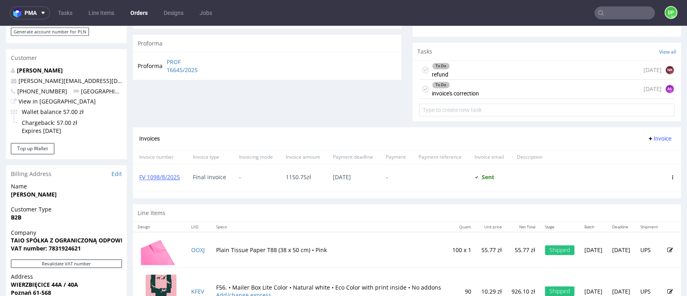
scroll to position [255, 0]
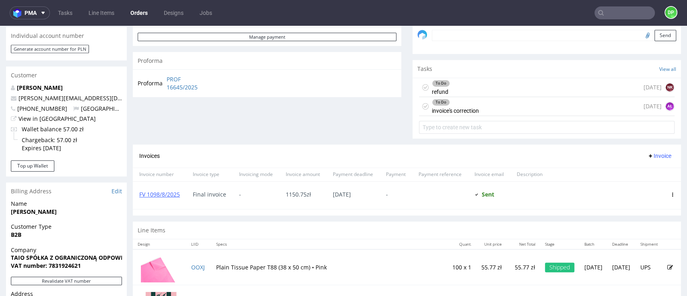
click at [461, 105] on div "To Do invoice's correction" at bounding box center [455, 106] width 47 height 19
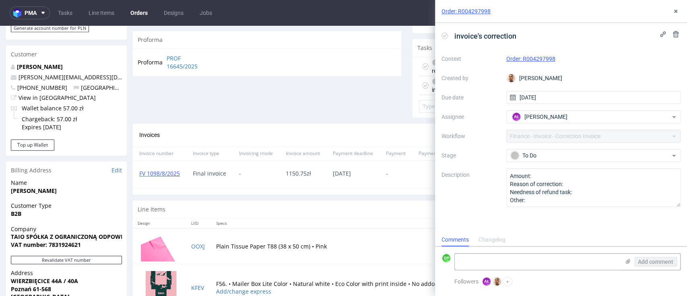
scroll to position [308, 0]
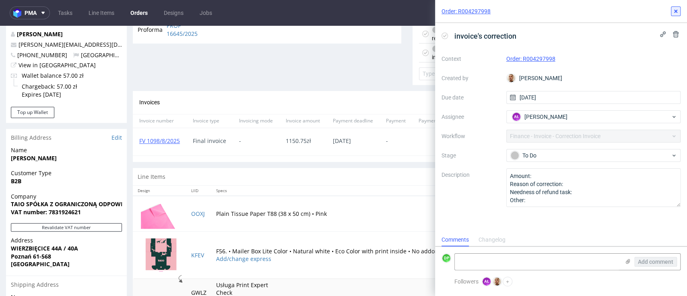
click at [672, 12] on button at bounding box center [676, 11] width 10 height 10
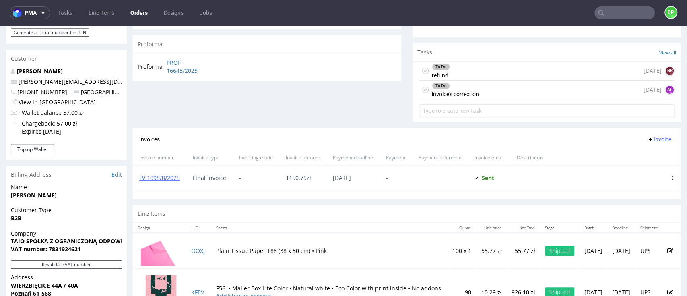
scroll to position [255, 0]
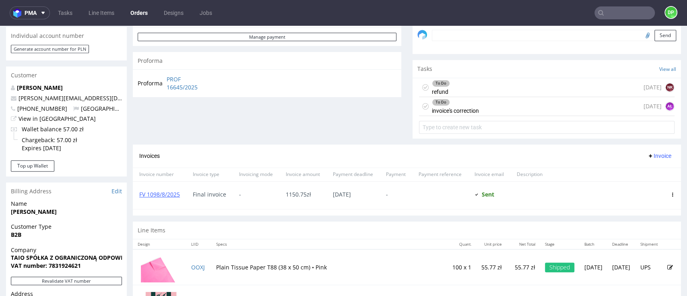
drag, startPoint x: 471, startPoint y: 89, endPoint x: 471, endPoint y: 114, distance: 25.4
click at [471, 89] on div "To Do refund [DATE] NK" at bounding box center [547, 87] width 256 height 19
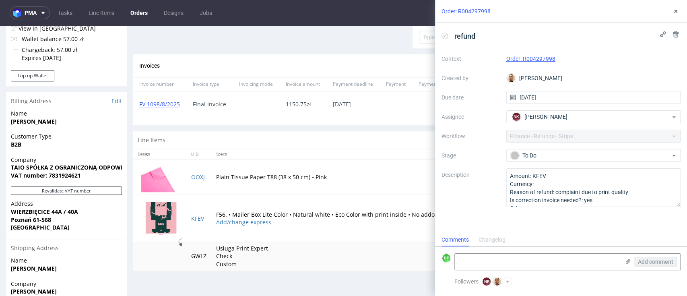
scroll to position [362, 0]
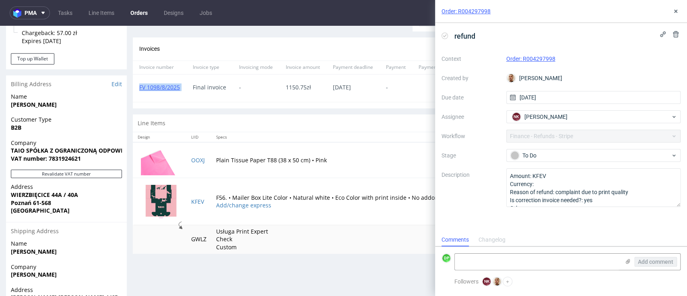
drag, startPoint x: 188, startPoint y: 88, endPoint x: 139, endPoint y: 90, distance: 48.8
click at [139, 90] on div "FV 1098/8/2025 Final invoice - 1150.75 zł [DATE] - Sent Sent at [DATE]" at bounding box center [407, 88] width 549 height 28
copy link "FV 1098/8/2025"
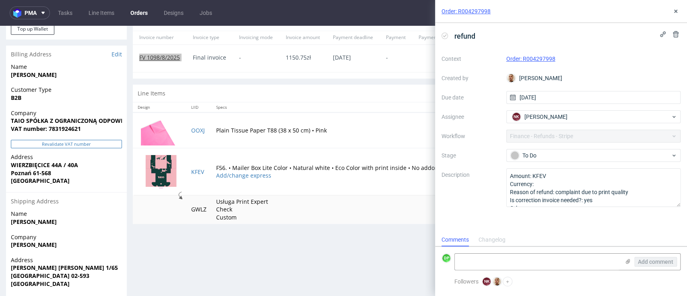
scroll to position [416, 0]
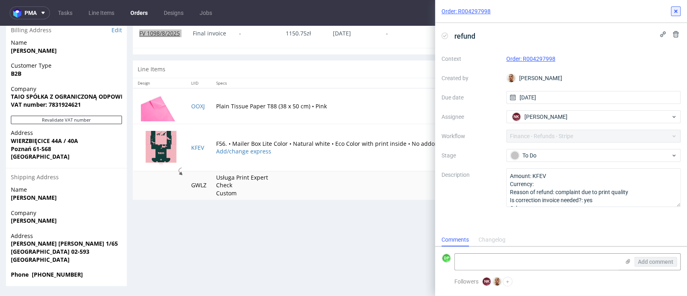
click at [675, 15] on button at bounding box center [676, 11] width 10 height 10
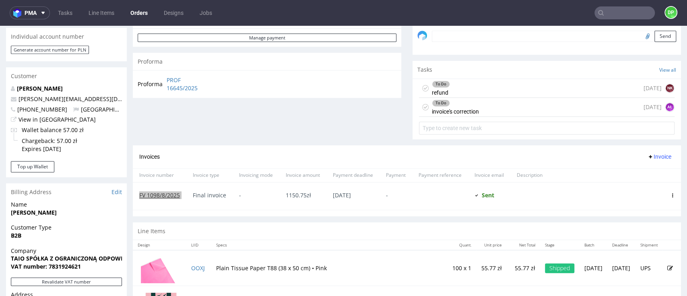
scroll to position [268, 0]
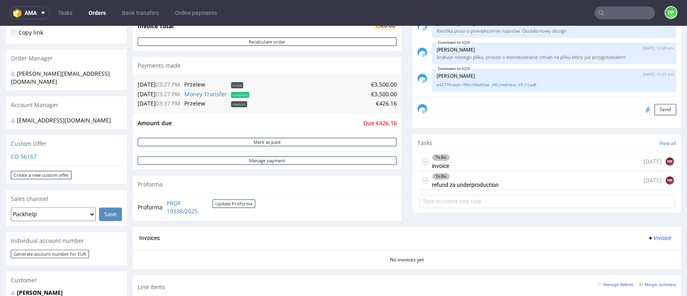
scroll to position [54, 0]
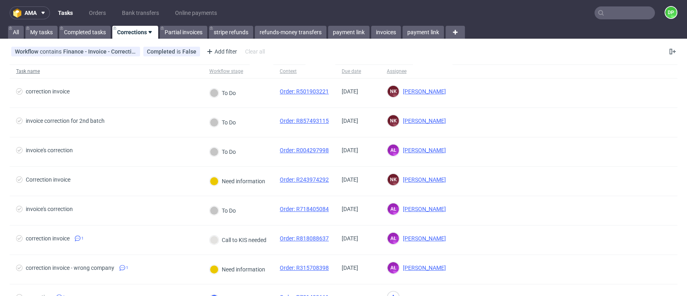
click at [139, 72] on span "Task name" at bounding box center [106, 71] width 180 height 7
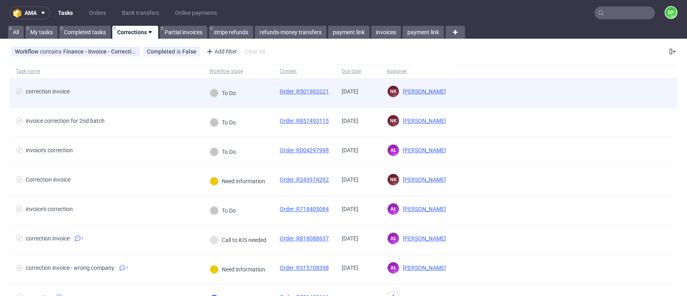
click at [111, 96] on span "correction invoice" at bounding box center [106, 93] width 180 height 10
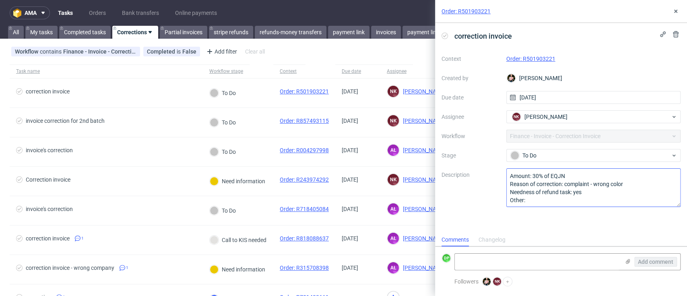
scroll to position [0, 0]
click at [530, 58] on link "Order: R501903221" at bounding box center [531, 59] width 49 height 6
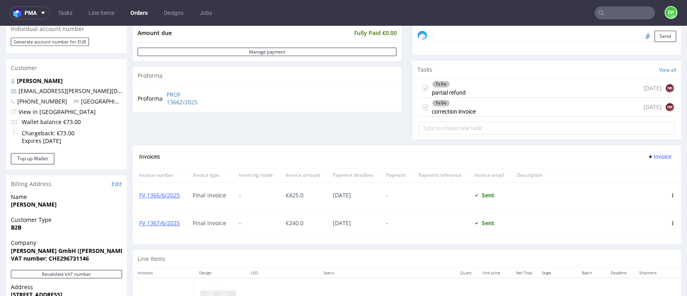
scroll to position [161, 0]
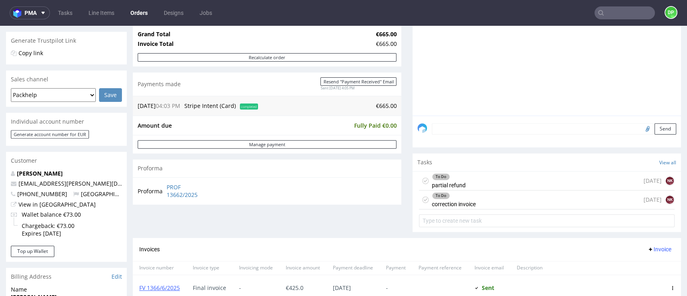
click at [456, 179] on div "To Do" at bounding box center [449, 177] width 33 height 6
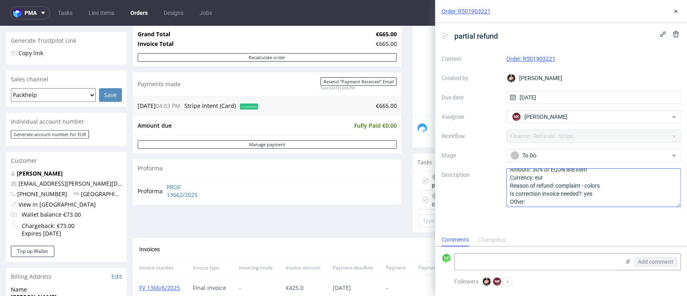
scroll to position [8, 0]
click at [677, 12] on use at bounding box center [676, 11] width 3 height 3
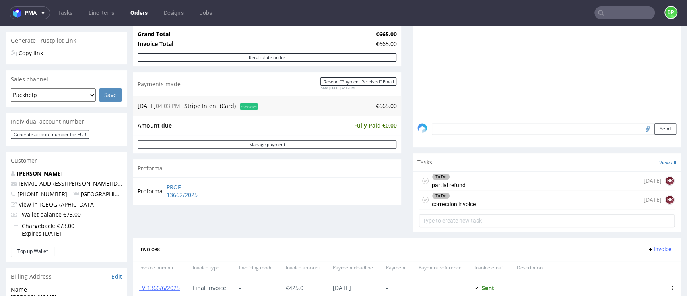
click at [535, 196] on div "To Do correction invoice today NK" at bounding box center [547, 199] width 256 height 19
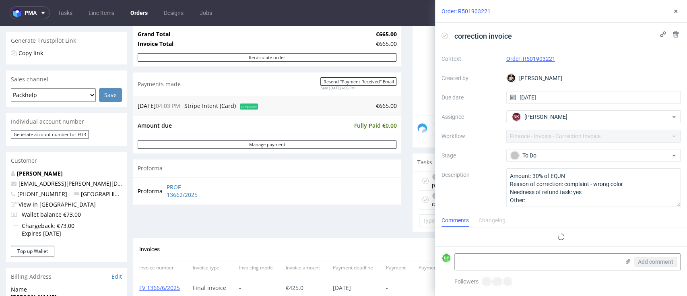
scroll to position [6, 0]
click at [678, 9] on icon at bounding box center [676, 11] width 6 height 6
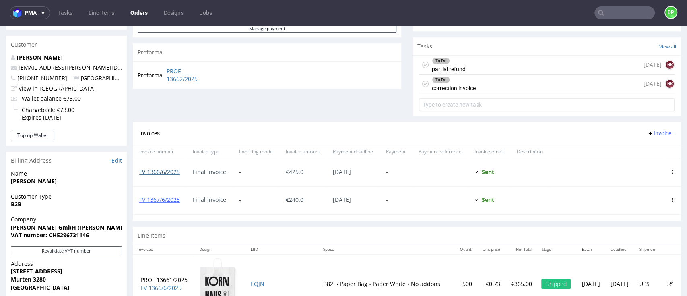
scroll to position [322, 0]
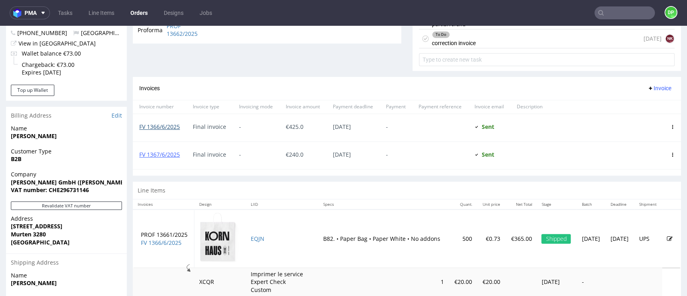
click at [151, 124] on link "FV 1366/6/2025" at bounding box center [159, 127] width 41 height 8
click at [169, 149] on div "FV 1367/6/2025" at bounding box center [160, 155] width 54 height 27
click at [171, 153] on link "FV 1367/6/2025" at bounding box center [159, 155] width 41 height 8
drag, startPoint x: 187, startPoint y: 130, endPoint x: 136, endPoint y: 127, distance: 51.2
click at [136, 127] on div "FV 1366/6/2025 Final invoice - € 425.0 04.07.2025 - Sent Sent at 27.06.2025" at bounding box center [407, 128] width 549 height 28
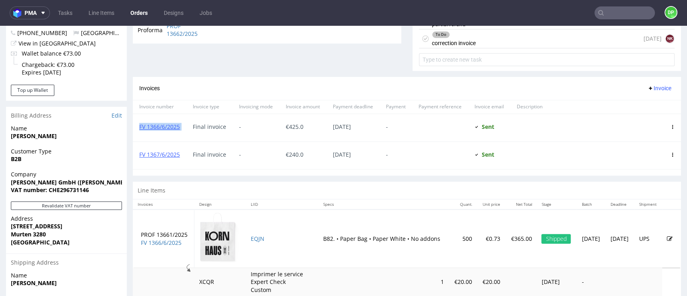
copy link "FV 1366/6/2025"
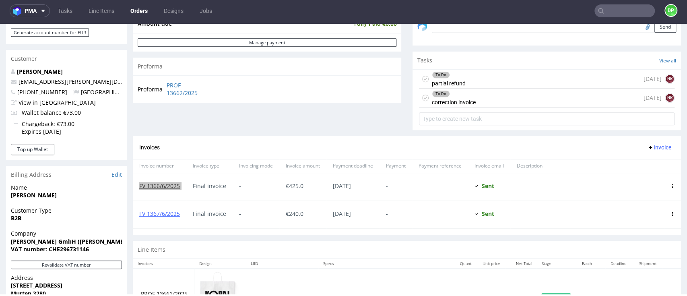
scroll to position [193, 0]
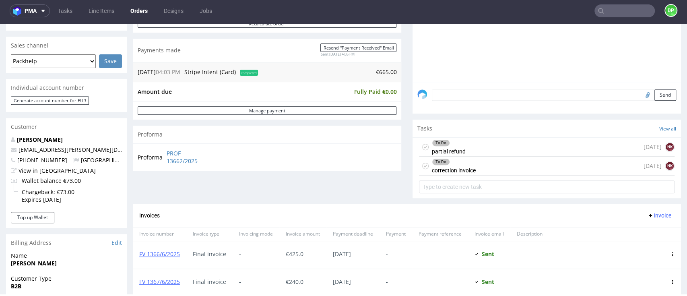
click at [462, 151] on div "To Do partial refund today NK" at bounding box center [547, 147] width 256 height 19
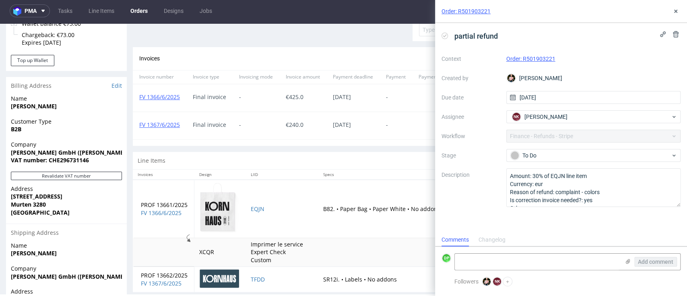
scroll to position [354, 0]
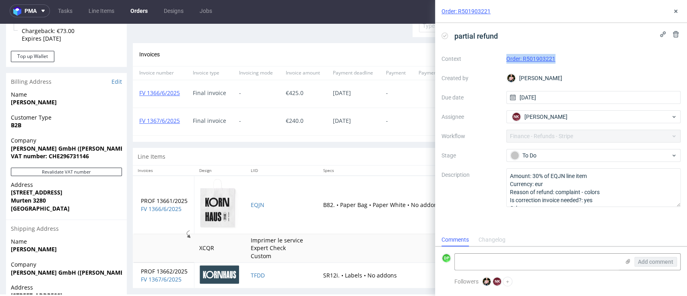
drag, startPoint x: 556, startPoint y: 56, endPoint x: 497, endPoint y: 67, distance: 60.7
click at [497, 67] on div "Context Order: R501903221 Created by Marta Tomaszewska Due date 10/09/2025 Assi…" at bounding box center [561, 129] width 239 height 155
copy div "Order: R501903221"
click at [673, 12] on icon at bounding box center [676, 11] width 6 height 6
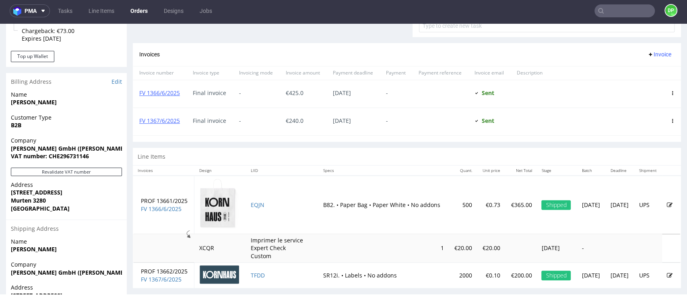
click at [648, 55] on span "Invoice" at bounding box center [660, 54] width 24 height 6
click at [631, 84] on span "Add corrective" at bounding box center [643, 86] width 40 height 8
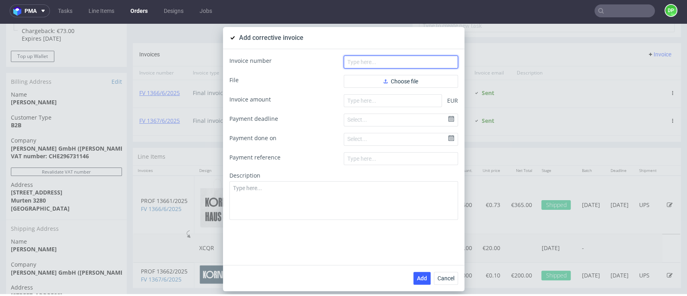
click at [395, 59] on input "text" at bounding box center [401, 62] width 114 height 13
paste input "FK 593/2025"
type input "FK 593/2025"
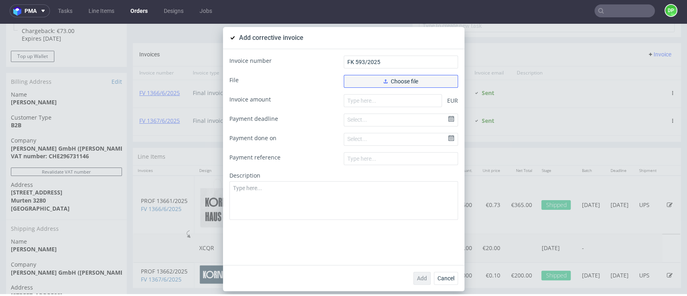
click at [374, 84] on button "Choose file" at bounding box center [401, 81] width 114 height 13
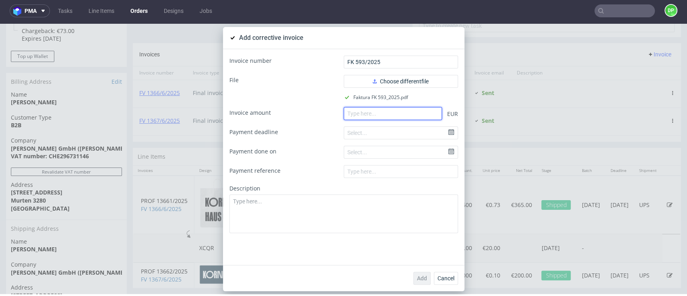
click at [392, 117] on input "number" at bounding box center [393, 113] width 98 height 13
paste input "-109.50"
type input "-109.50"
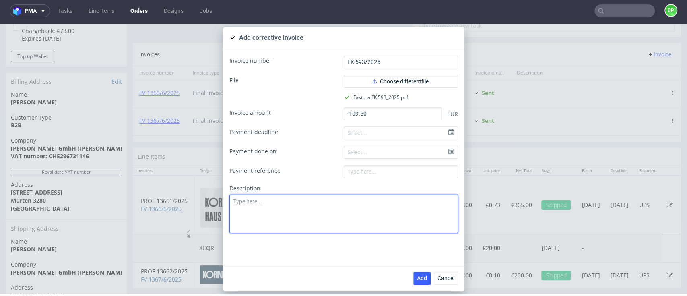
click at [294, 216] on textarea at bounding box center [344, 214] width 229 height 39
paste textarea "Production issue. Incorrect printing"
type textarea "Production issue. Incorrect printing"
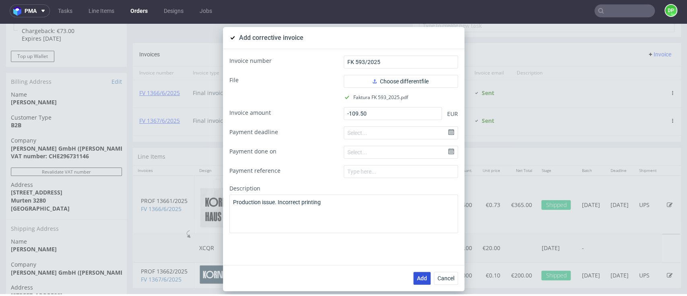
click at [414, 278] on button "Add" at bounding box center [422, 278] width 17 height 13
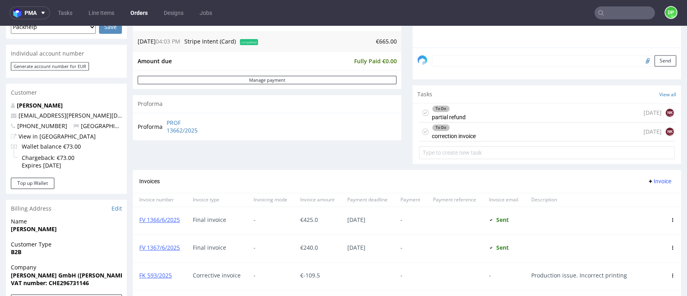
scroll to position [268, 0]
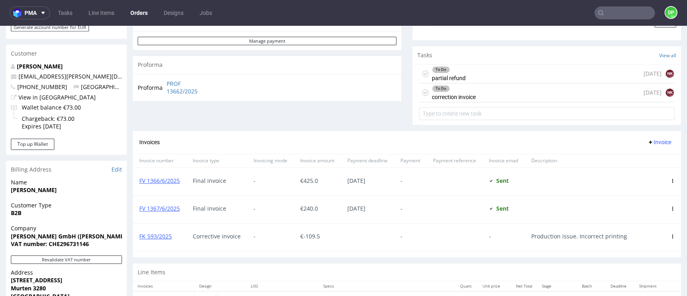
click at [439, 91] on div "To Do" at bounding box center [454, 88] width 43 height 6
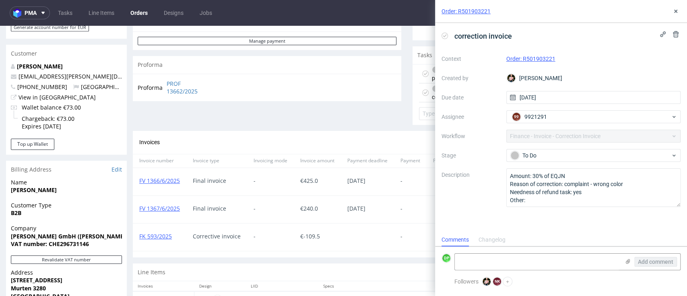
scroll to position [6, 0]
click at [444, 34] on icon at bounding box center [445, 36] width 6 height 6
click at [515, 256] on textarea at bounding box center [537, 262] width 165 height 16
paste textarea "FK 593/2025"
type textarea "FK 593/2025"
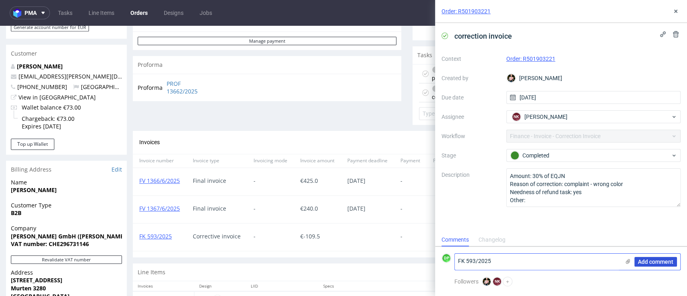
click at [654, 261] on span "Add comment" at bounding box center [655, 262] width 35 height 6
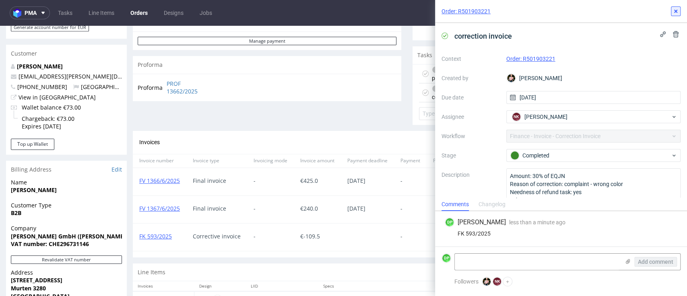
click at [675, 12] on use at bounding box center [676, 11] width 3 height 3
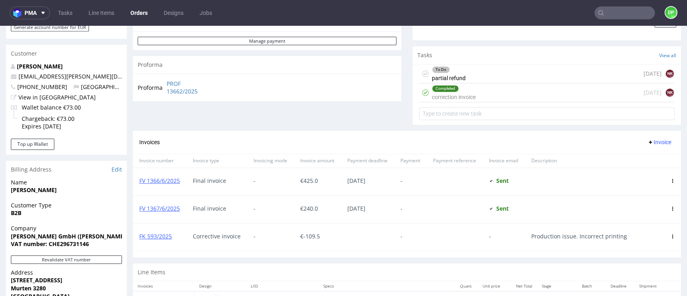
click at [511, 72] on div "To Do partial refund today NK" at bounding box center [547, 73] width 256 height 19
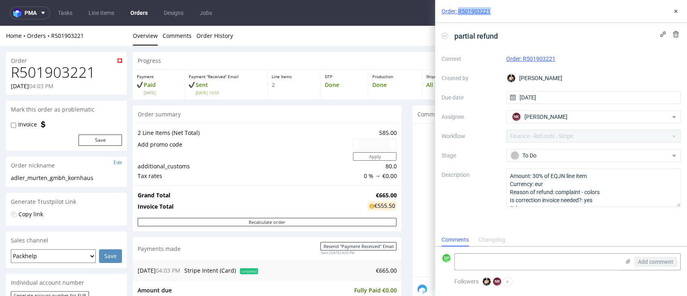
drag, startPoint x: 501, startPoint y: 12, endPoint x: 458, endPoint y: 12, distance: 43.1
click at [458, 12] on div "Order: R501903221" at bounding box center [561, 11] width 252 height 23
copy link "R501903221"
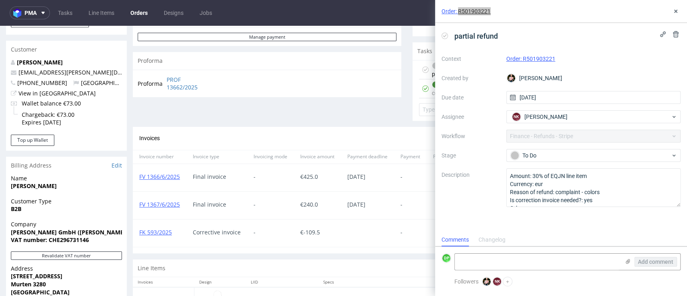
scroll to position [268, 0]
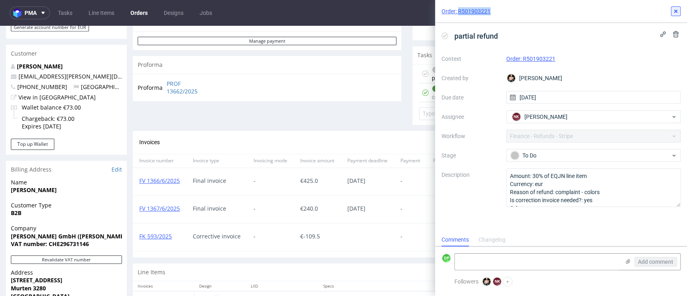
click at [671, 8] on button at bounding box center [676, 11] width 10 height 10
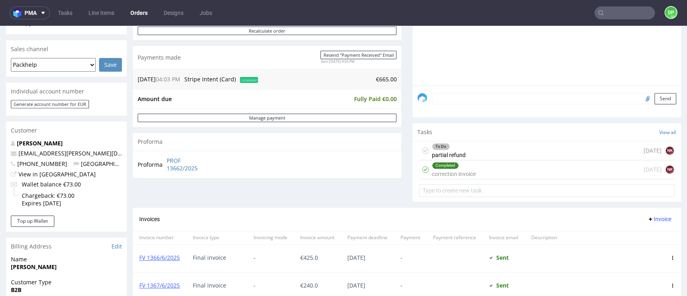
scroll to position [161, 0]
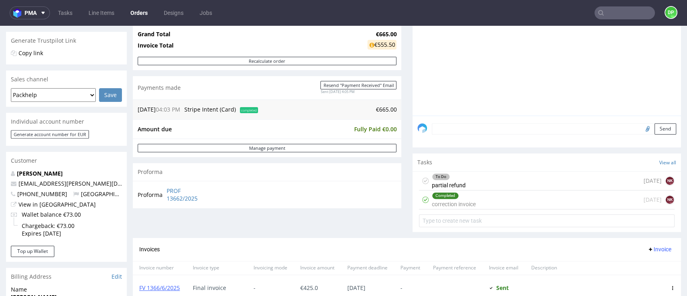
click at [467, 176] on div "To Do partial refund today NK" at bounding box center [547, 181] width 256 height 19
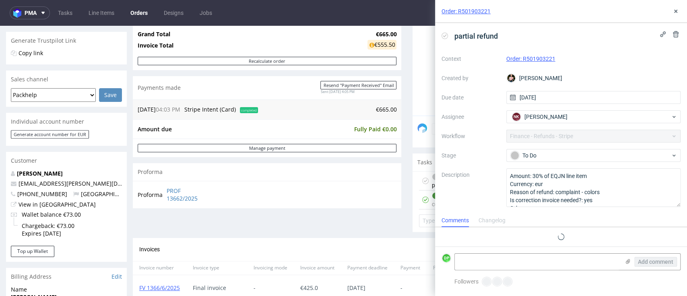
scroll to position [6, 0]
click at [446, 36] on icon at bounding box center [445, 36] width 6 height 6
click at [486, 254] on textarea at bounding box center [537, 262] width 165 height 16
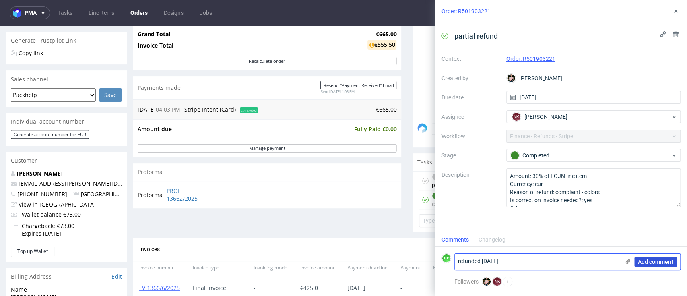
type textarea "refunded 10.09.2025"
click at [657, 259] on span "Add comment" at bounding box center [655, 262] width 35 height 6
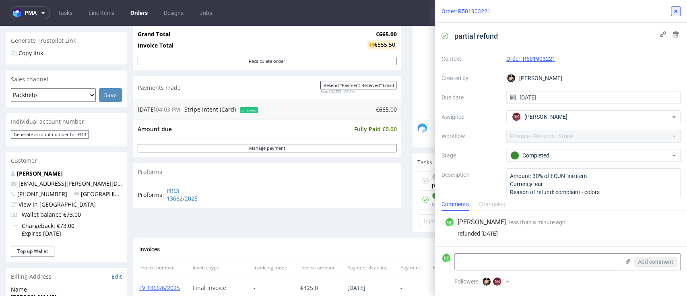
click at [673, 9] on icon at bounding box center [676, 11] width 6 height 6
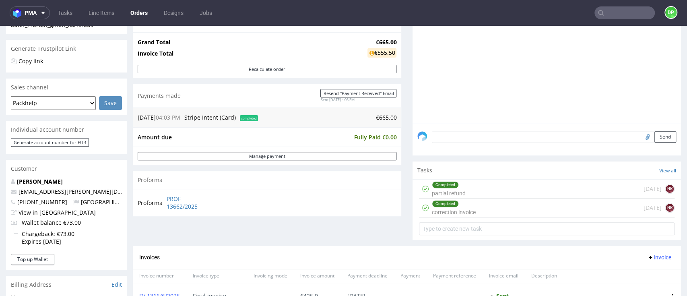
scroll to position [161, 0]
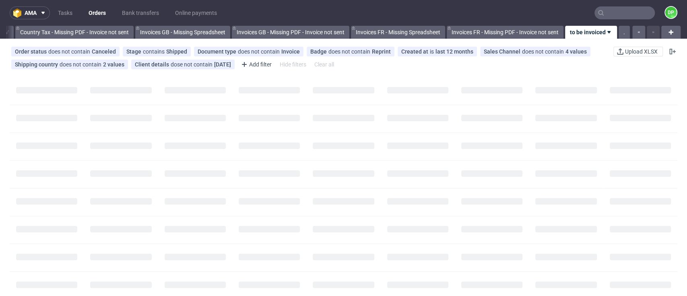
scroll to position [0, 940]
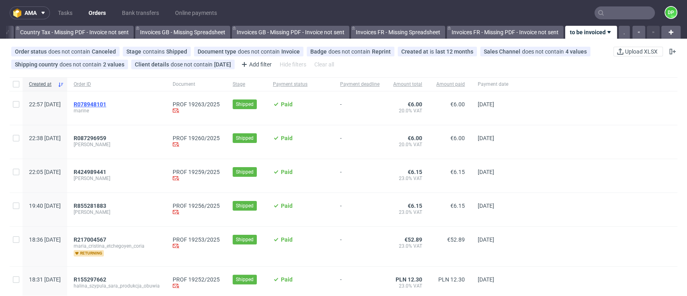
click at [106, 103] on span "R078948101" at bounding box center [90, 104] width 33 height 6
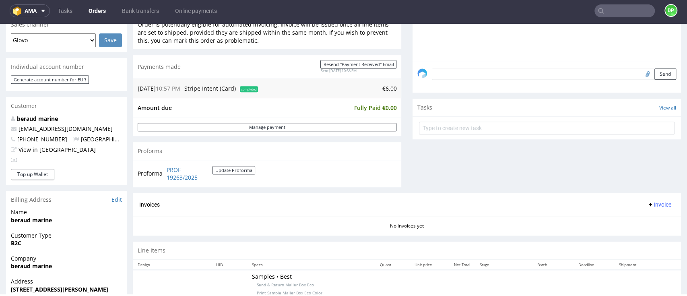
scroll to position [215, 0]
click at [648, 206] on span "Invoice" at bounding box center [660, 204] width 24 height 6
click at [627, 221] on span "Generate" at bounding box center [642, 221] width 39 height 8
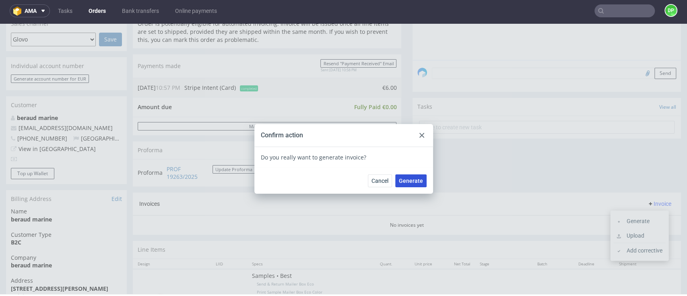
click at [409, 181] on span "Generate" at bounding box center [411, 181] width 24 height 6
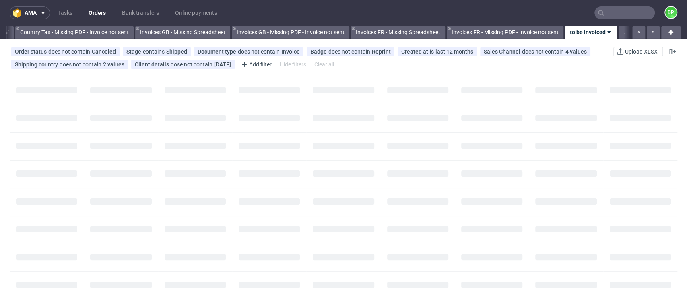
scroll to position [0, 940]
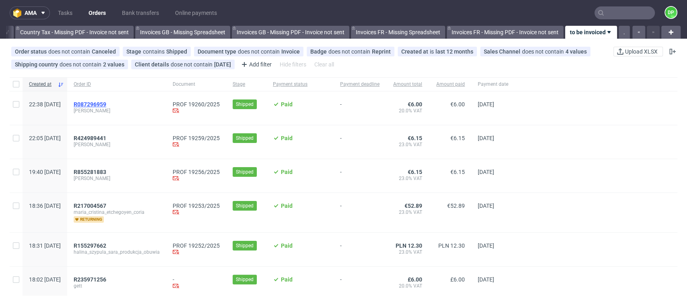
click at [106, 101] on span "R087296959" at bounding box center [90, 104] width 33 height 6
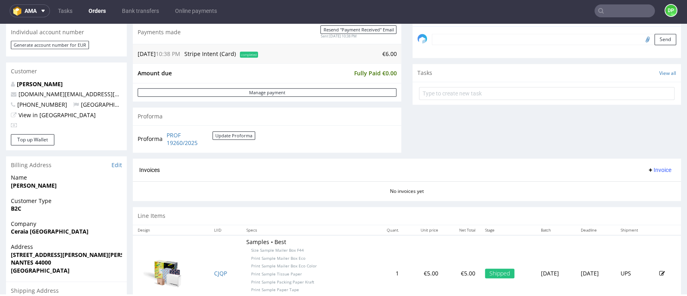
scroll to position [322, 0]
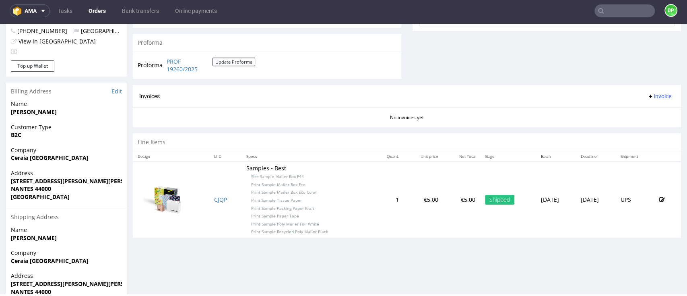
click at [648, 97] on icon at bounding box center [651, 96] width 6 height 6
click at [619, 108] on li "Generate" at bounding box center [640, 113] width 52 height 14
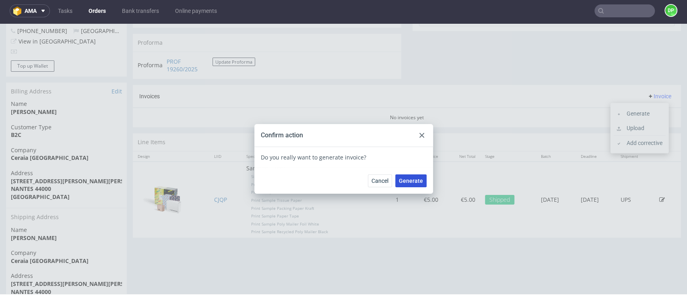
click at [408, 176] on button "Generate" at bounding box center [410, 180] width 31 height 13
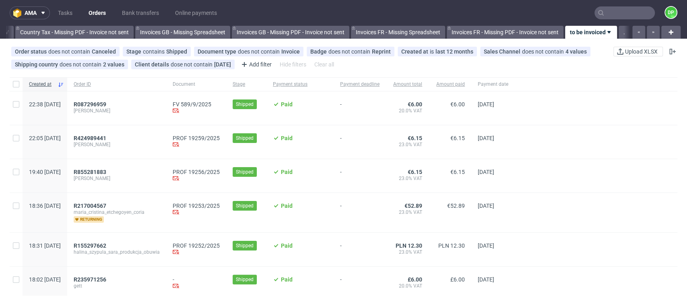
scroll to position [0, 940]
click at [106, 106] on span "R087296959" at bounding box center [90, 104] width 33 height 6
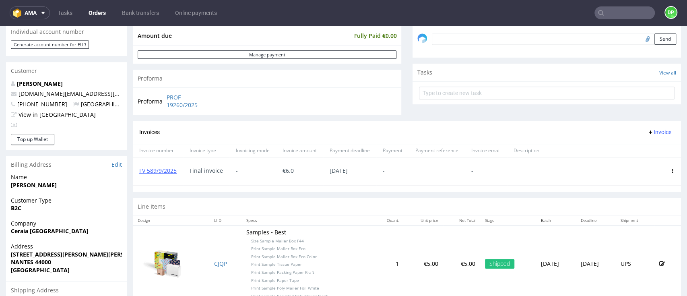
scroll to position [203, 0]
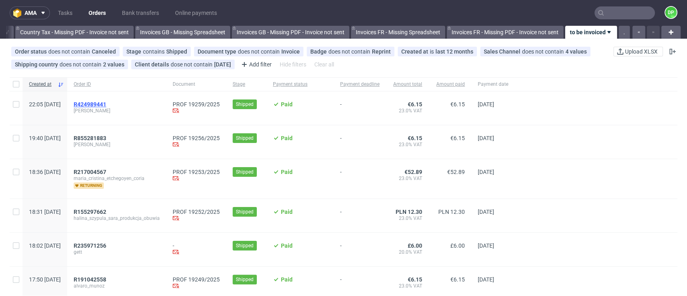
click at [106, 103] on span "R424989441" at bounding box center [90, 104] width 33 height 6
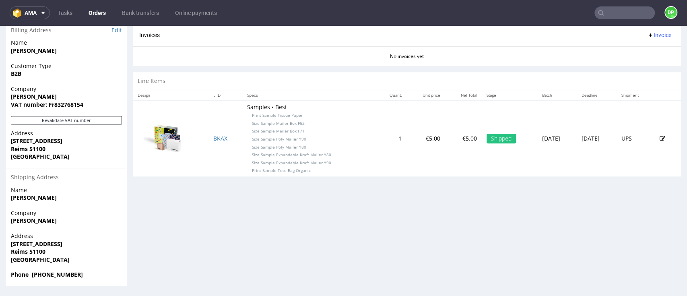
scroll to position [2, 0]
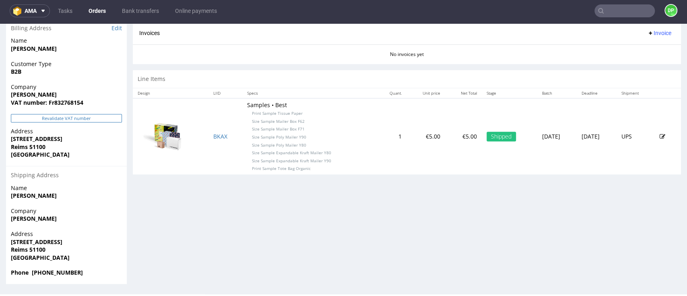
click at [79, 116] on button "Revalidate VAT number" at bounding box center [66, 118] width 111 height 8
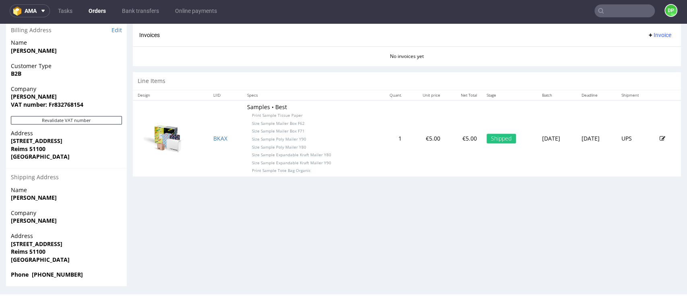
scroll to position [385, 0]
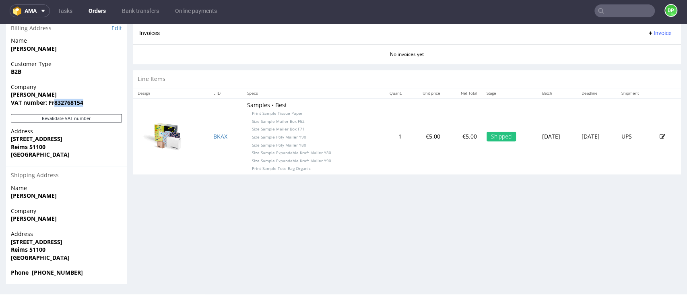
drag, startPoint x: 89, startPoint y: 102, endPoint x: 55, endPoint y: 101, distance: 33.8
click at [55, 101] on span "VAT number: Fr832768154" at bounding box center [66, 103] width 111 height 8
copy strong "832768154"
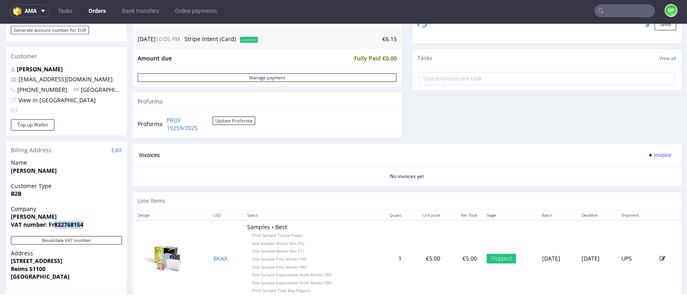
scroll to position [215, 0]
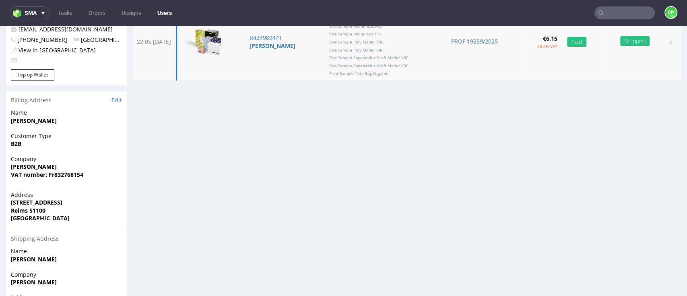
scroll to position [54, 0]
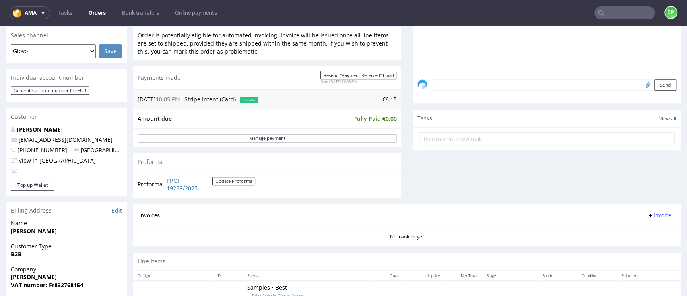
scroll to position [322, 0]
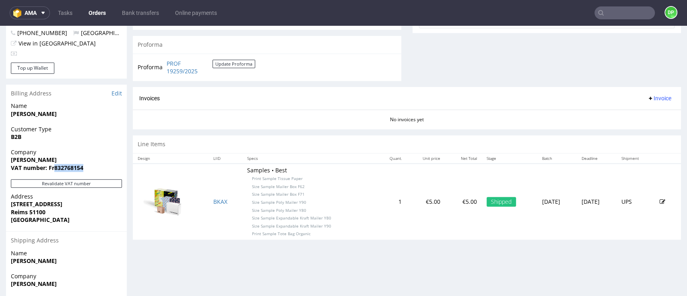
drag, startPoint x: 85, startPoint y: 169, endPoint x: 55, endPoint y: 170, distance: 29.8
click at [55, 170] on span "VAT number: Fr832768154" at bounding box center [66, 168] width 111 height 8
copy strong "832768154"
click at [152, 255] on div "Progress Payment Paid Tue 09 Sep Payment “Received” Email Sent Tue 9 Sep 22:06 …" at bounding box center [407, 39] width 549 height 619
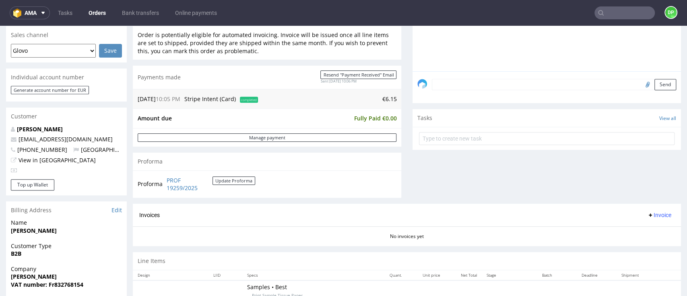
scroll to position [278, 0]
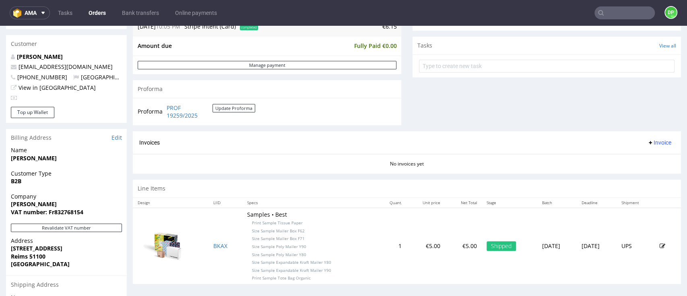
click at [648, 141] on icon at bounding box center [651, 142] width 6 height 6
click at [626, 155] on span "Generate" at bounding box center [642, 159] width 39 height 8
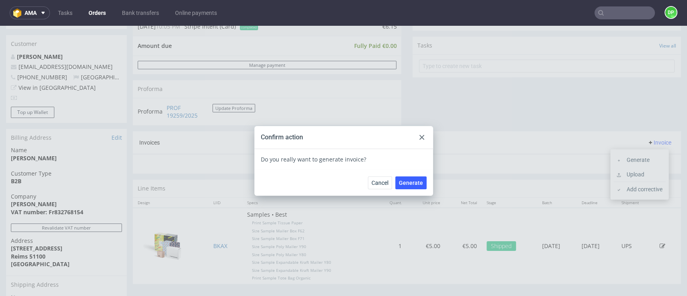
click at [423, 136] on div "Confirm action" at bounding box center [344, 137] width 179 height 23
click at [420, 137] on div at bounding box center [422, 137] width 10 height 10
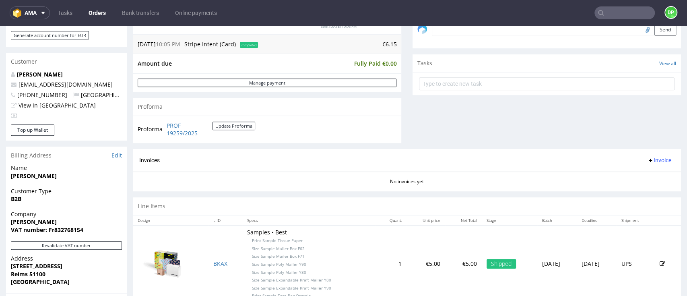
scroll to position [322, 0]
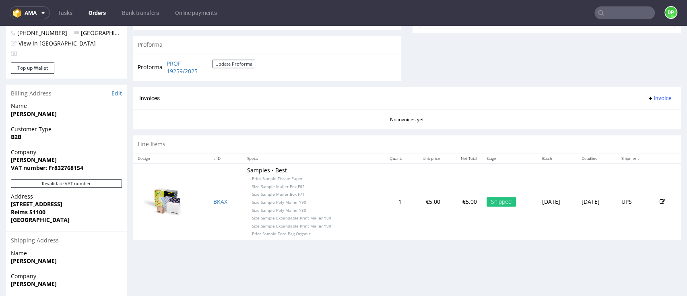
click at [648, 99] on span "Invoice" at bounding box center [660, 98] width 24 height 6
click at [633, 114] on span "Generate" at bounding box center [642, 115] width 39 height 8
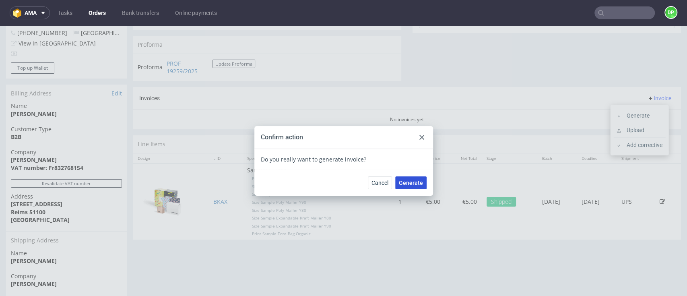
click at [404, 182] on span "Generate" at bounding box center [411, 183] width 24 height 6
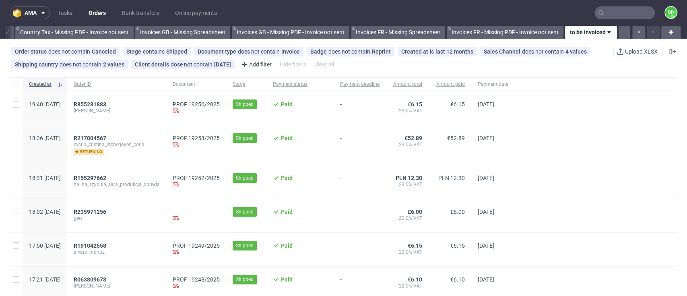
scroll to position [0, 940]
click at [598, 10] on icon at bounding box center [601, 13] width 6 height 6
click at [606, 16] on input "text" at bounding box center [625, 12] width 60 height 13
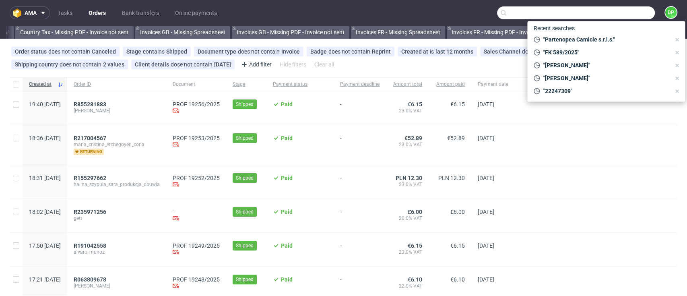
paste input "R501903221"
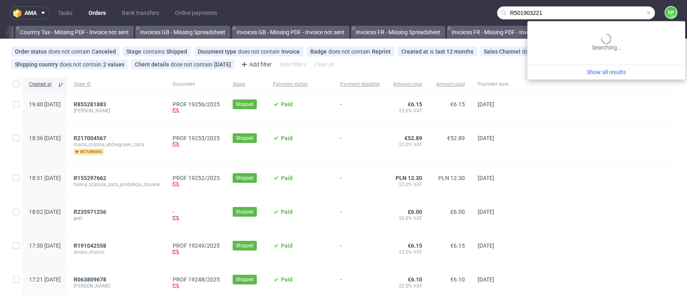
type input "R501903221"
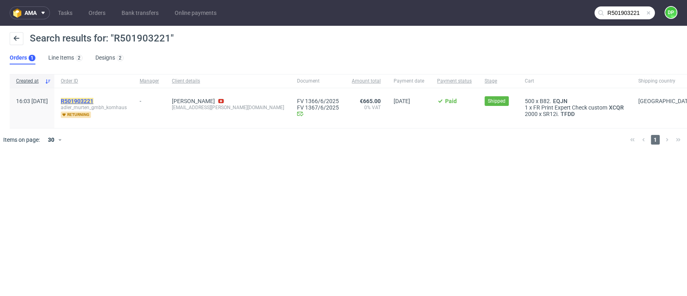
click at [93, 100] on mark "R501903221" at bounding box center [77, 101] width 33 height 6
